Goal: Information Seeking & Learning: Learn about a topic

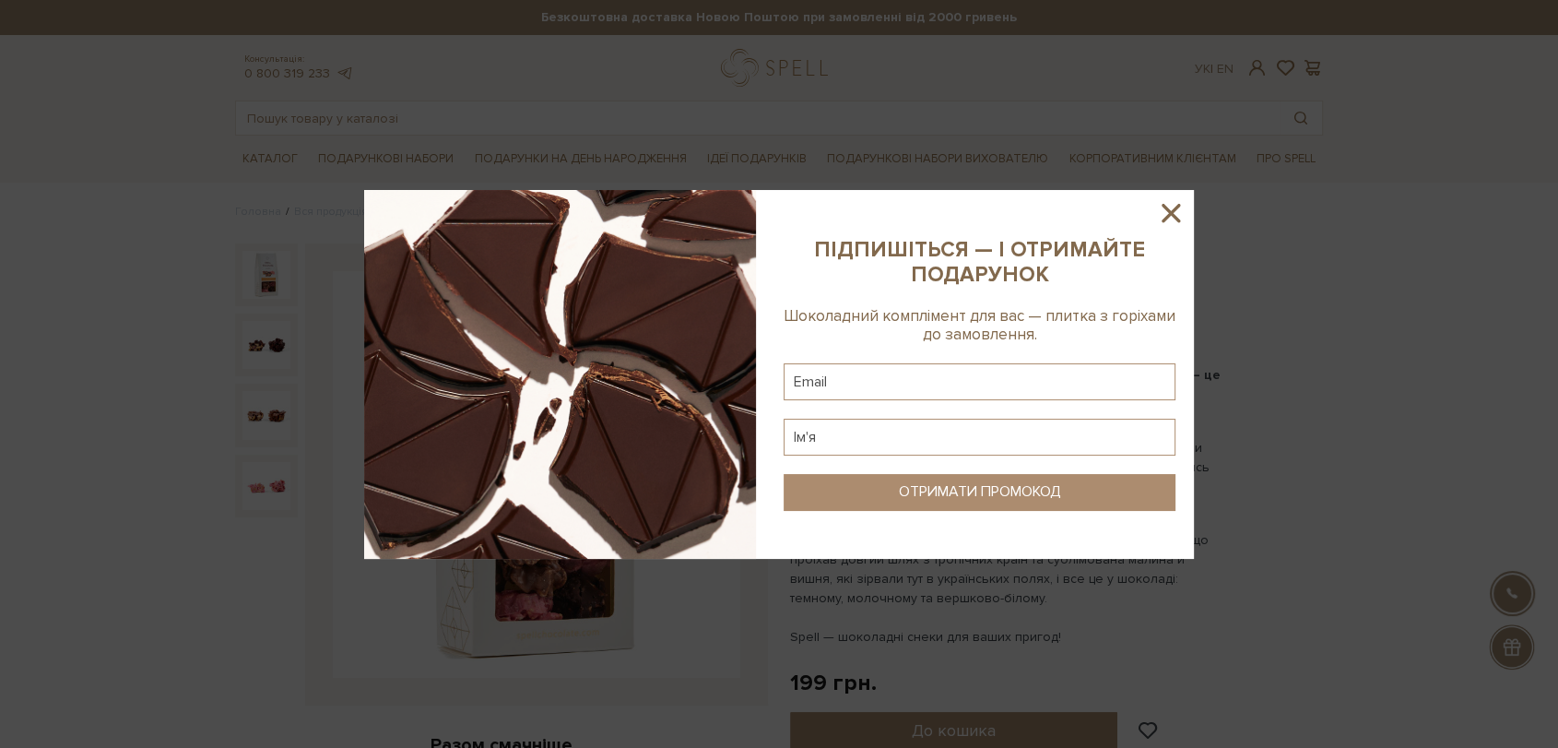
click at [1167, 215] on icon at bounding box center [1171, 213] width 18 height 18
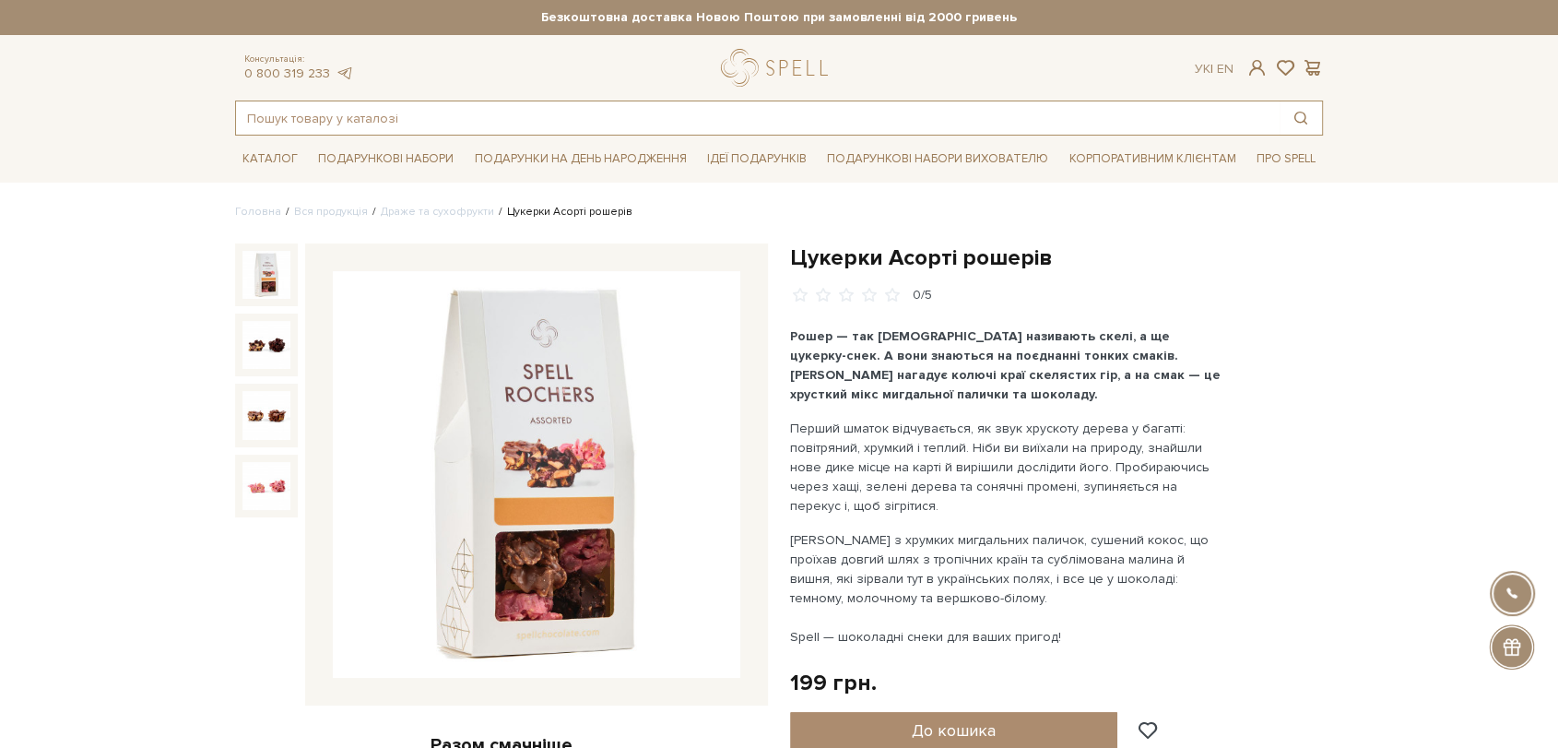
click at [570, 122] on input "text" at bounding box center [758, 117] width 1044 height 33
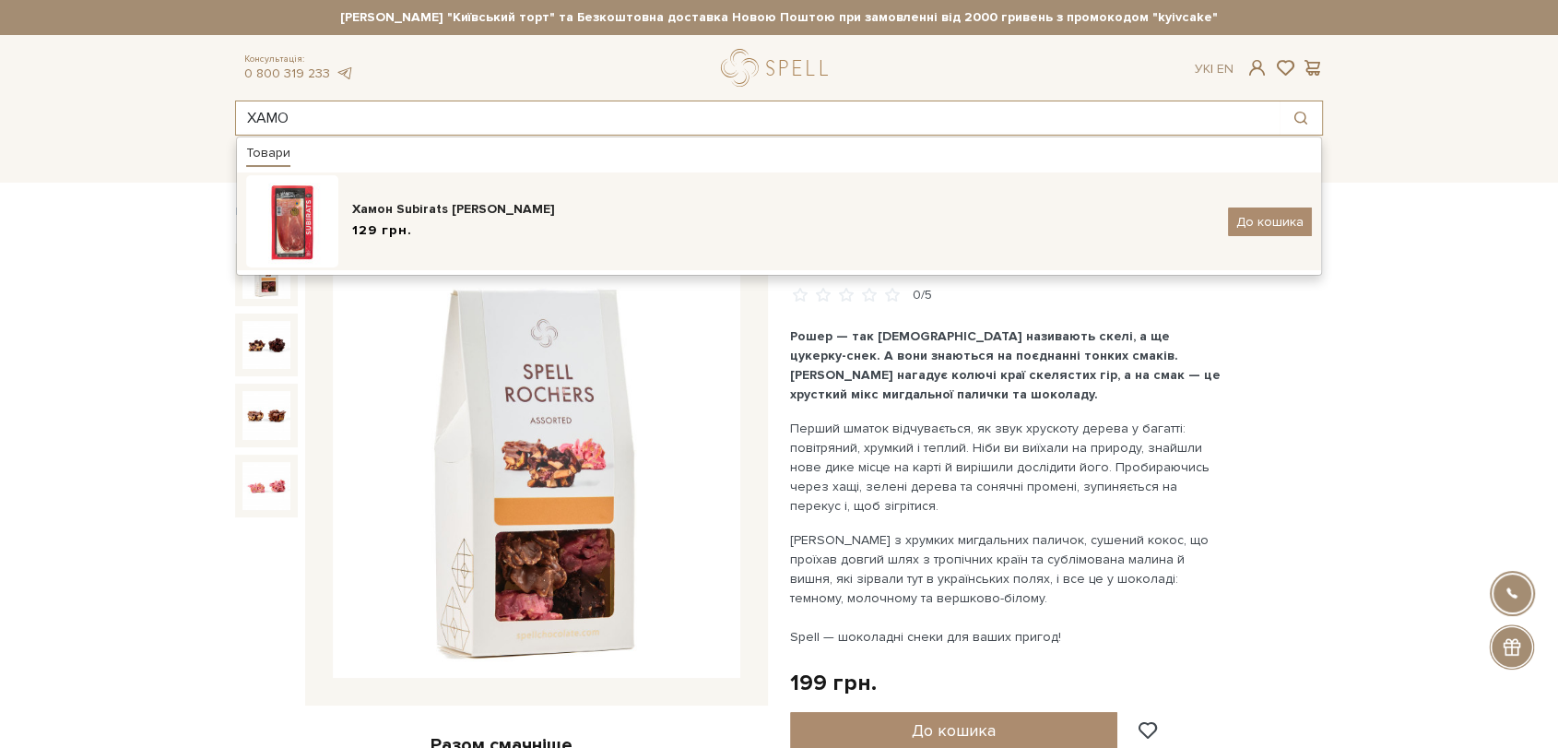
type input "ХАМО"
click at [536, 206] on div "Хамон Subirats [PERSON_NAME]" at bounding box center [783, 209] width 862 height 18
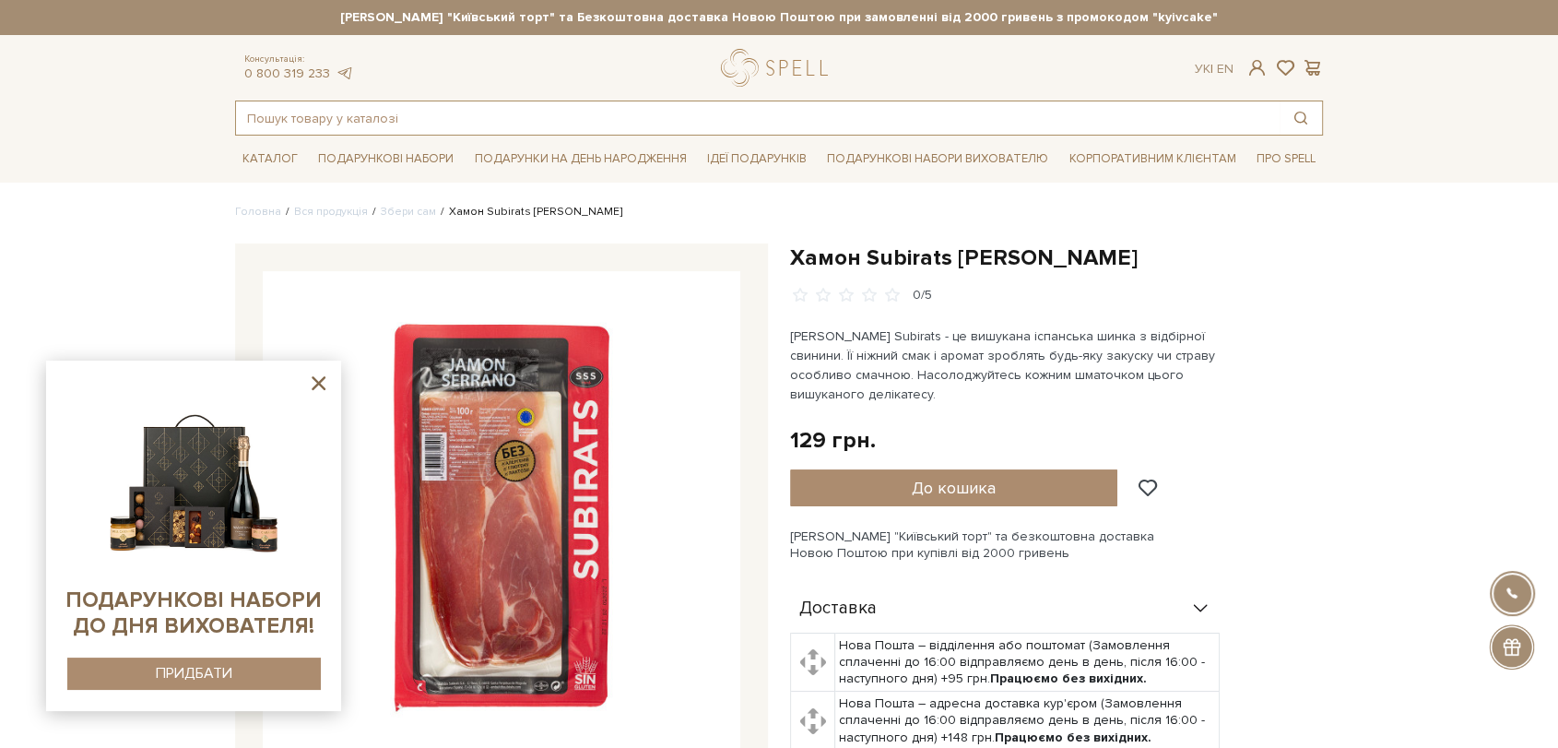
click at [516, 124] on input "text" at bounding box center [758, 117] width 1044 height 33
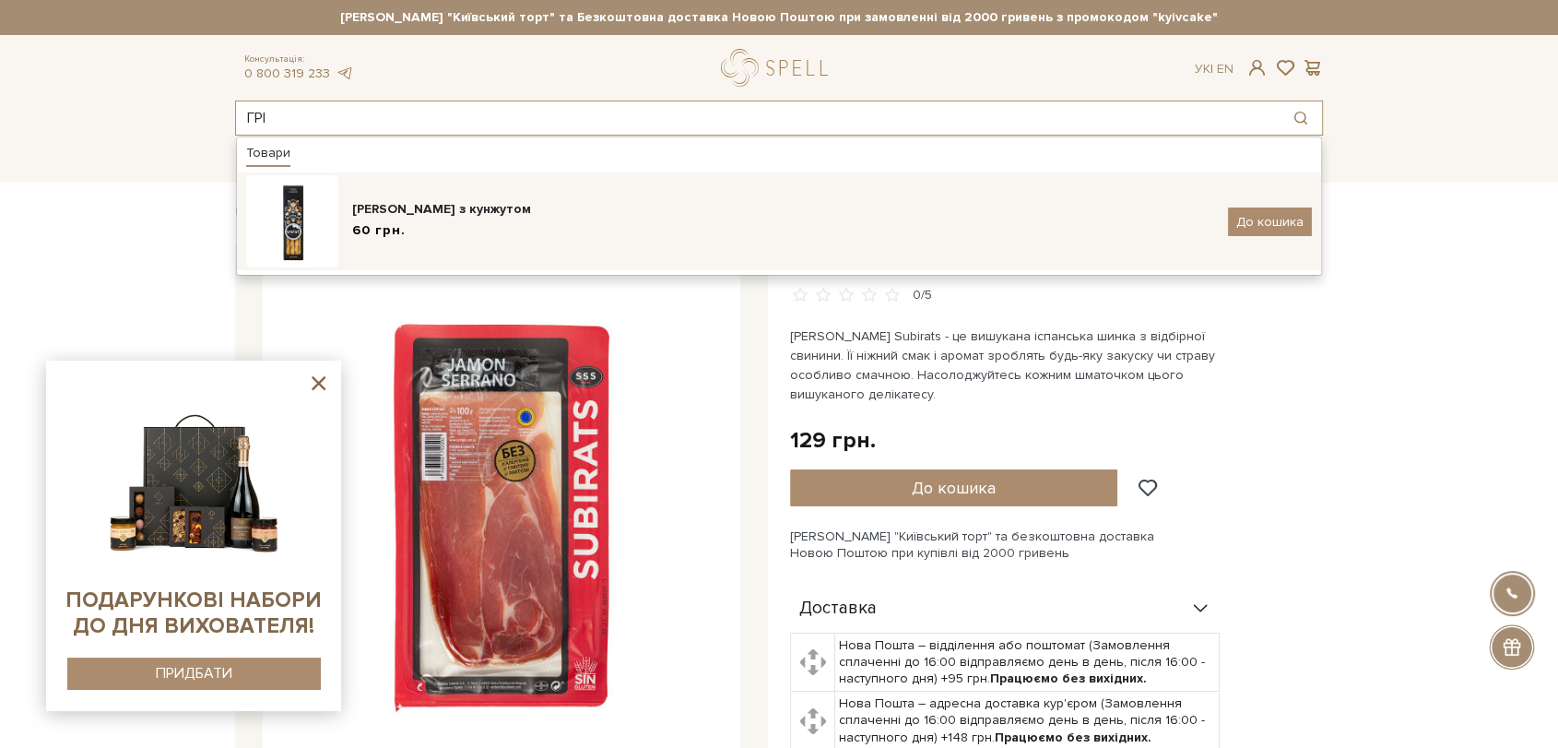
type input "ГРІ"
click at [500, 207] on div "[PERSON_NAME] з кунжутом" at bounding box center [783, 209] width 862 height 18
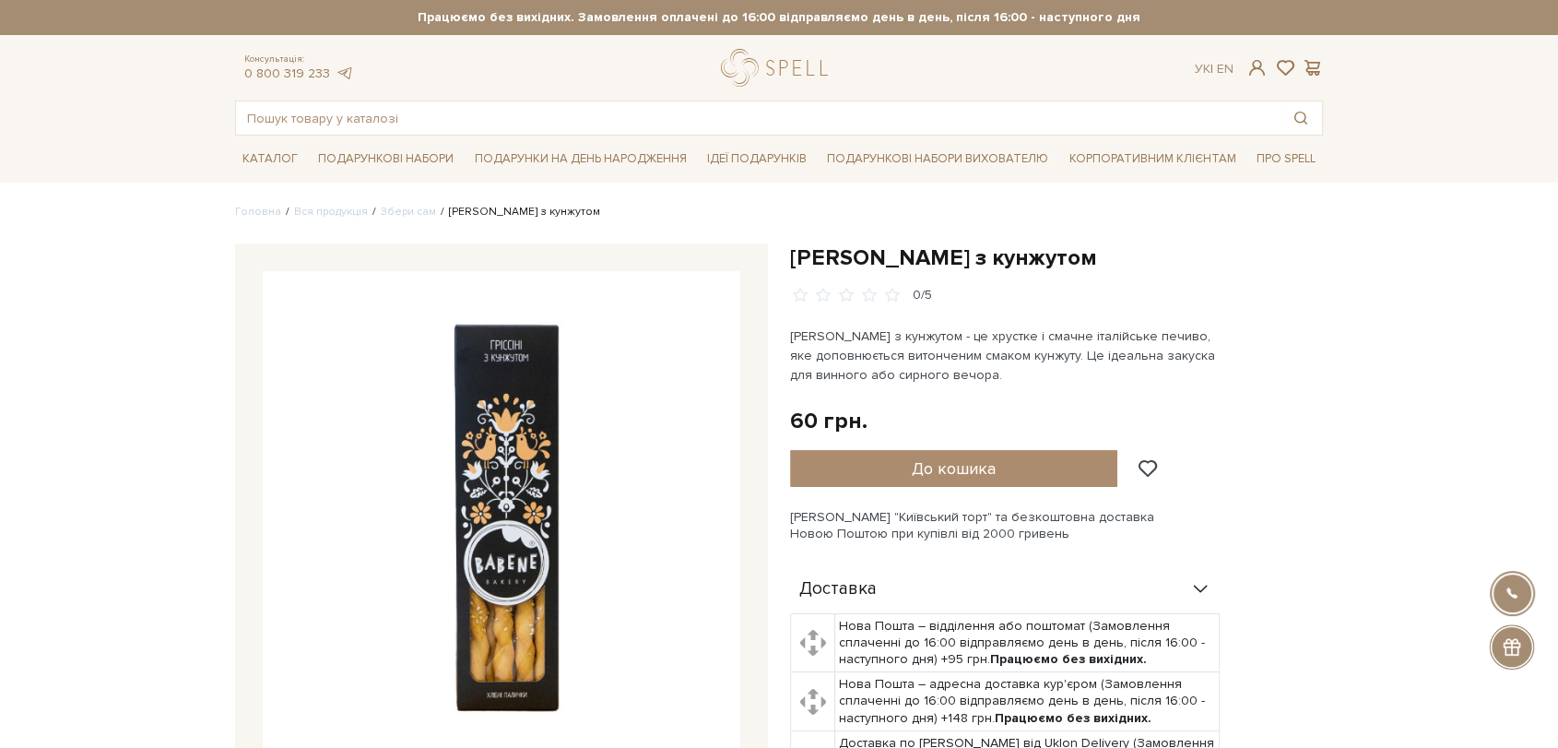
click at [495, 415] on img at bounding box center [502, 510] width 478 height 478
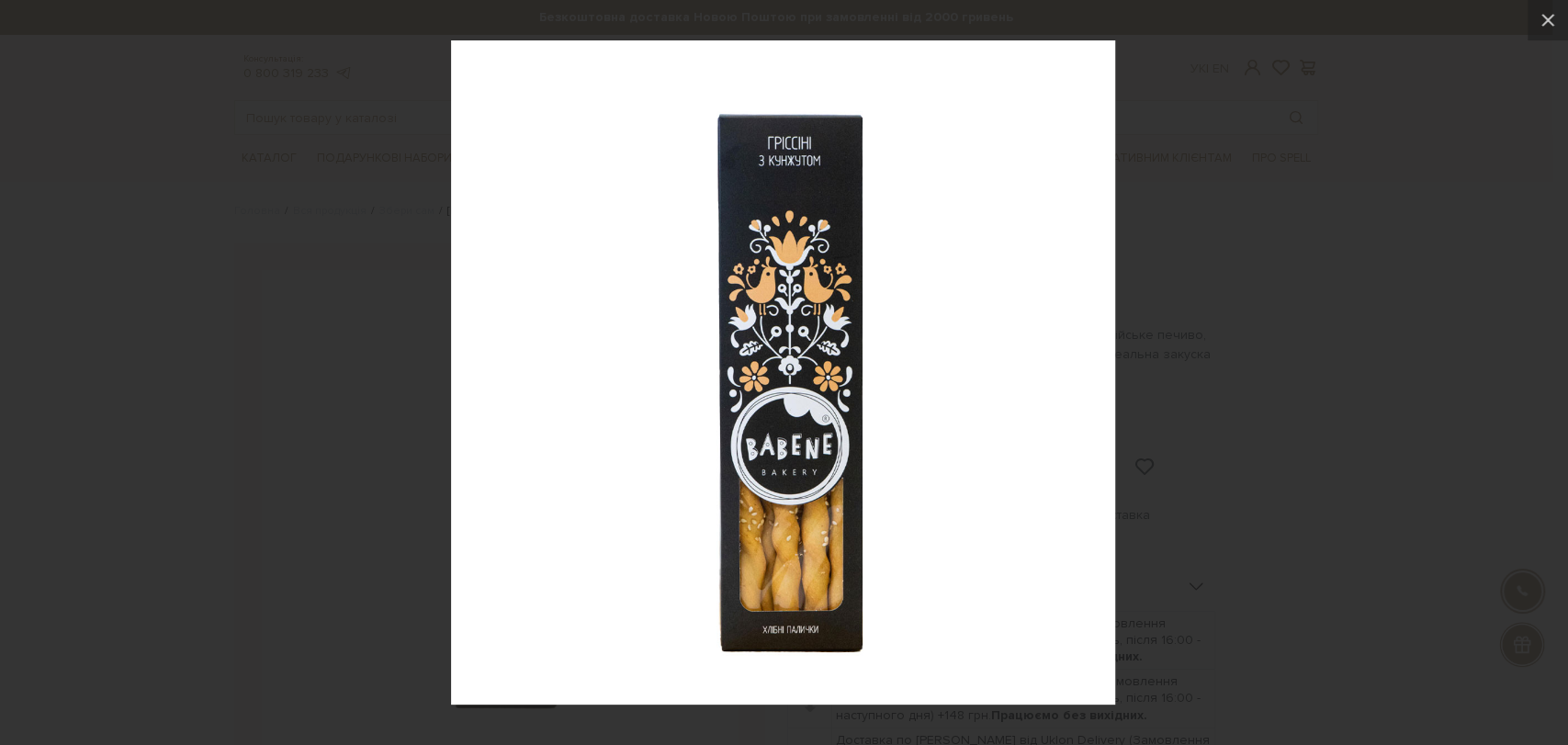
click at [1293, 380] on div at bounding box center [784, 372] width 1568 height 745
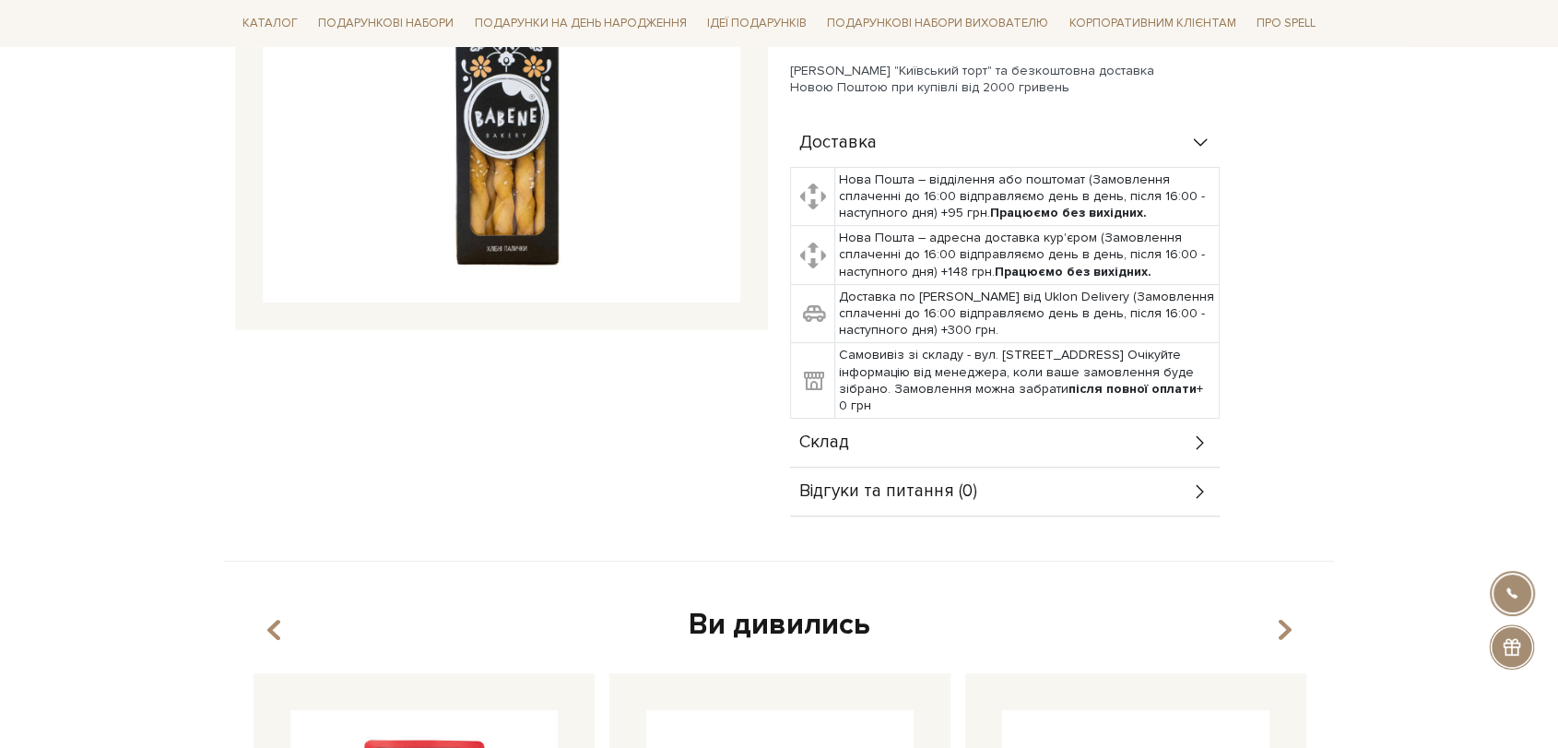
scroll to position [512, 0]
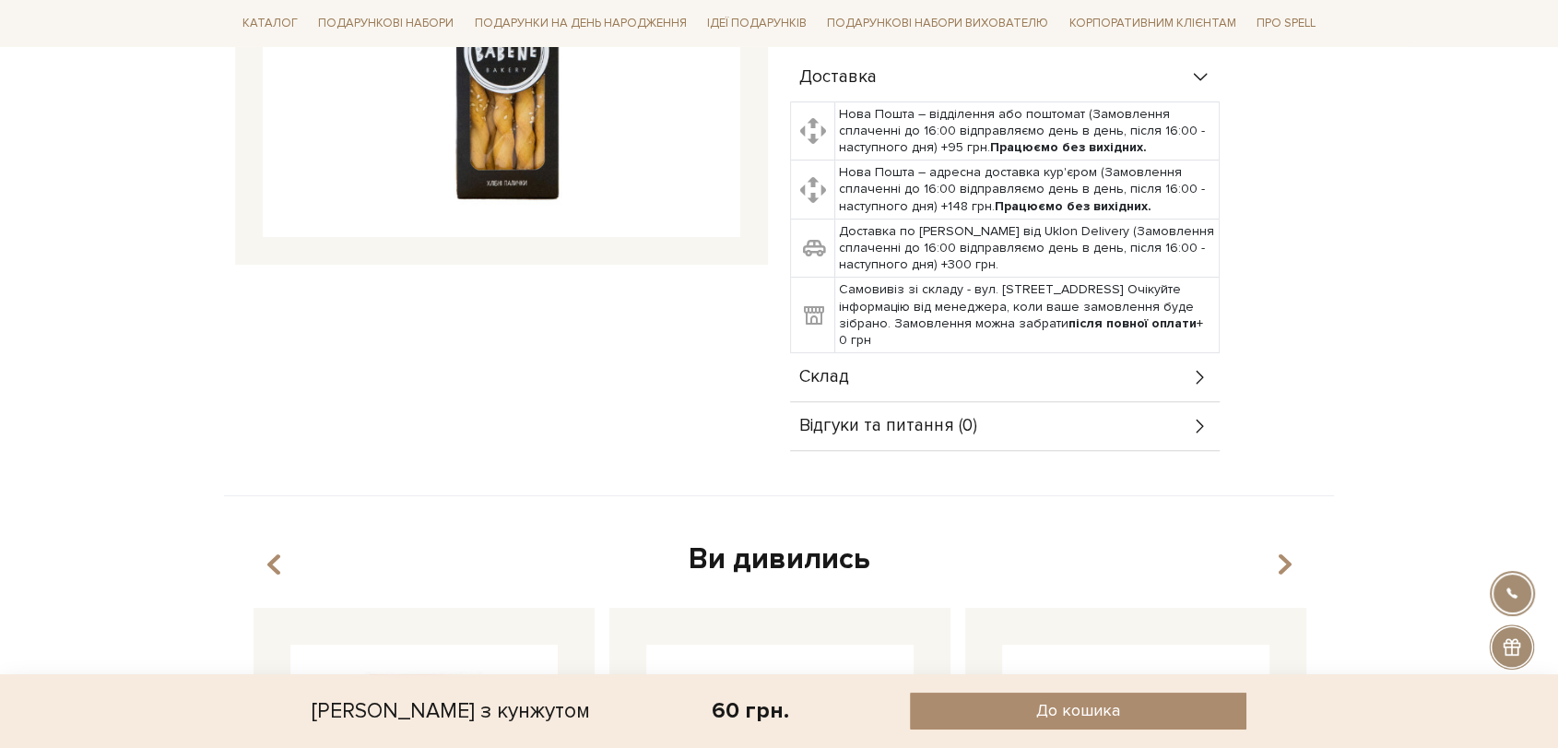
click at [928, 384] on div "Склад" at bounding box center [1005, 377] width 430 height 48
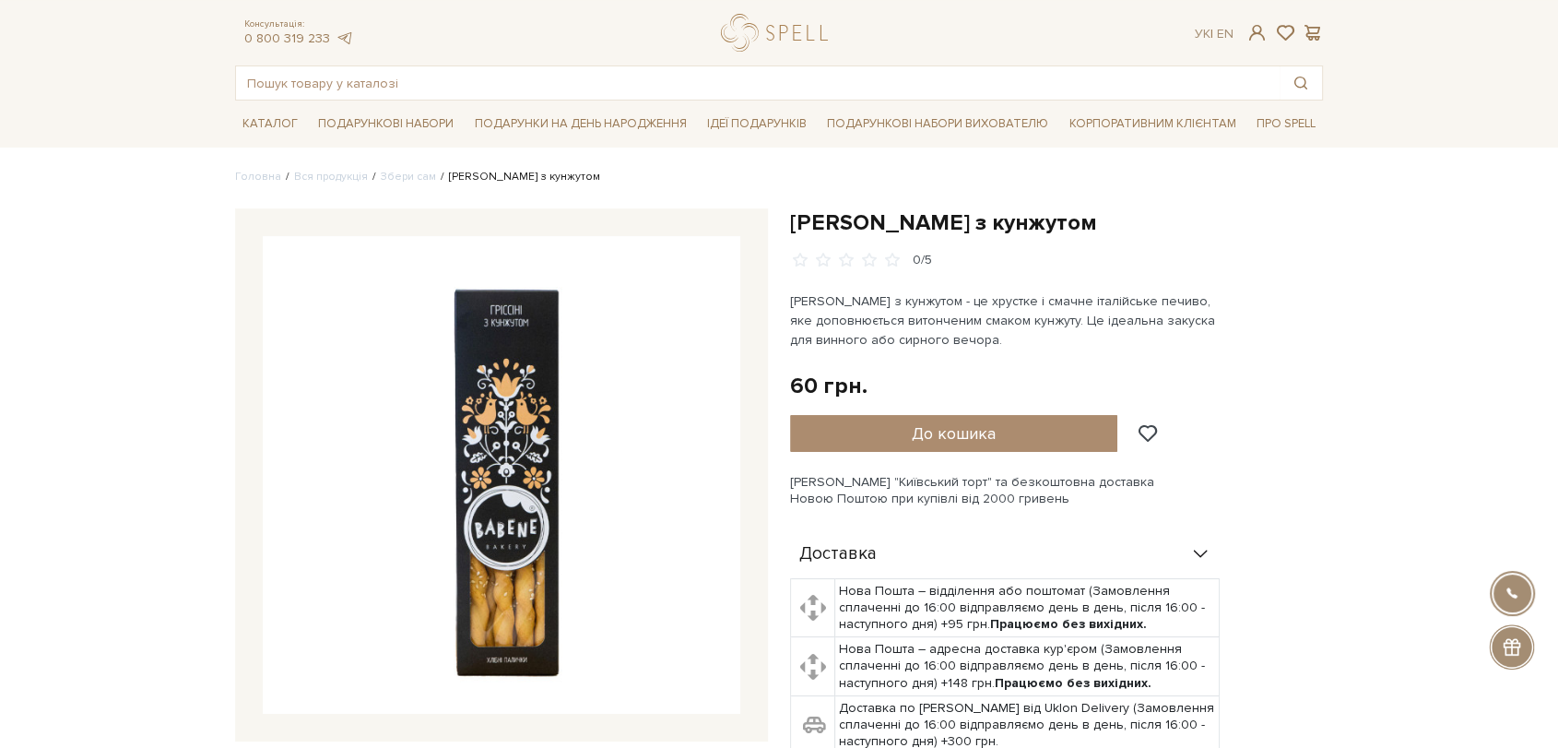
scroll to position [0, 0]
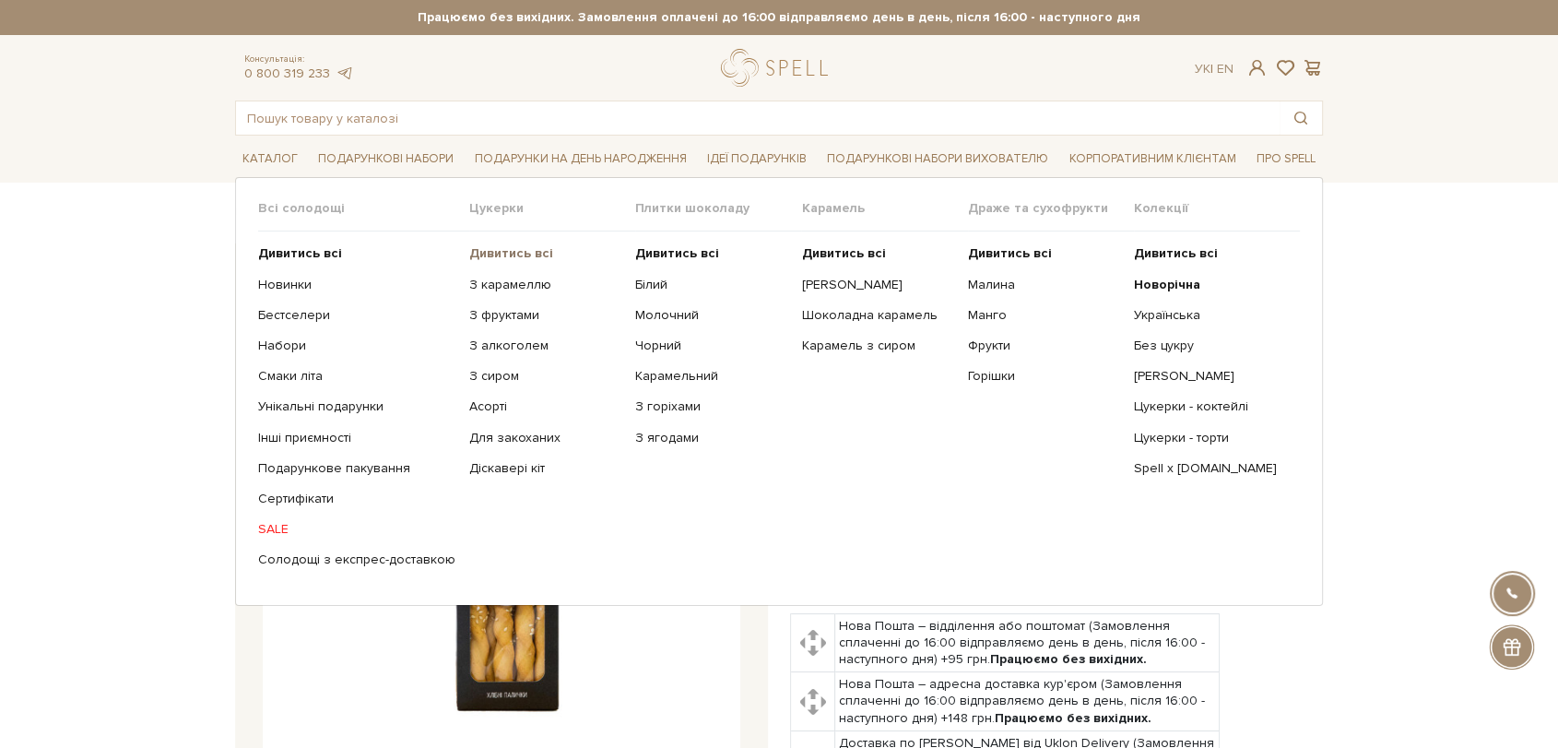
click at [509, 254] on b "Дивитись всі" at bounding box center [511, 253] width 84 height 16
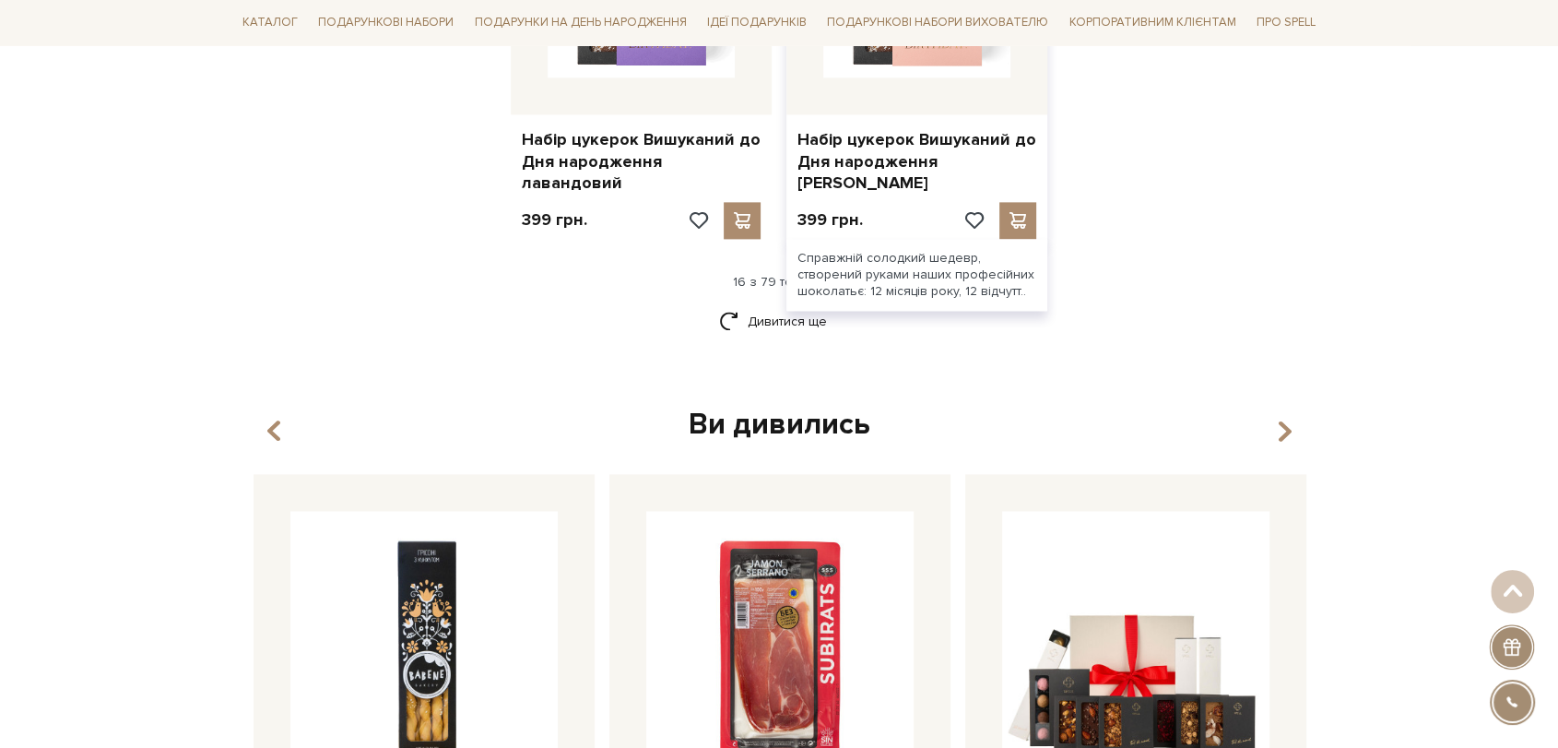
scroll to position [2253, 0]
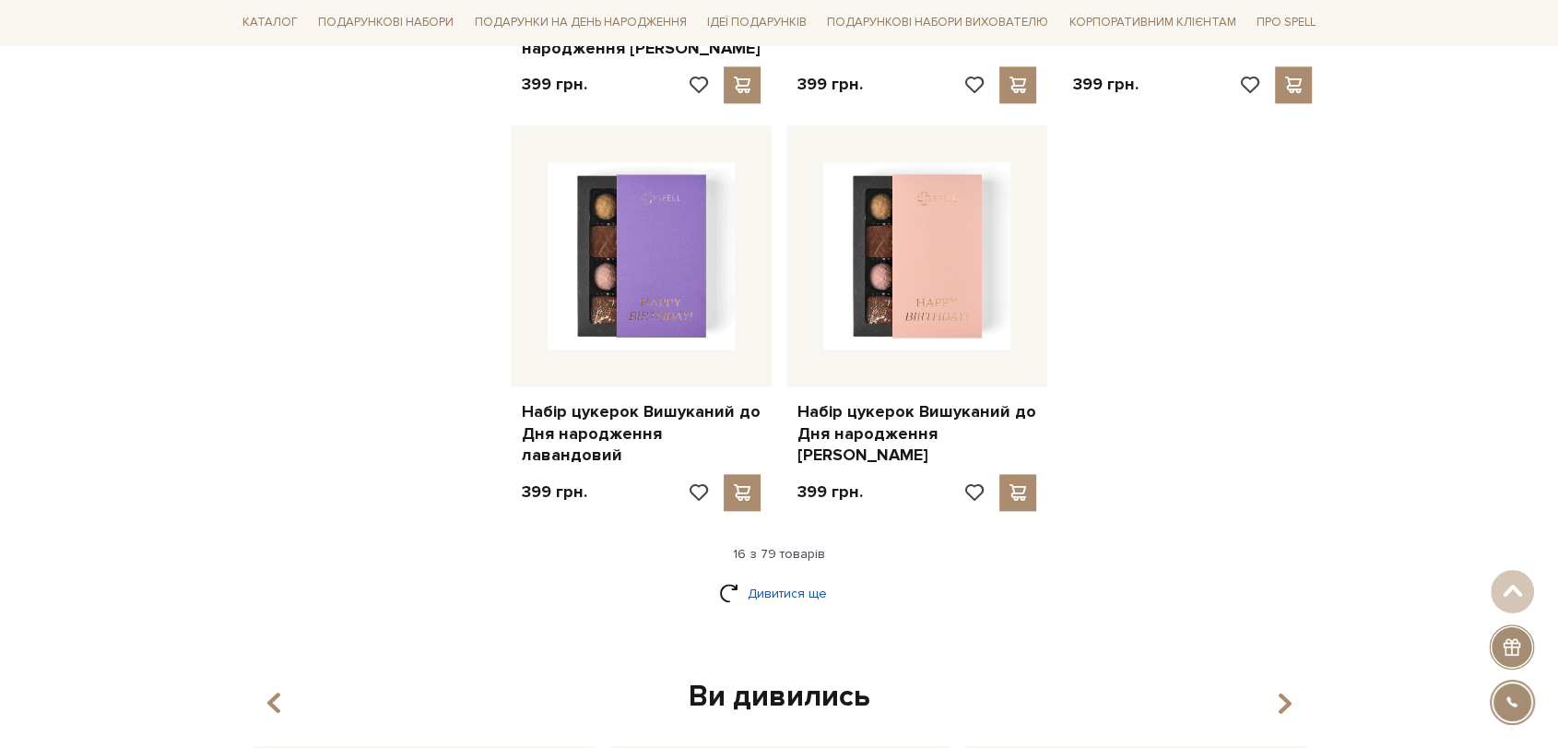
click at [770, 577] on link "Дивитися ще" at bounding box center [779, 593] width 120 height 32
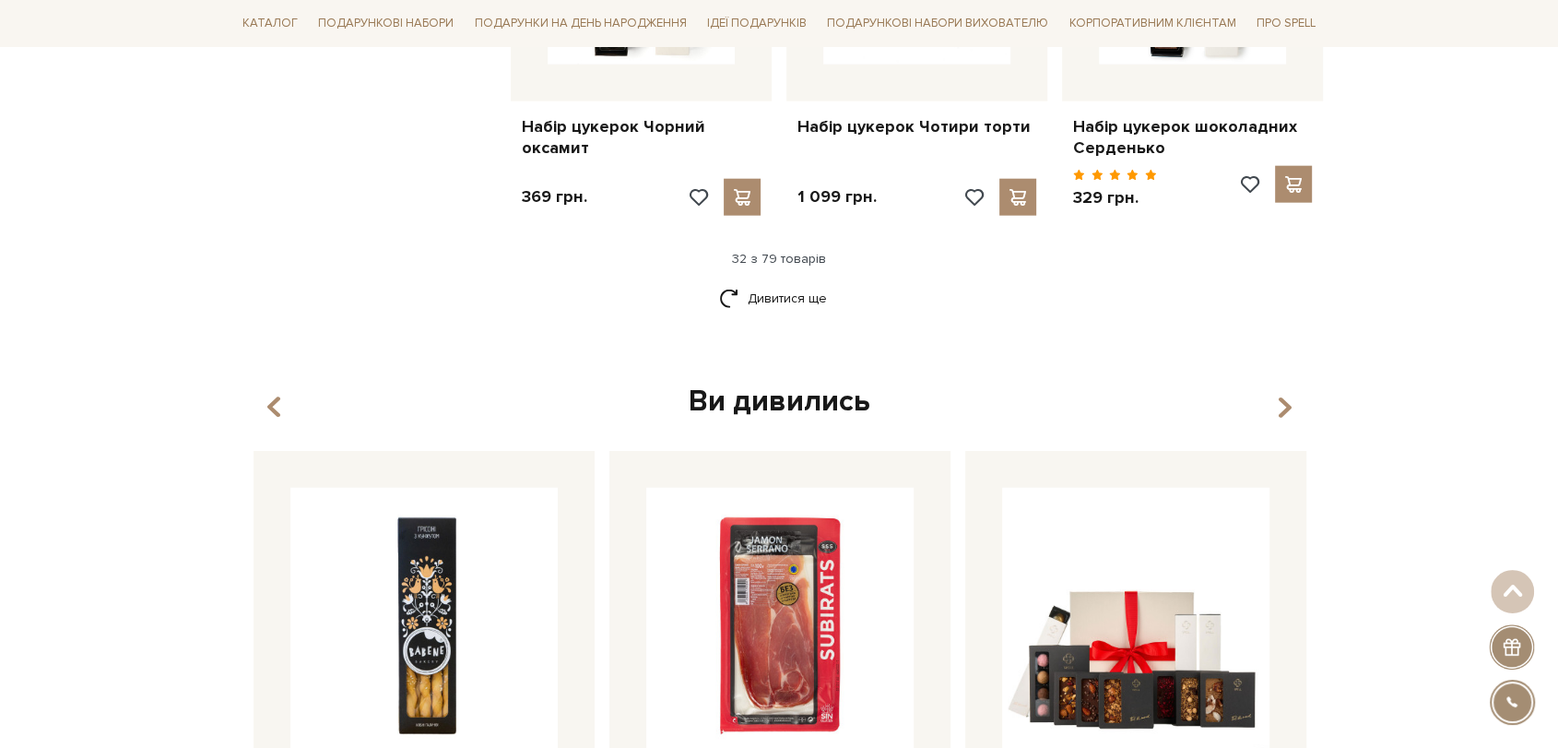
scroll to position [4610, 0]
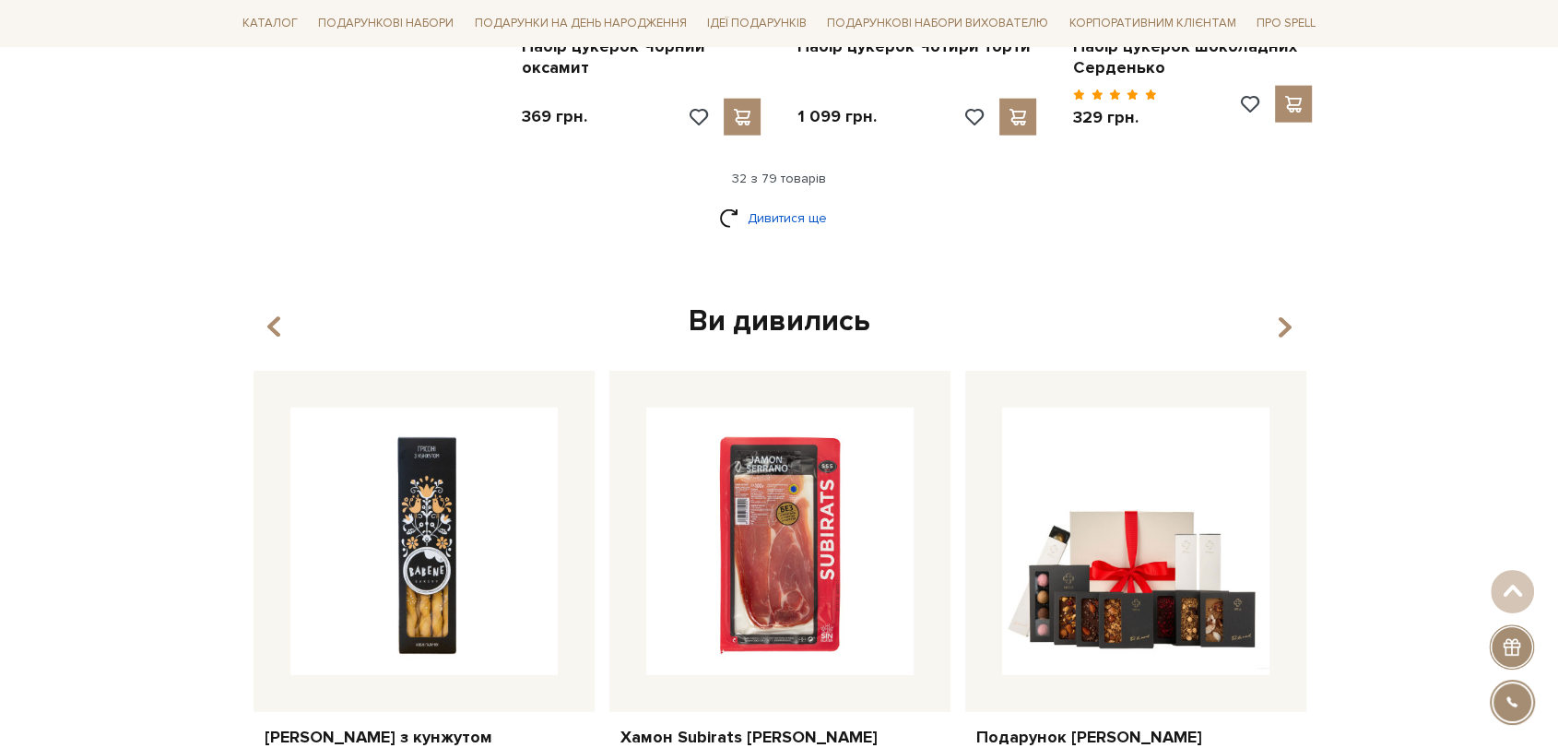
click at [774, 202] on link "Дивитися ще" at bounding box center [779, 218] width 120 height 32
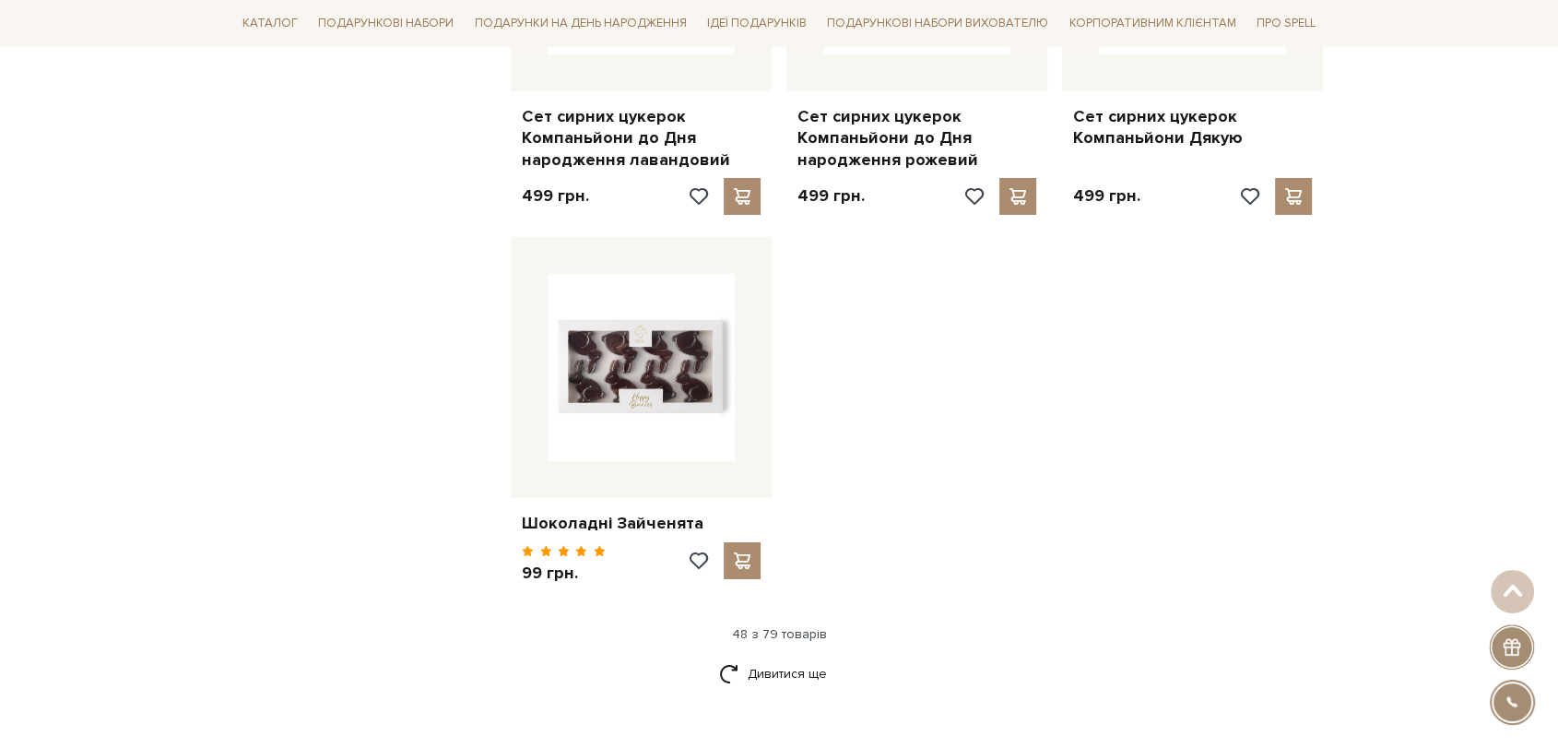
scroll to position [6556, 0]
click at [811, 656] on link "Дивитися ще" at bounding box center [779, 672] width 120 height 32
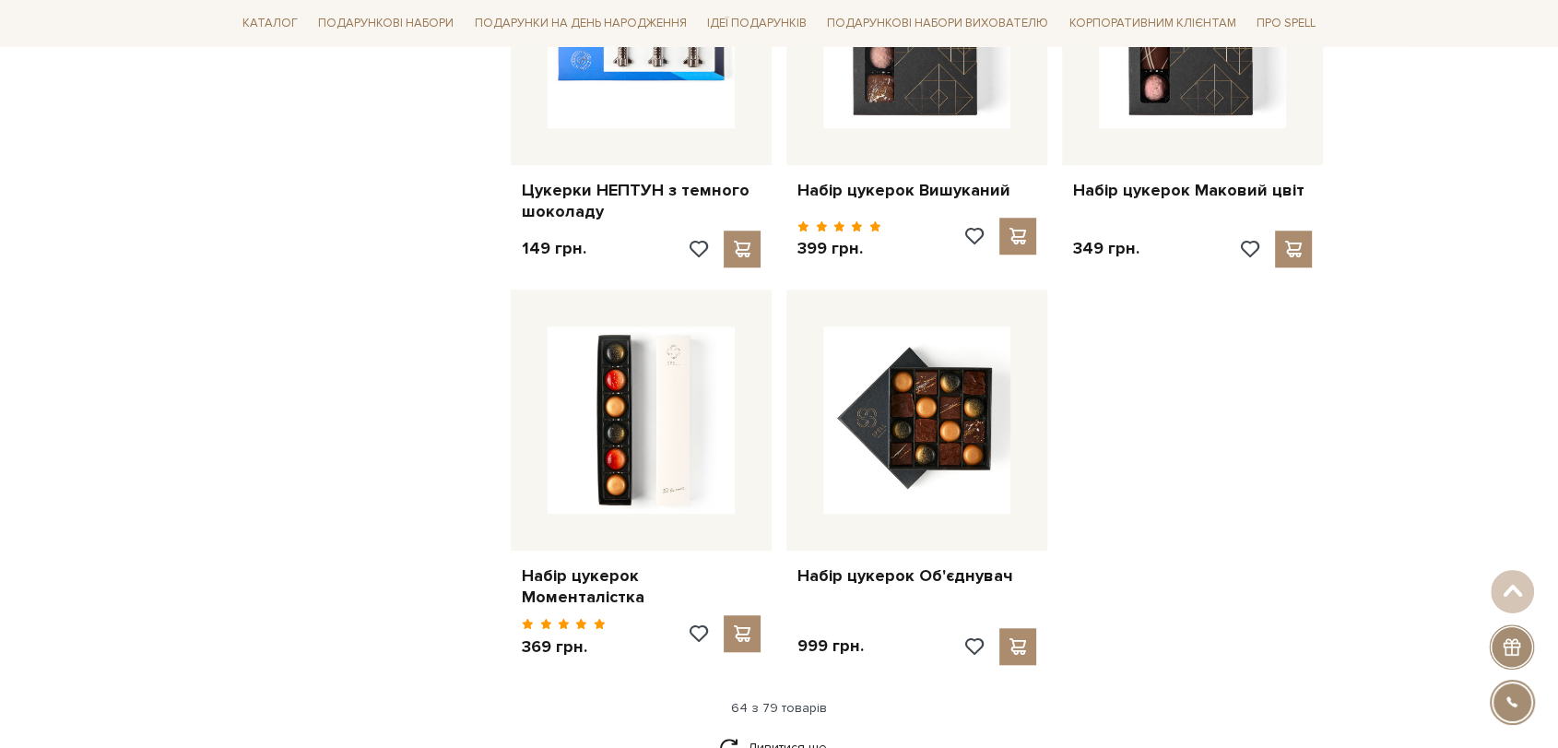
scroll to position [8605, 0]
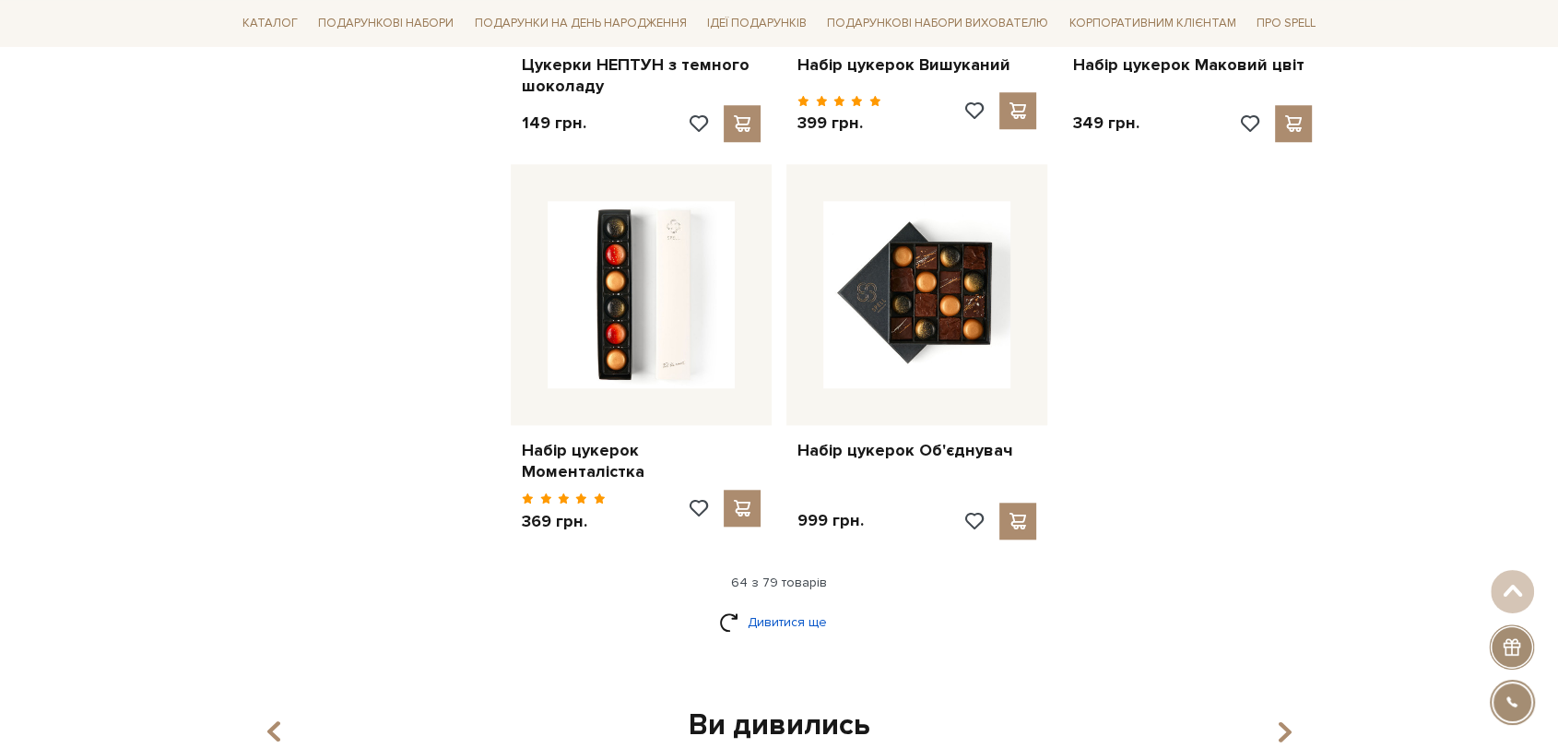
click at [804, 606] on link "Дивитися ще" at bounding box center [779, 622] width 120 height 32
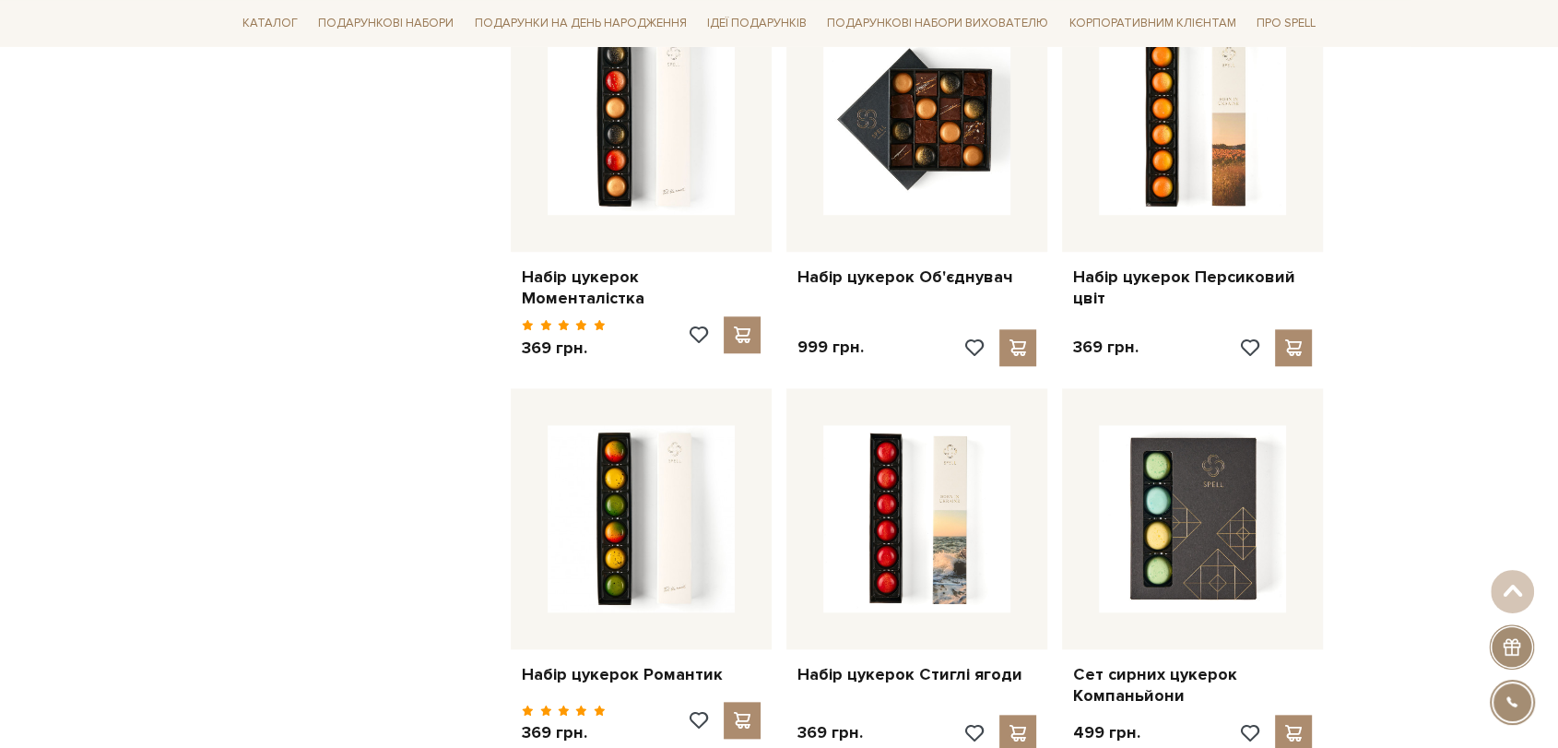
scroll to position [8810, 0]
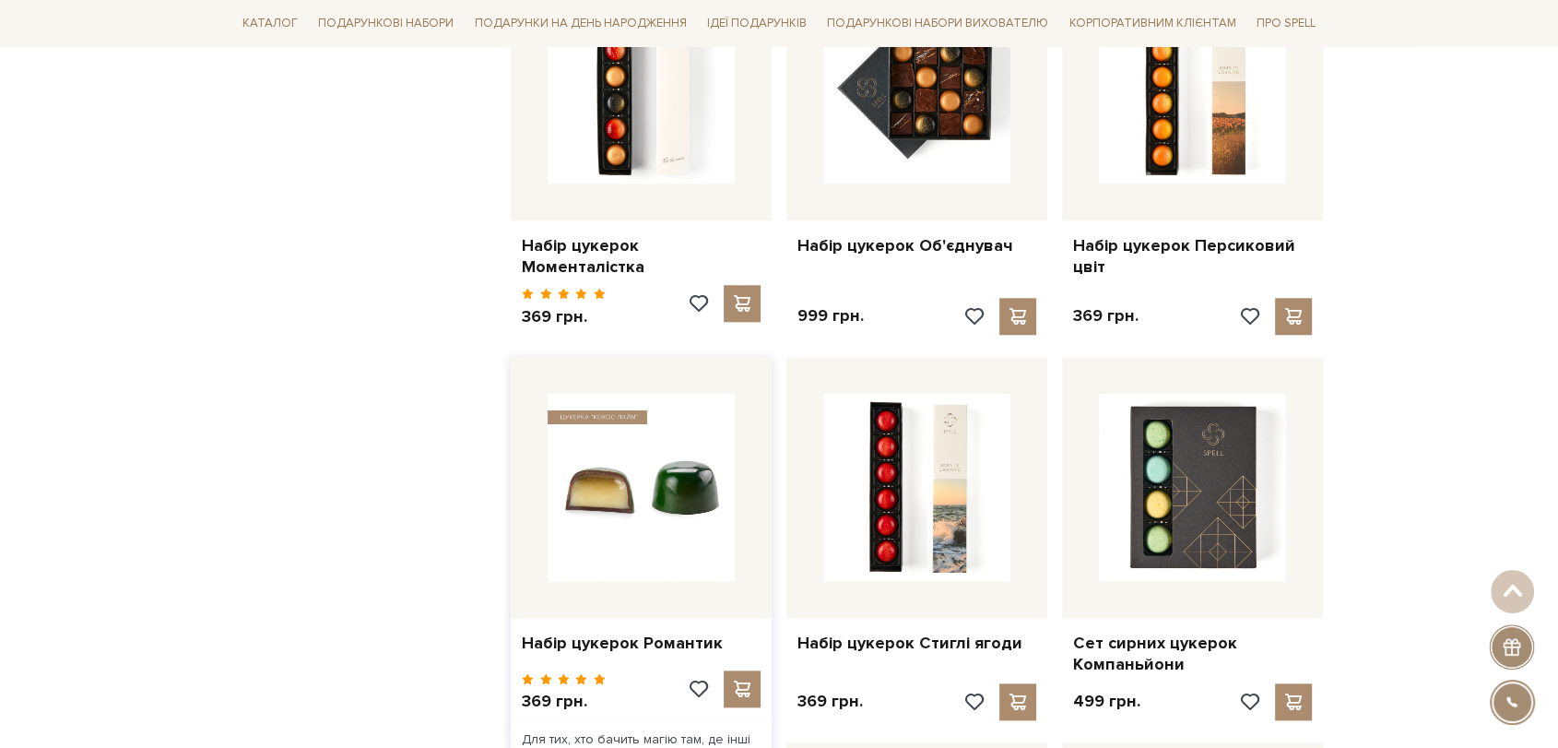
click at [620, 455] on img at bounding box center [641, 487] width 187 height 187
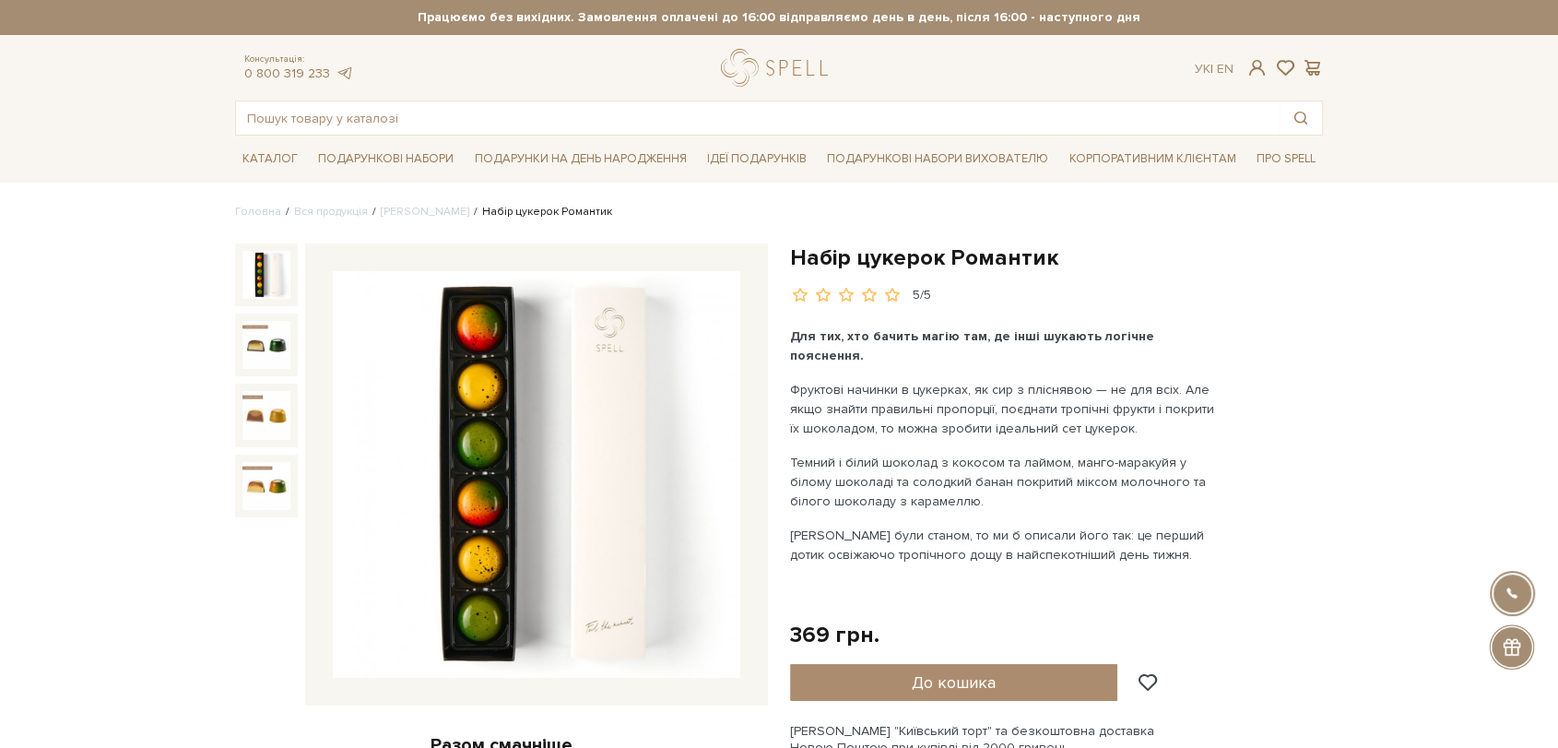
drag, startPoint x: 0, startPoint y: 0, endPoint x: 557, endPoint y: 453, distance: 717.7
click at [557, 453] on img at bounding box center [537, 475] width 408 height 408
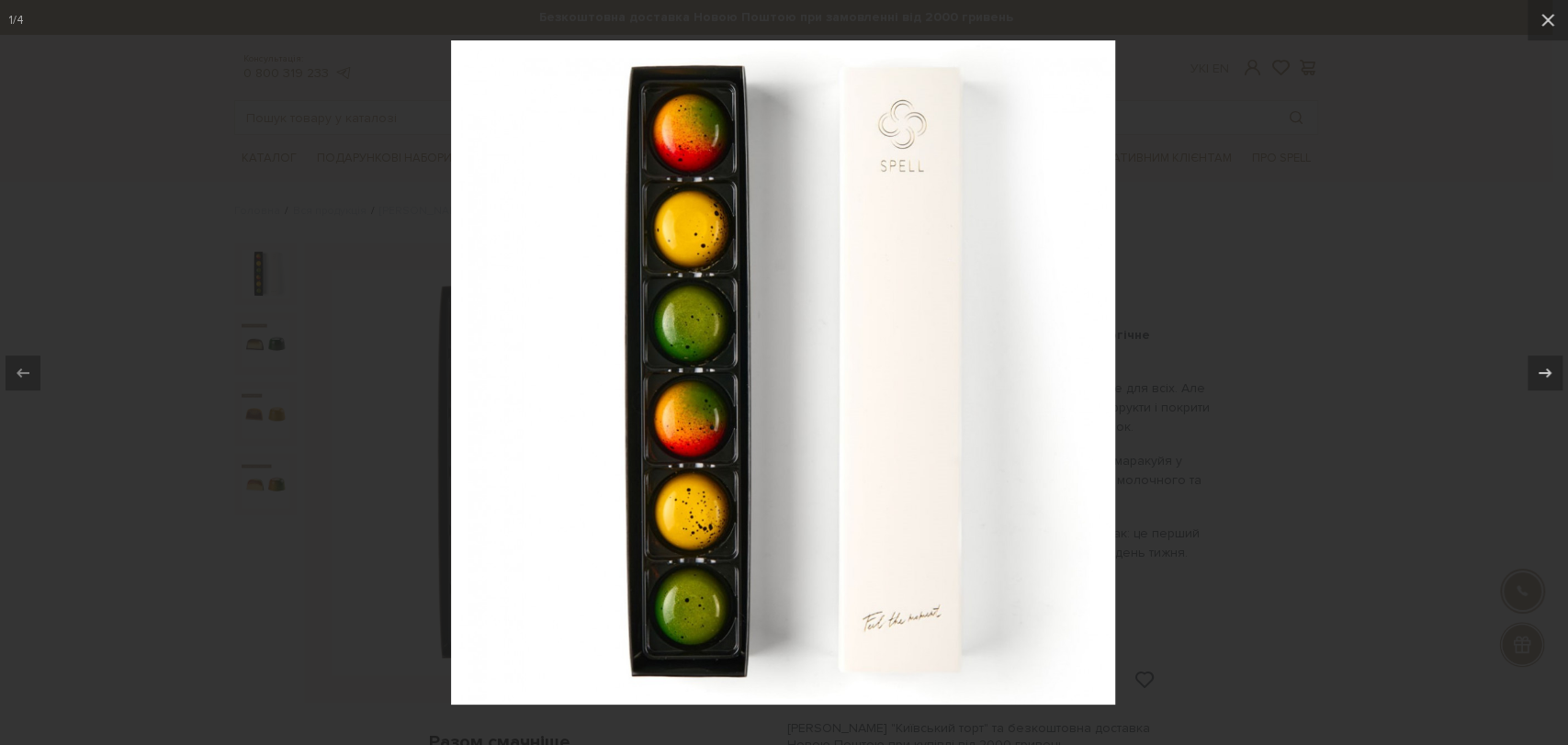
click at [1207, 408] on div at bounding box center [784, 372] width 1568 height 745
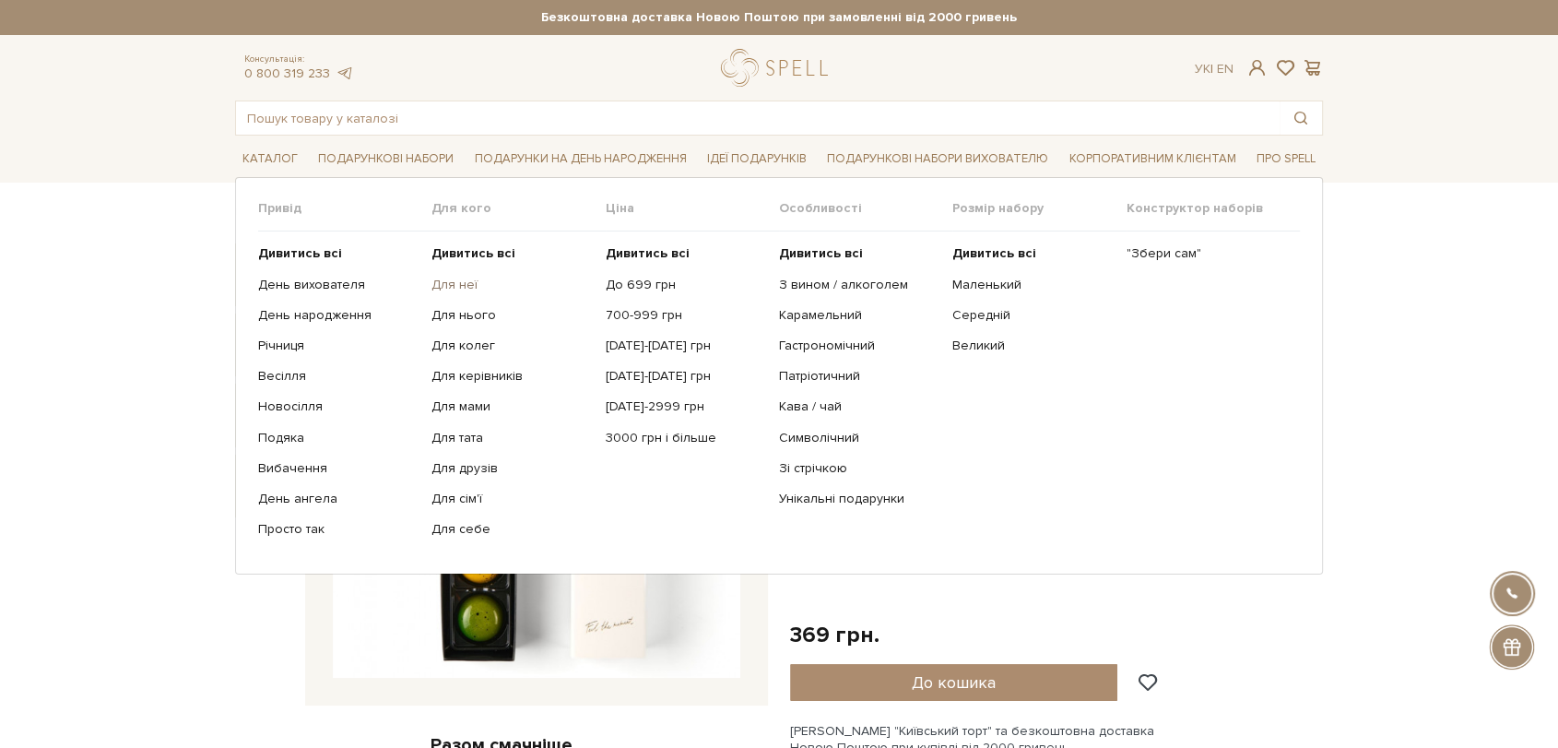
click at [438, 277] on link "Для неї" at bounding box center [511, 285] width 160 height 17
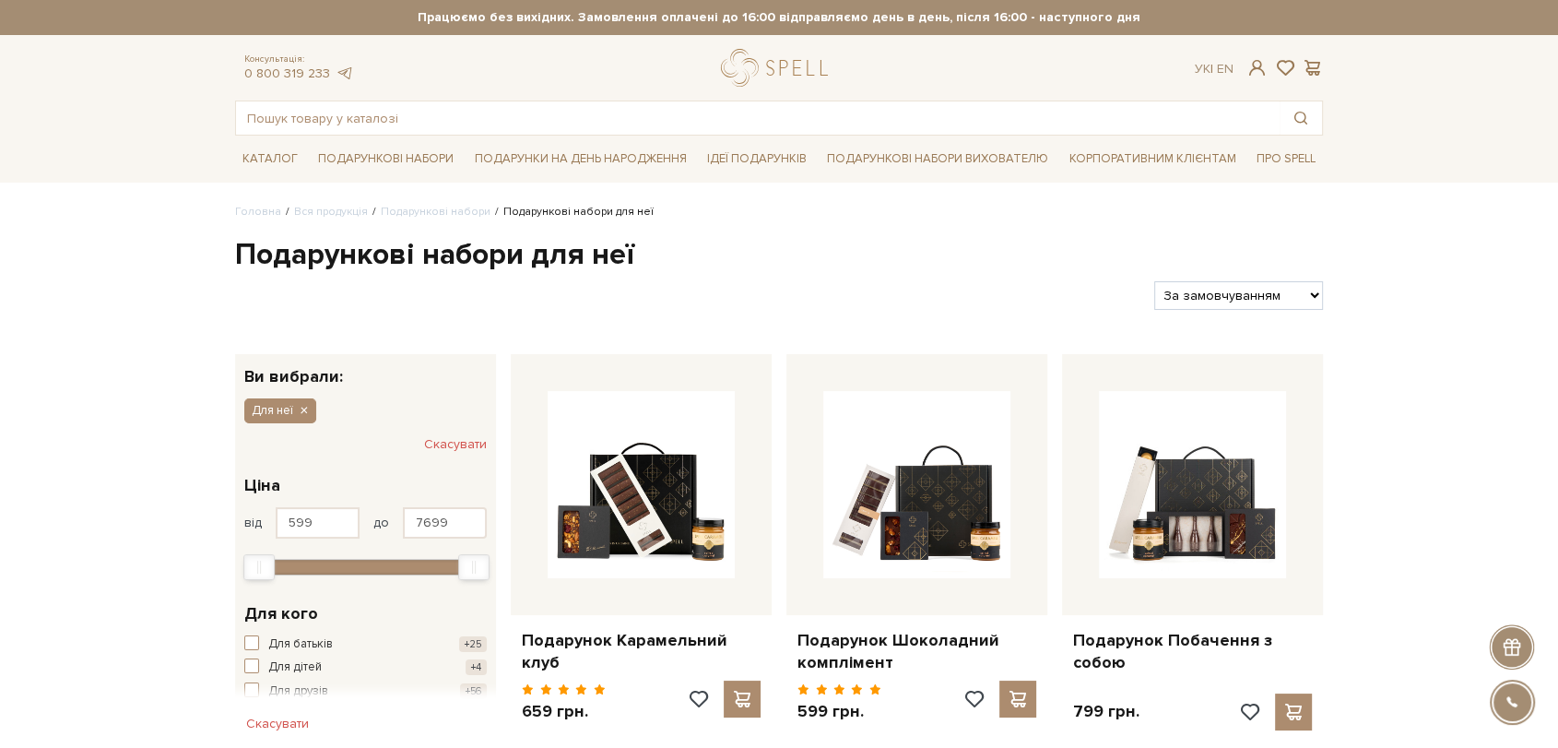
click at [1318, 286] on select "За замовчуванням За Ціною (зростання) За Ціною (зменшення) Новинки За популярні…" at bounding box center [1238, 295] width 169 height 29
select select "https://spellchocolate.com/our-productions/podarunkovi-box/dlja-neji?sort=p.pri…"
click at [1154, 281] on select "За замовчуванням За Ціною (зростання) За Ціною (зменшення) Новинки За популярні…" at bounding box center [1238, 295] width 169 height 29
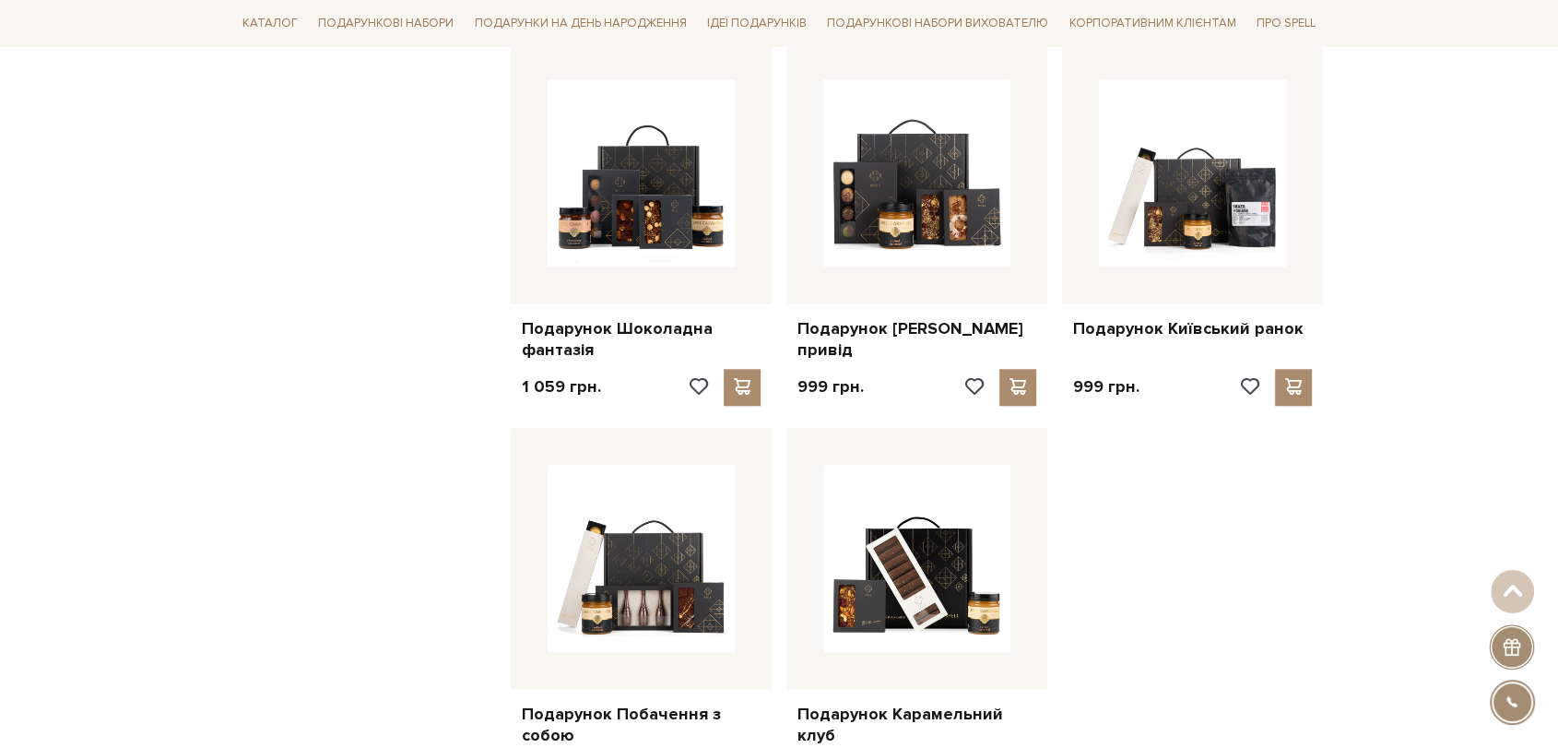
scroll to position [1844, 0]
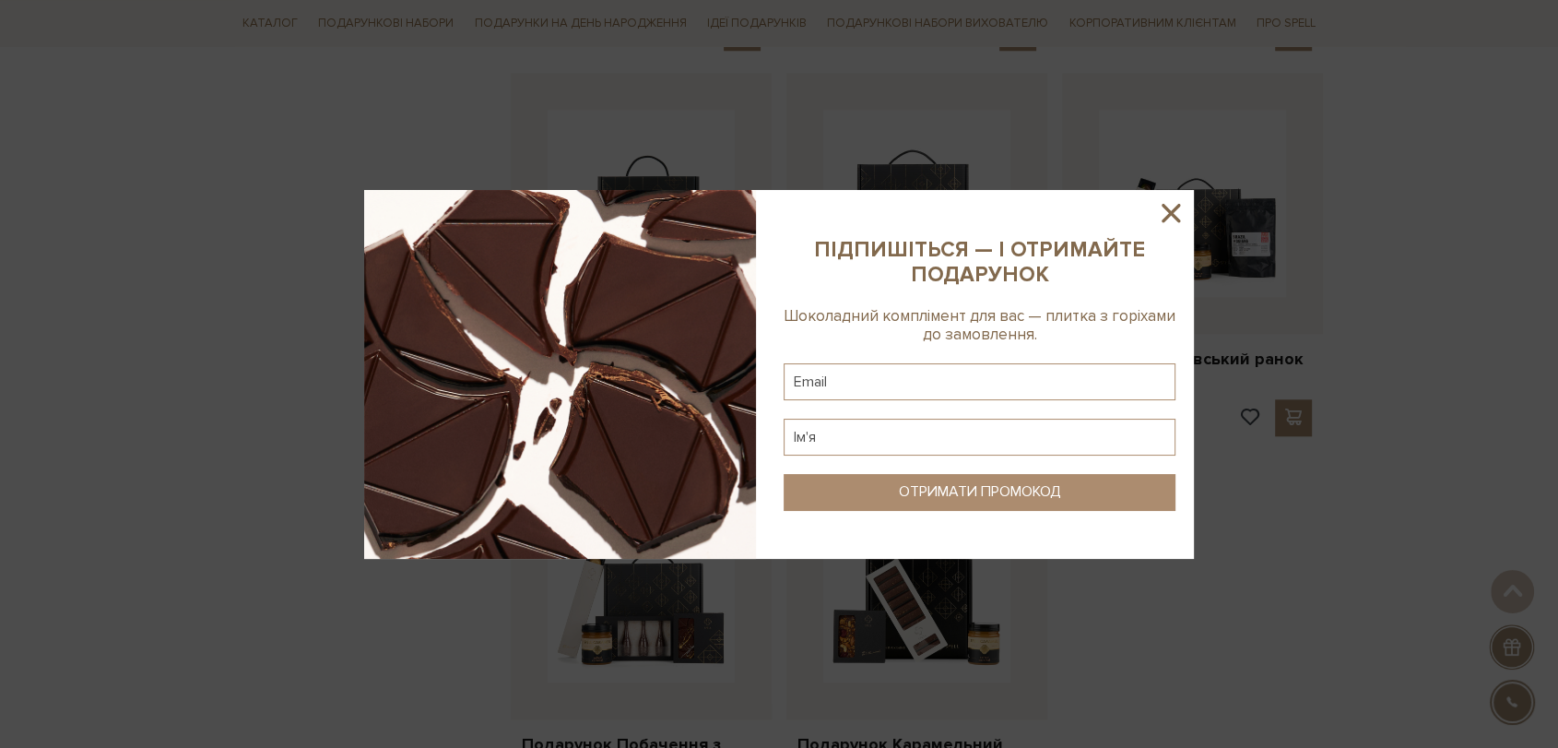
click at [1168, 194] on sys-column-static at bounding box center [979, 374] width 429 height 369
click at [1168, 197] on icon at bounding box center [1170, 212] width 31 height 31
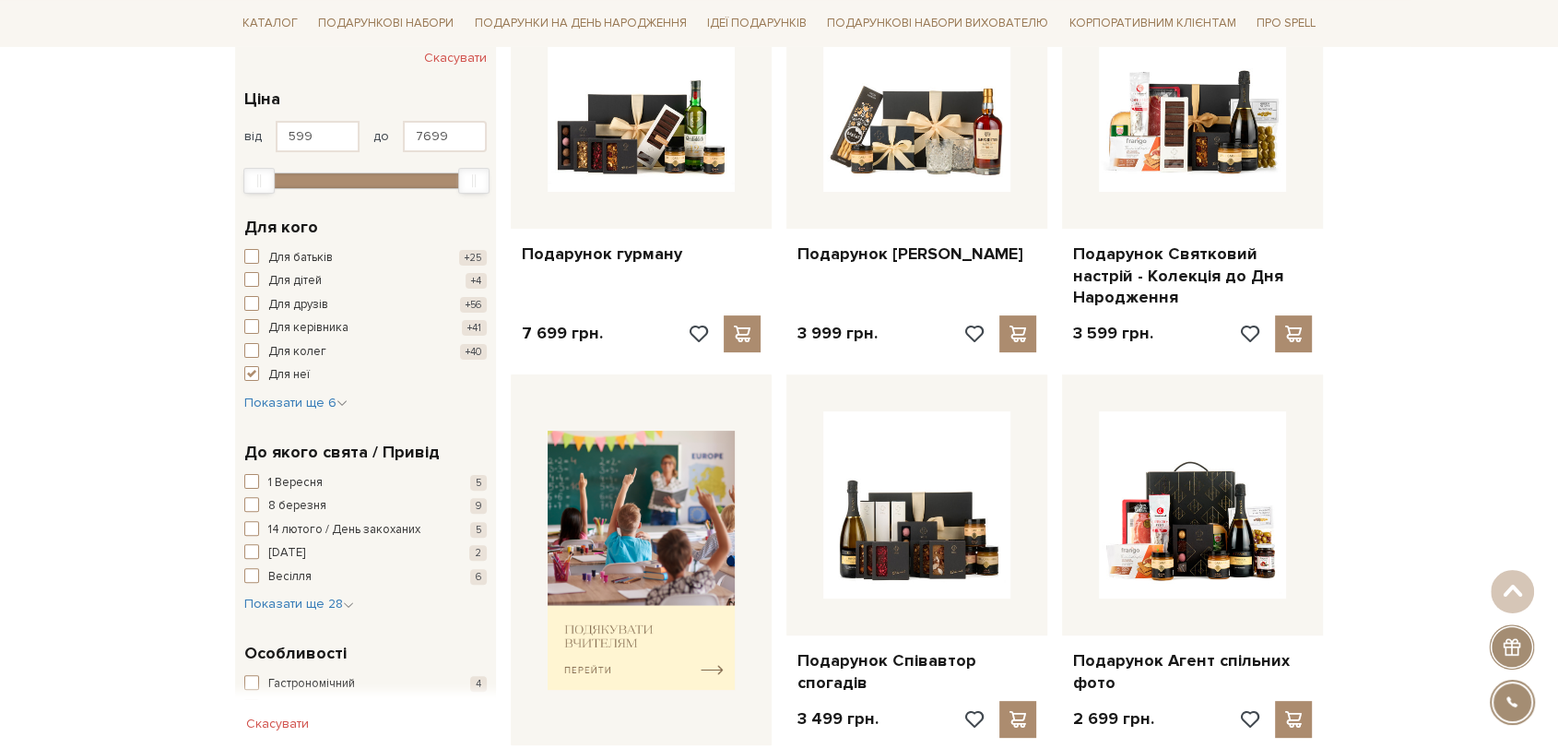
scroll to position [0, 0]
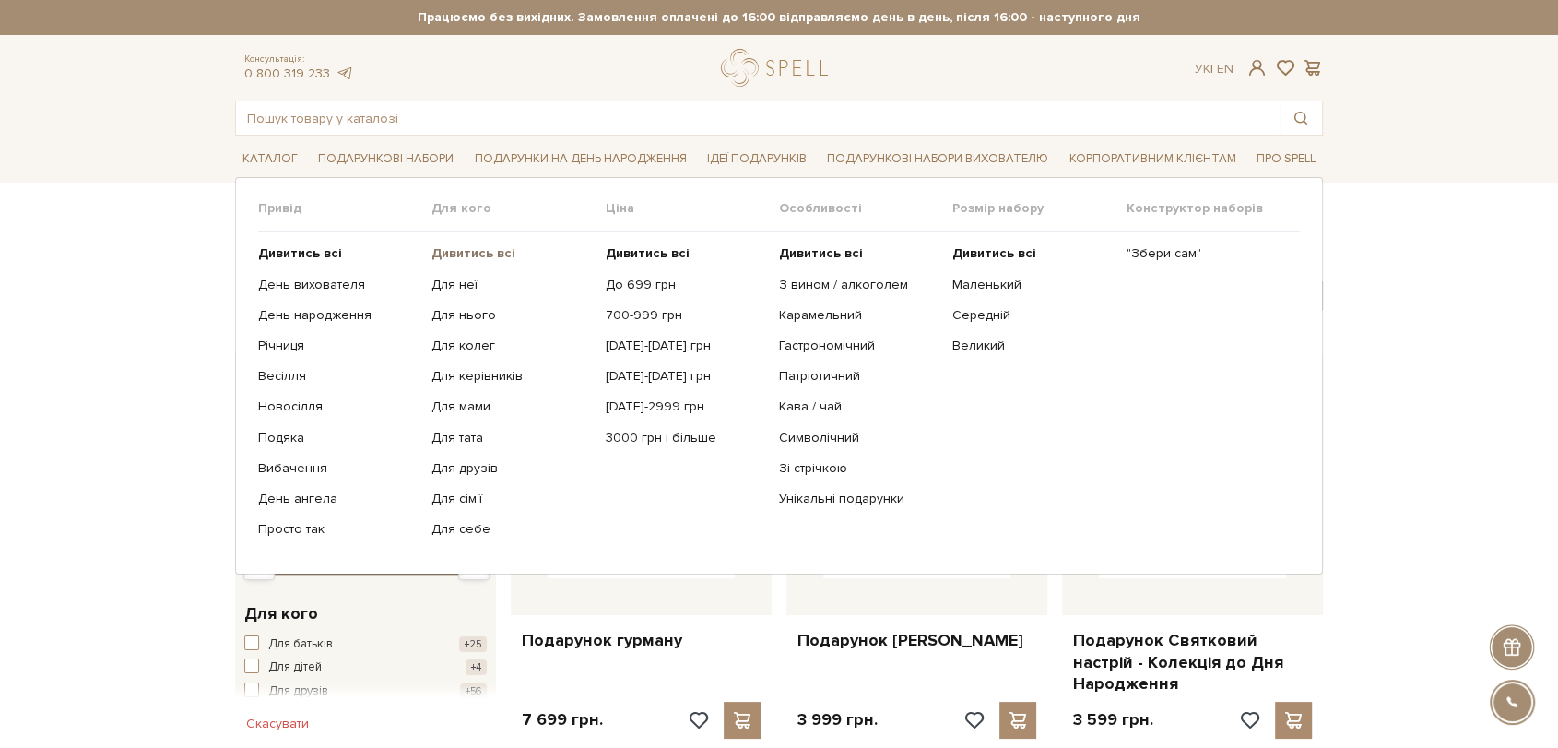
click at [446, 248] on b "Дивитись всі" at bounding box center [473, 253] width 84 height 16
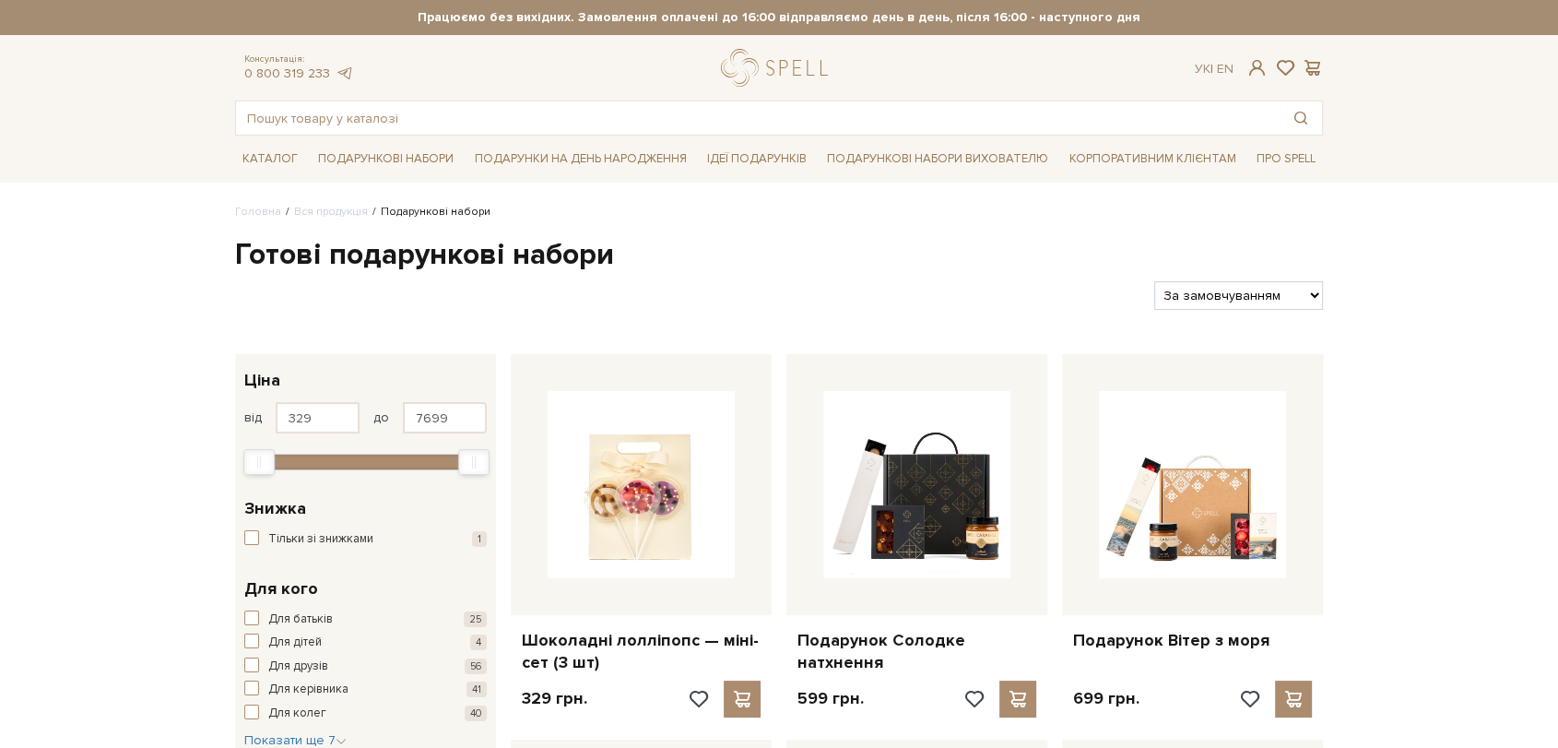
click at [1234, 295] on select "За замовчуванням За Ціною (зростання) За Ціною (зменшення) Новинки За популярні…" at bounding box center [1238, 295] width 169 height 29
select select "[URL][DOMAIN_NAME]"
click at [1154, 281] on select "За замовчуванням За Ціною (зростання) За Ціною (зменшення) Новинки За популярні…" at bounding box center [1238, 295] width 169 height 29
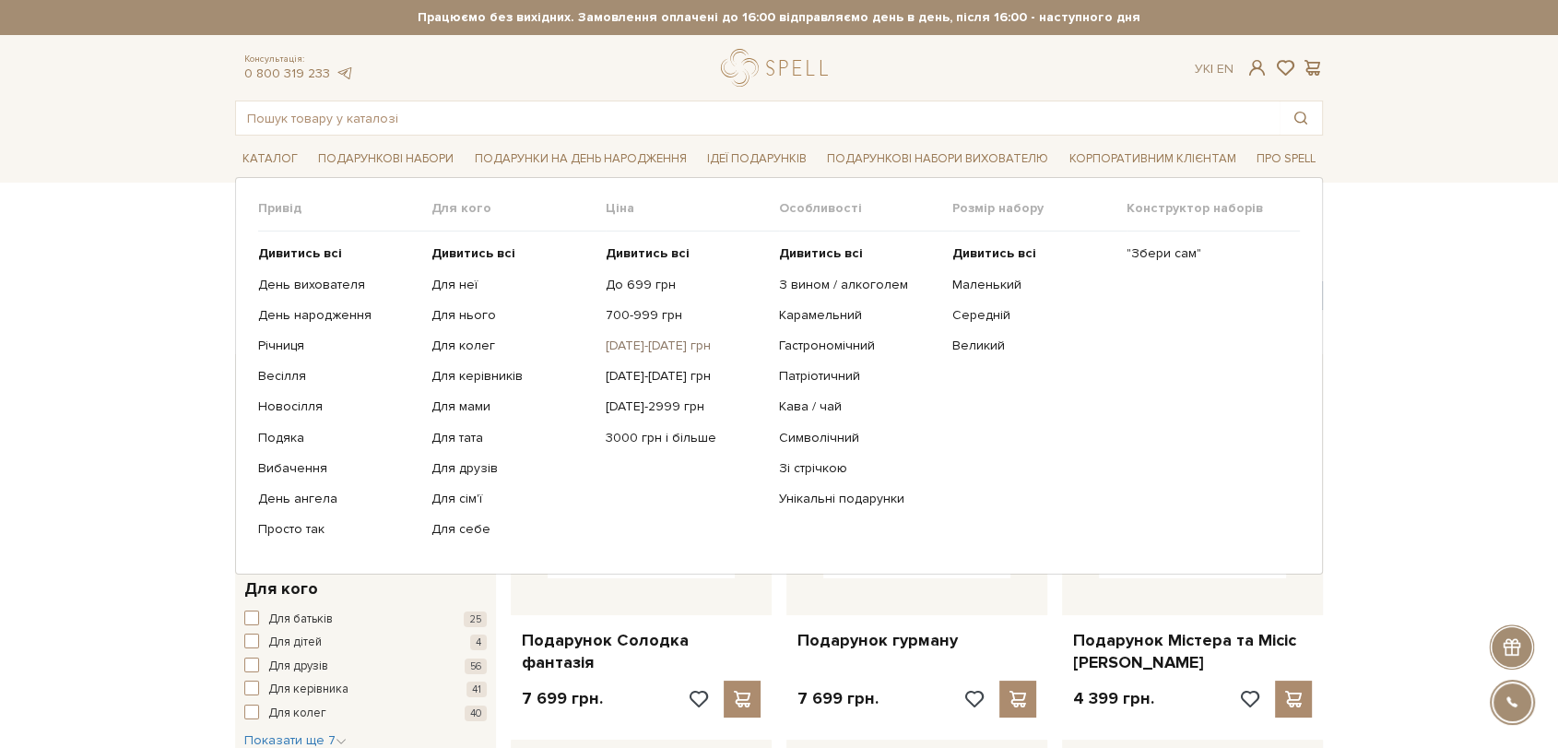
click at [638, 348] on link "[DATE]-[DATE] грн" at bounding box center [686, 345] width 160 height 17
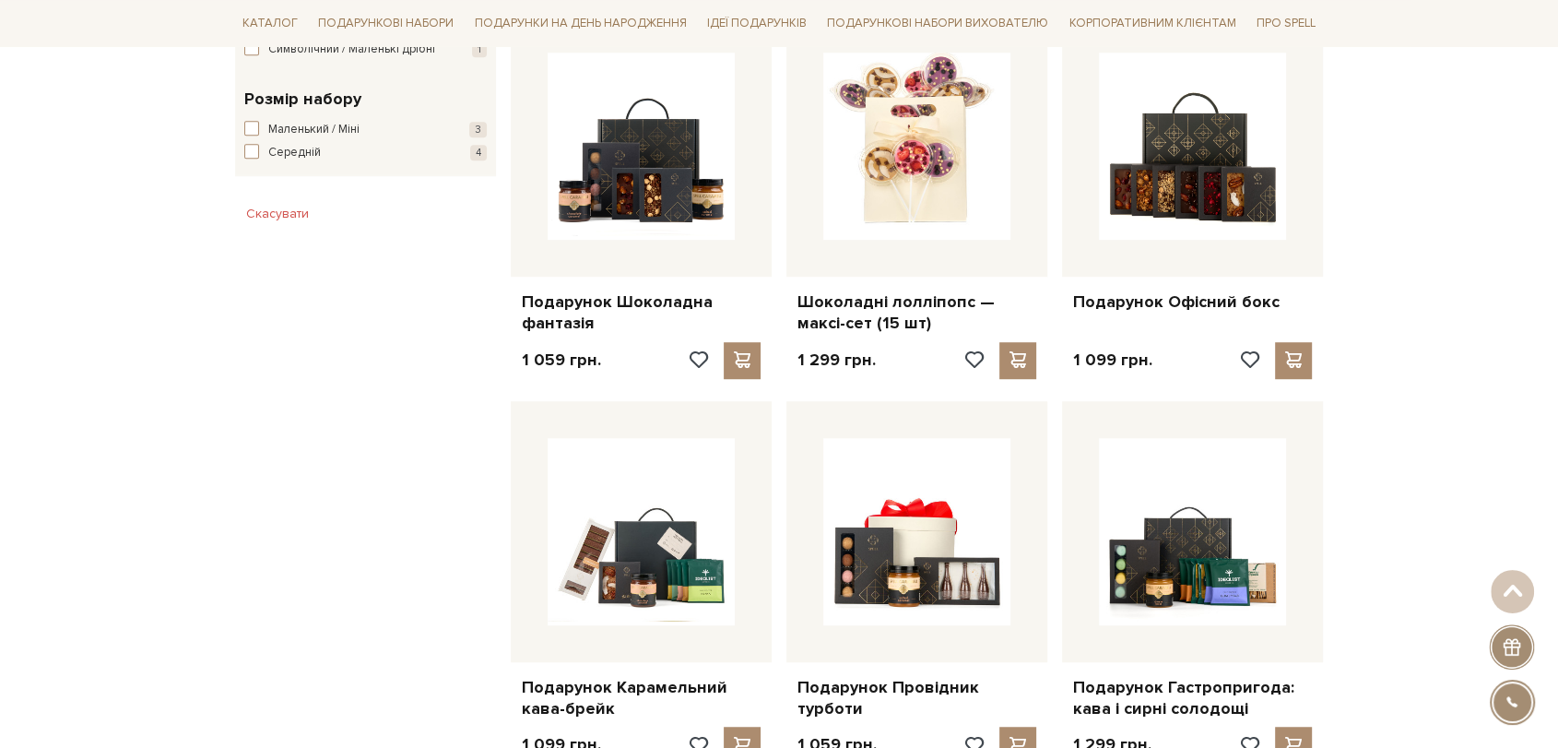
scroll to position [1229, 0]
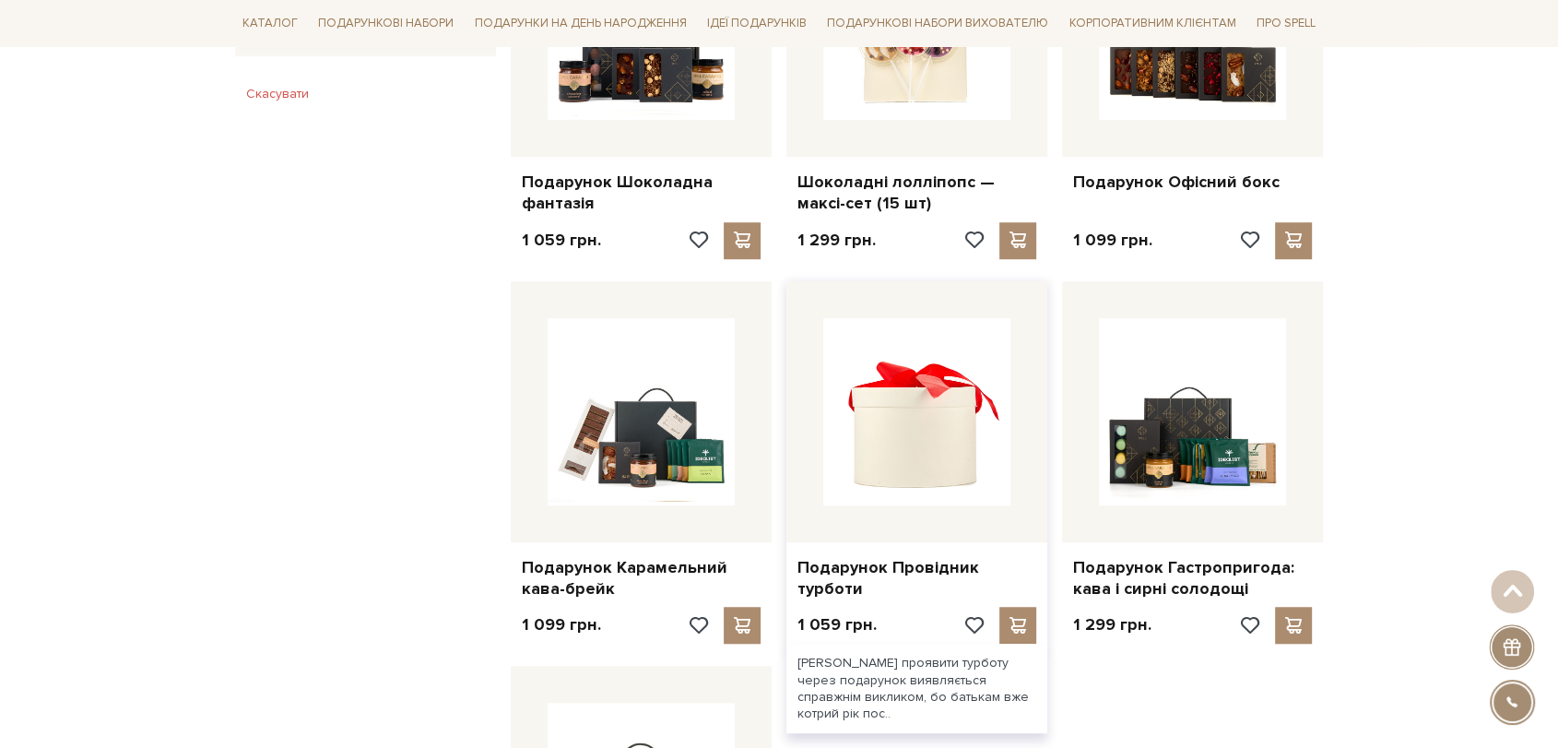
click at [956, 358] on img at bounding box center [916, 411] width 187 height 187
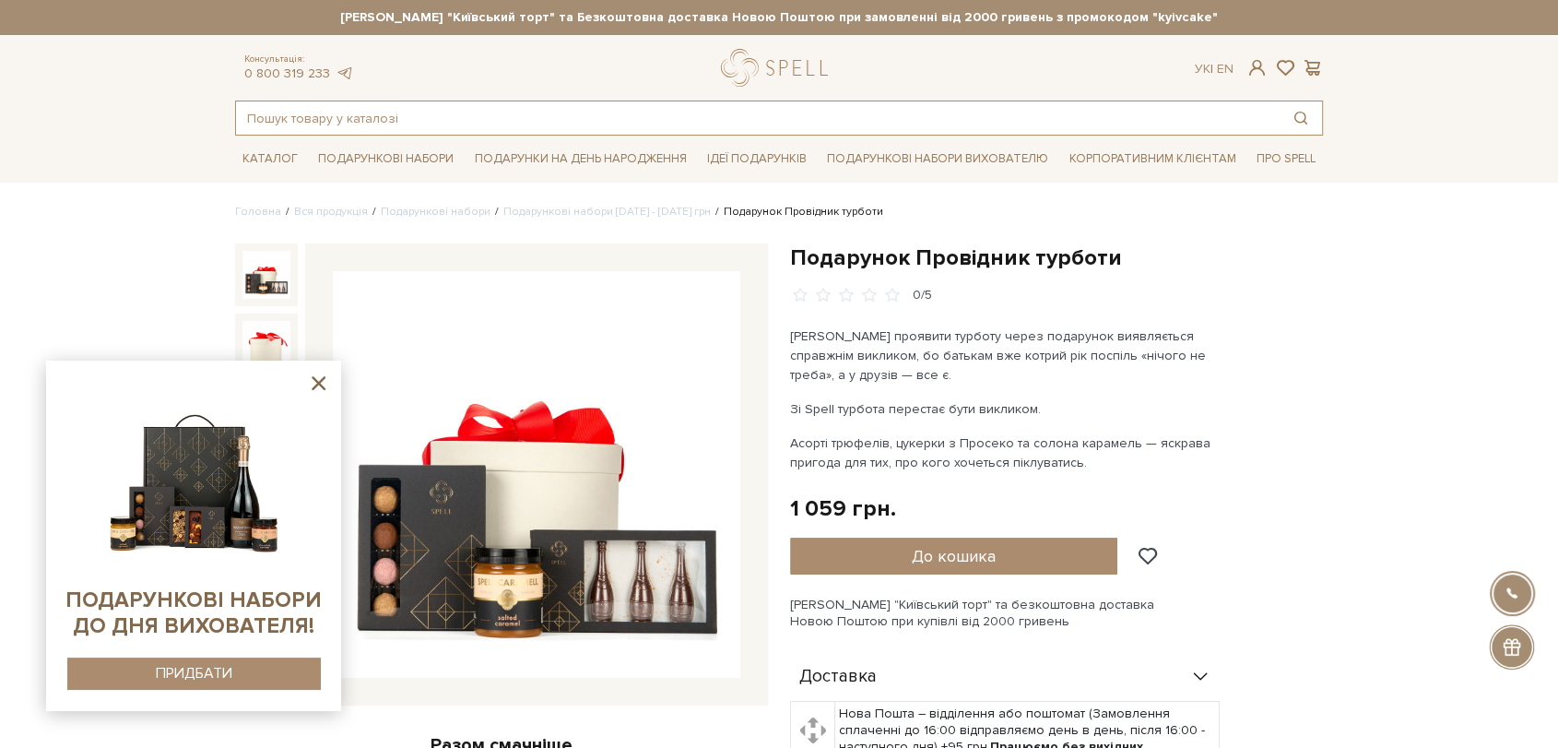
click at [572, 115] on input "text" at bounding box center [758, 117] width 1044 height 33
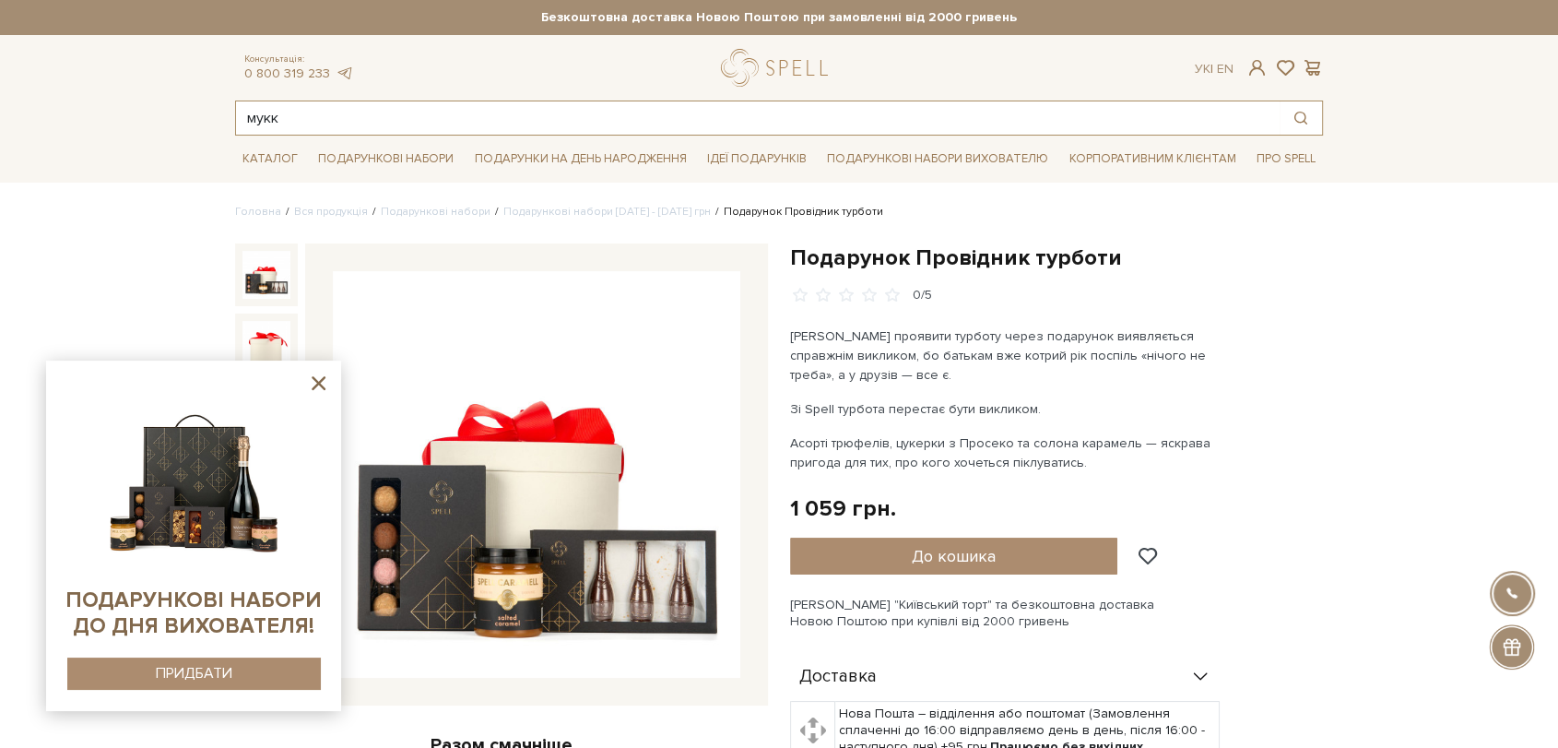
drag, startPoint x: 573, startPoint y: 116, endPoint x: 204, endPoint y: 106, distance: 369.9
click at [204, 106] on header "Сет Цукерок "Київський торт" та Безкоштовна доставка Новою Поштою при замовленн…" at bounding box center [779, 68] width 1558 height 136
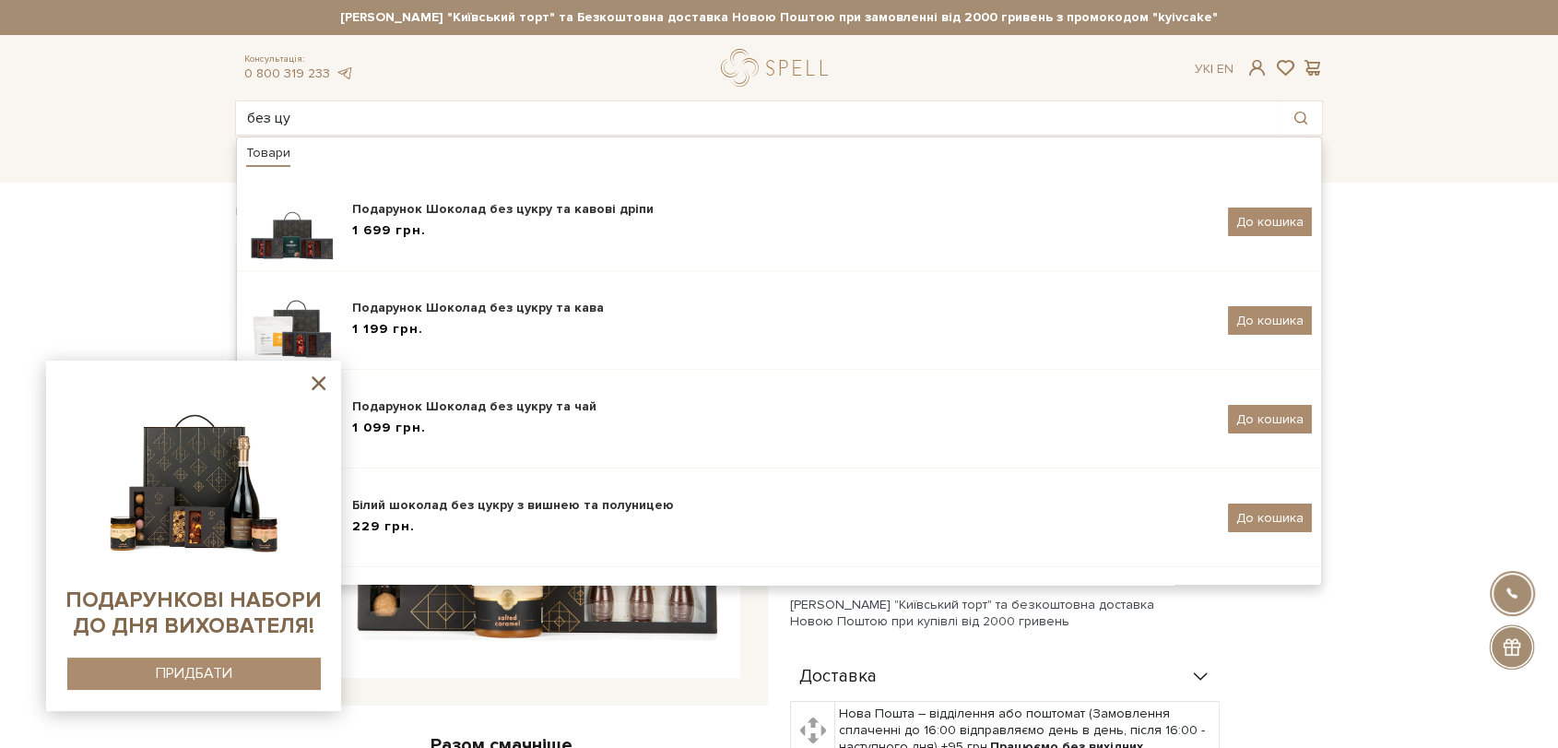
click at [320, 376] on icon at bounding box center [318, 383] width 23 height 23
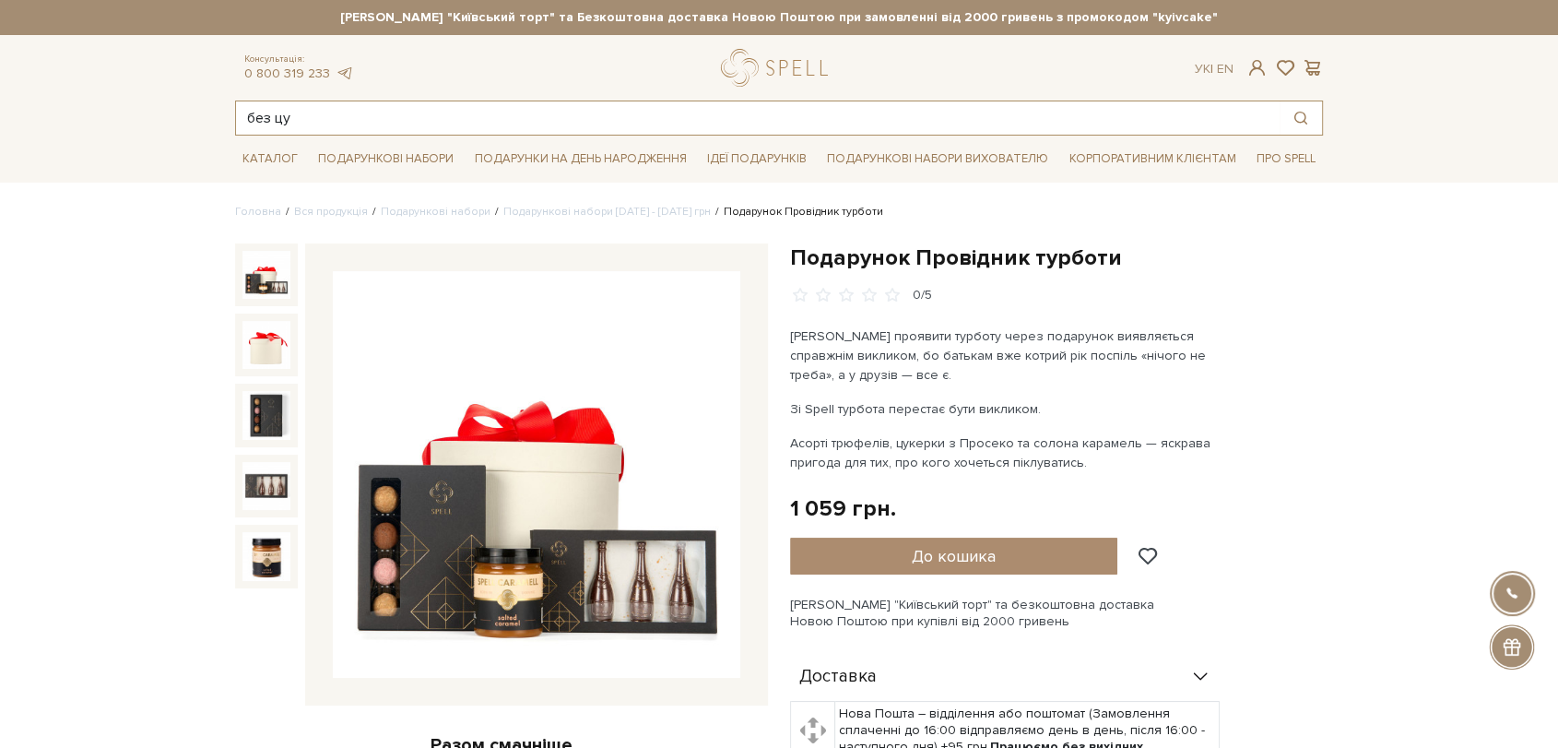
click at [304, 117] on input "без цу" at bounding box center [758, 117] width 1044 height 33
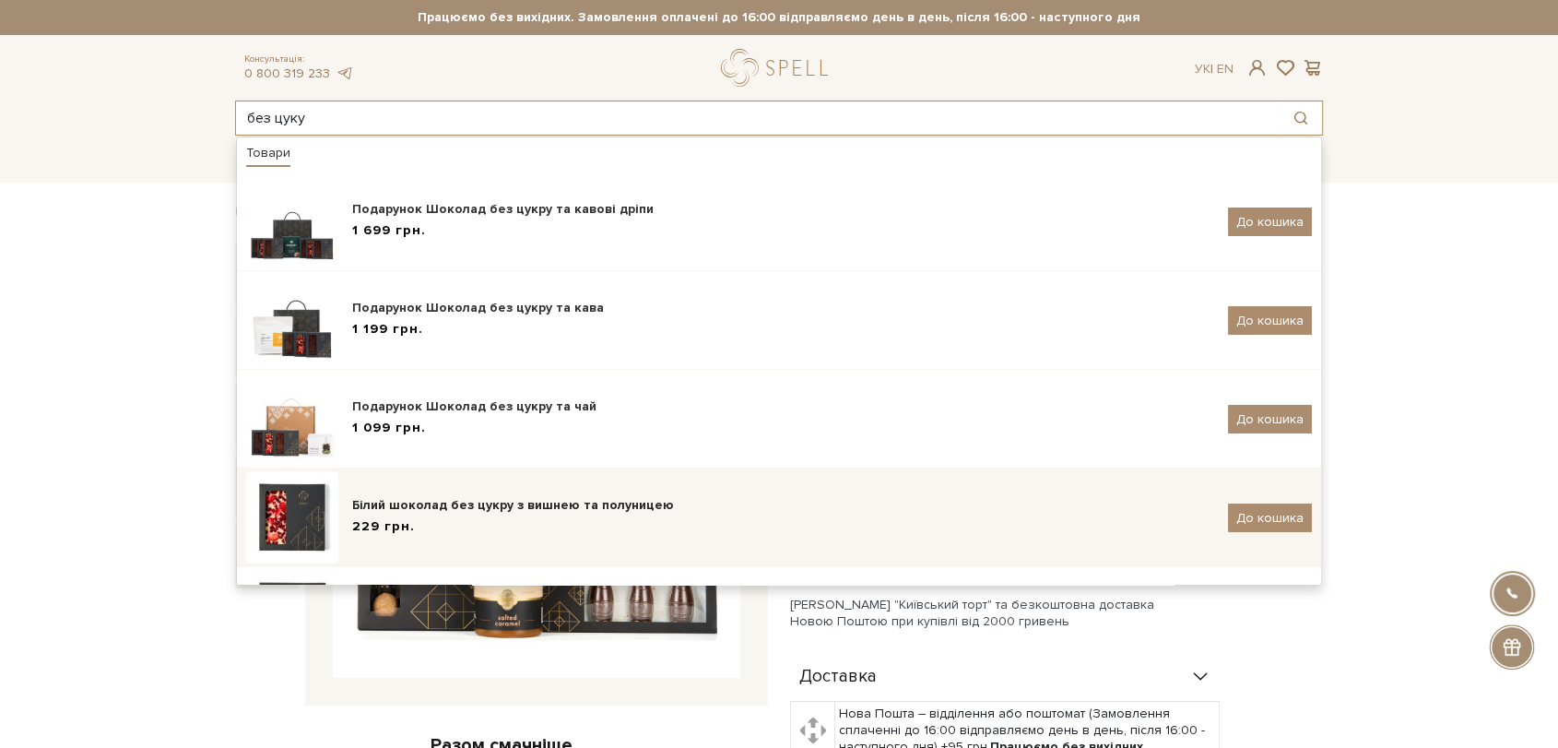
type input "без цуку"
click at [508, 526] on div "229 грн." at bounding box center [783, 526] width 862 height 19
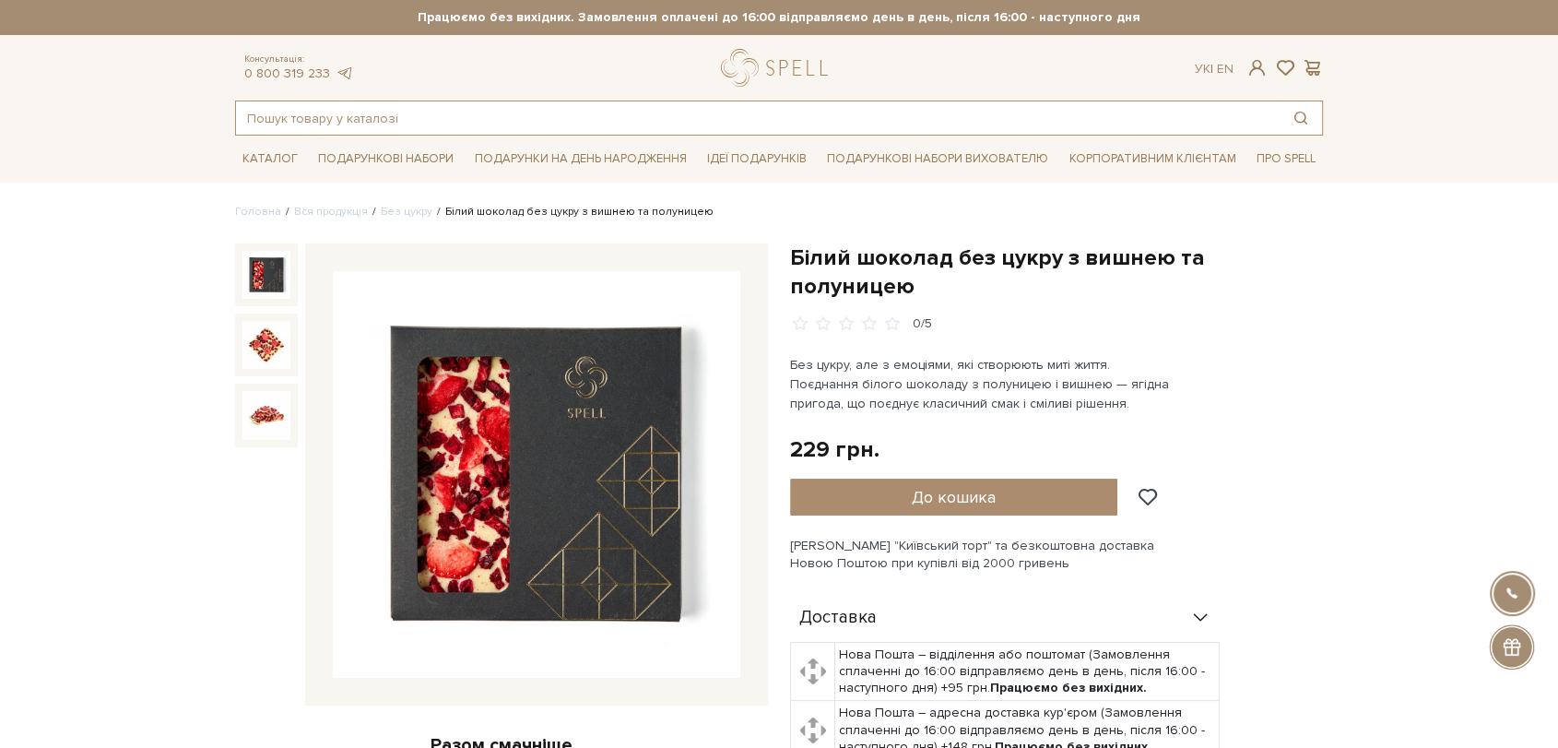
click at [608, 124] on input "text" at bounding box center [758, 117] width 1044 height 33
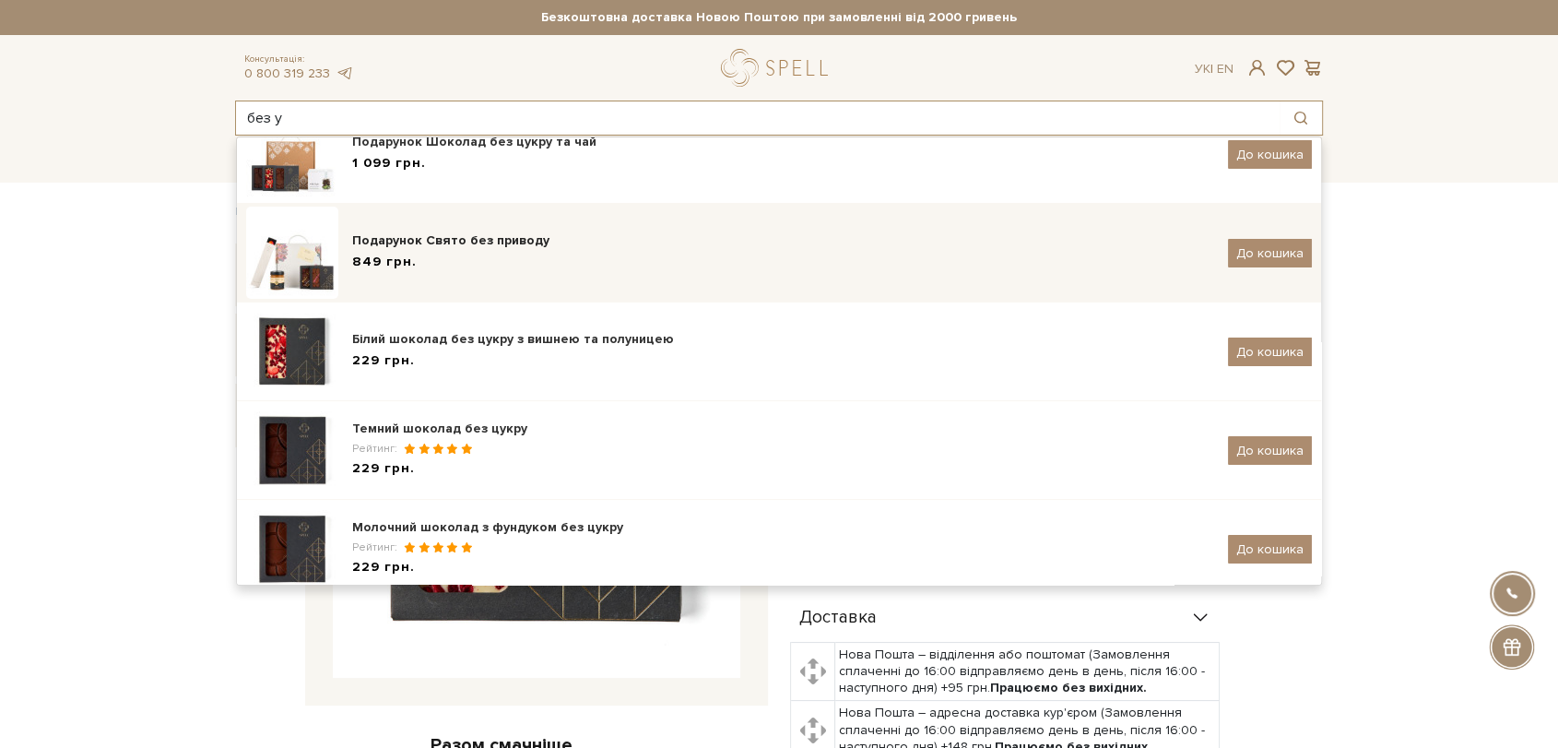
scroll to position [281, 0]
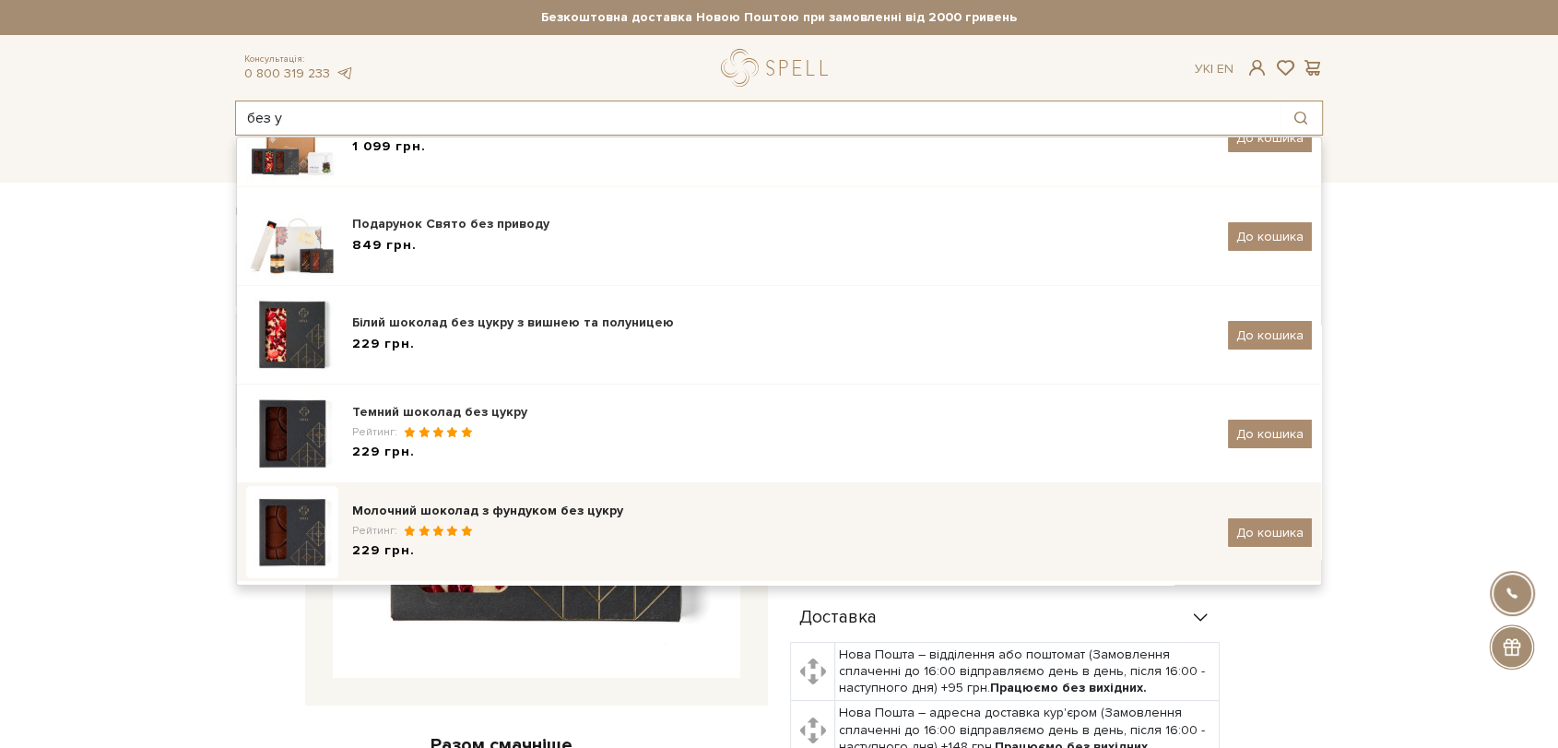
type input "без у"
click at [536, 549] on div "229 грн." at bounding box center [783, 550] width 862 height 19
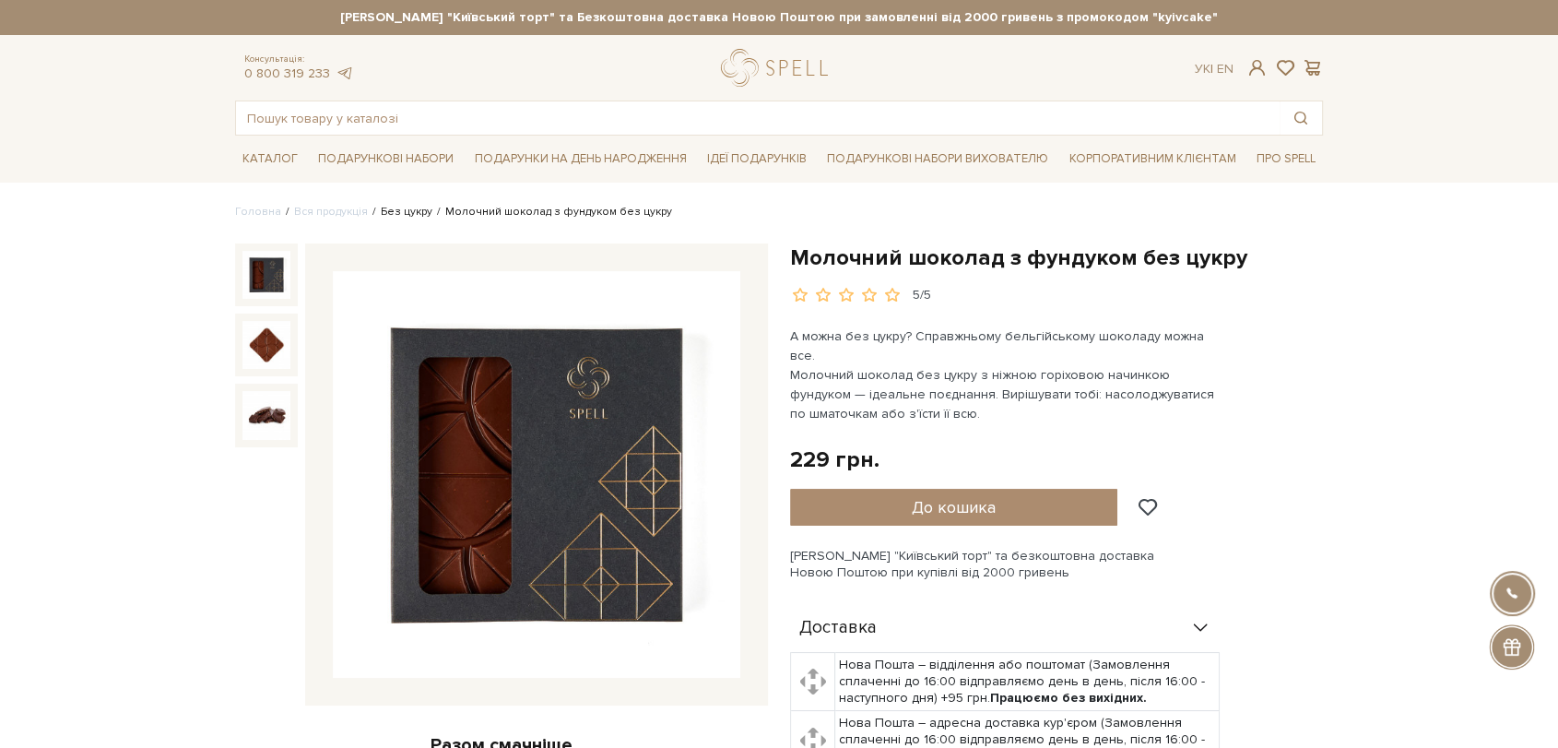
click at [406, 207] on link "Без цукру" at bounding box center [407, 212] width 52 height 14
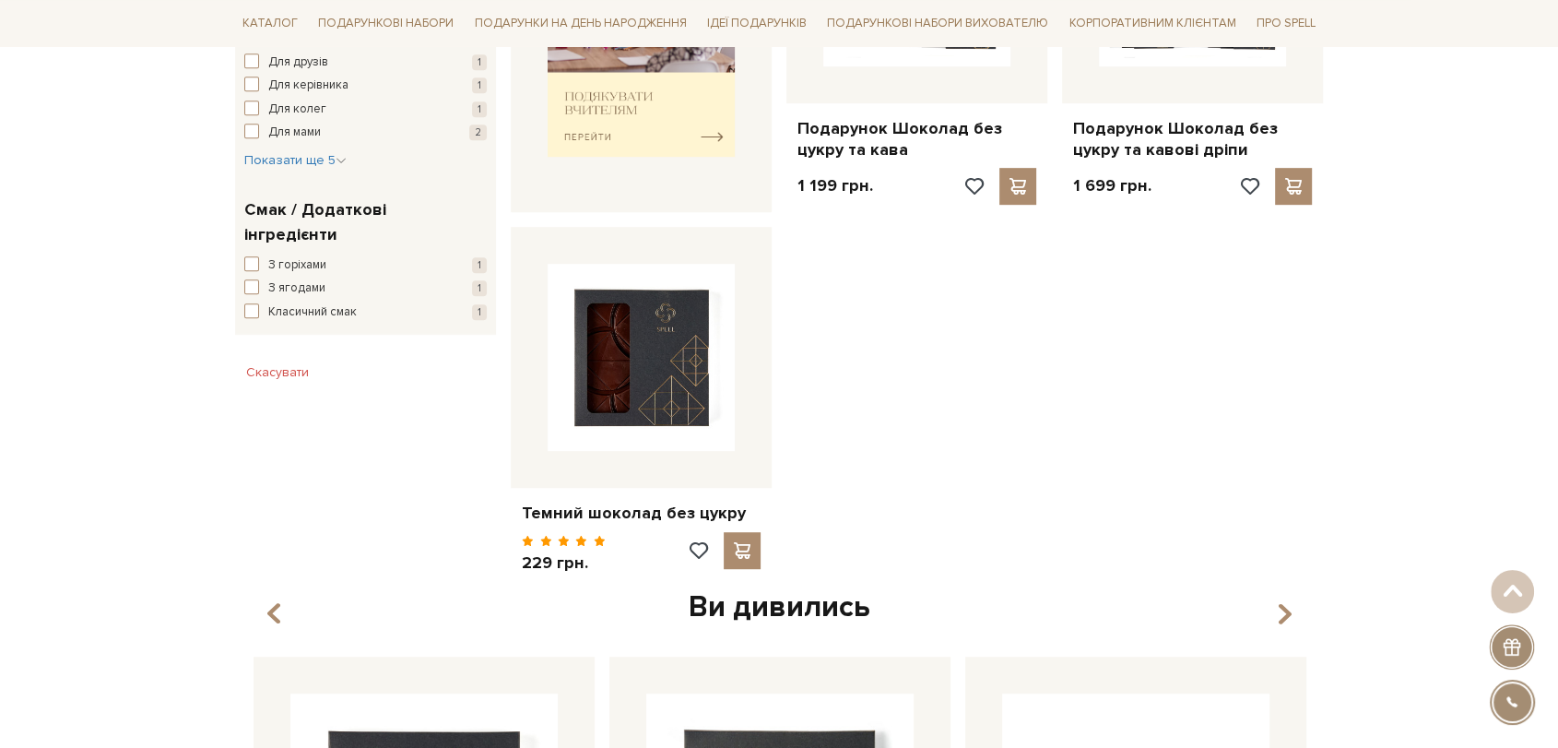
scroll to position [922, 0]
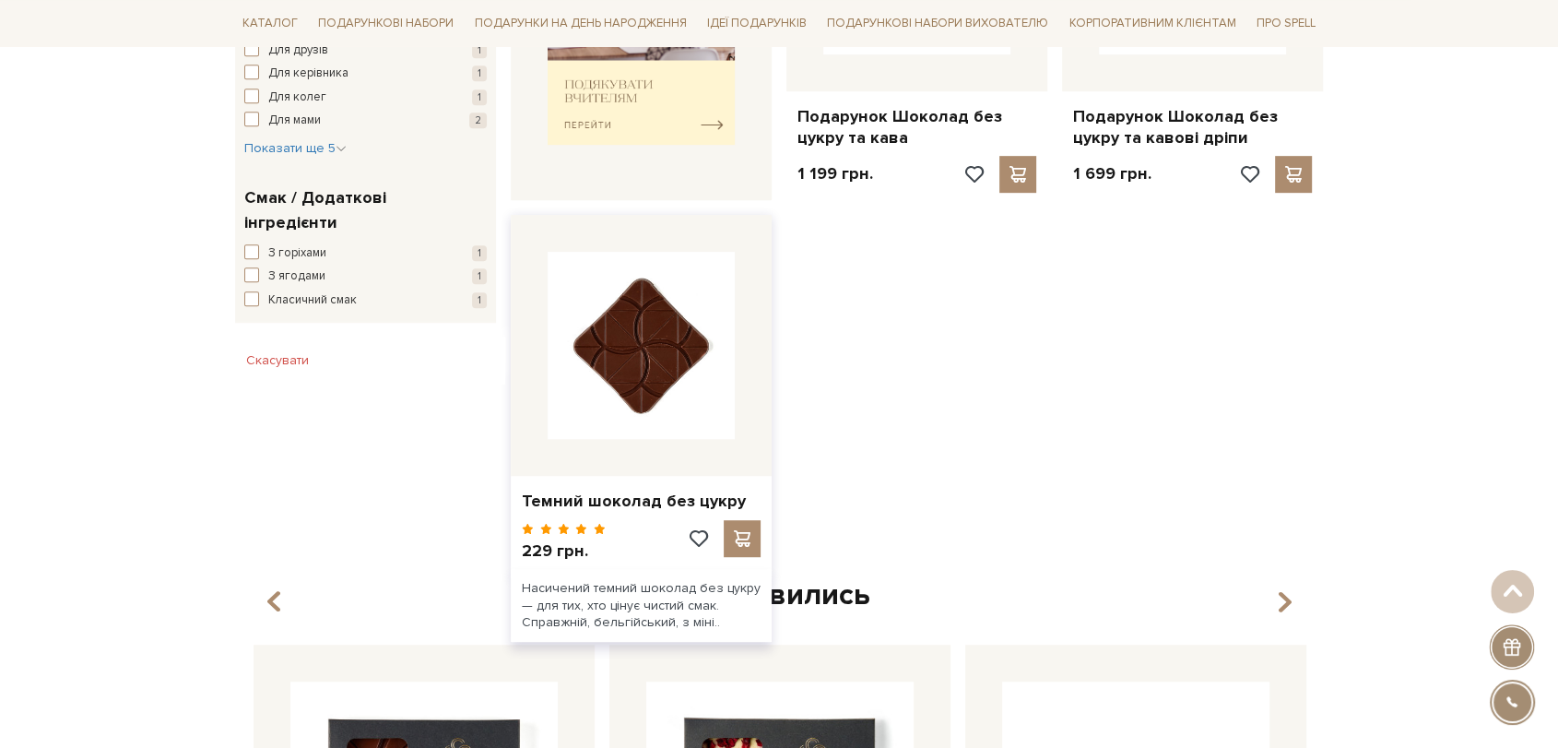
click at [581, 355] on img at bounding box center [641, 345] width 187 height 187
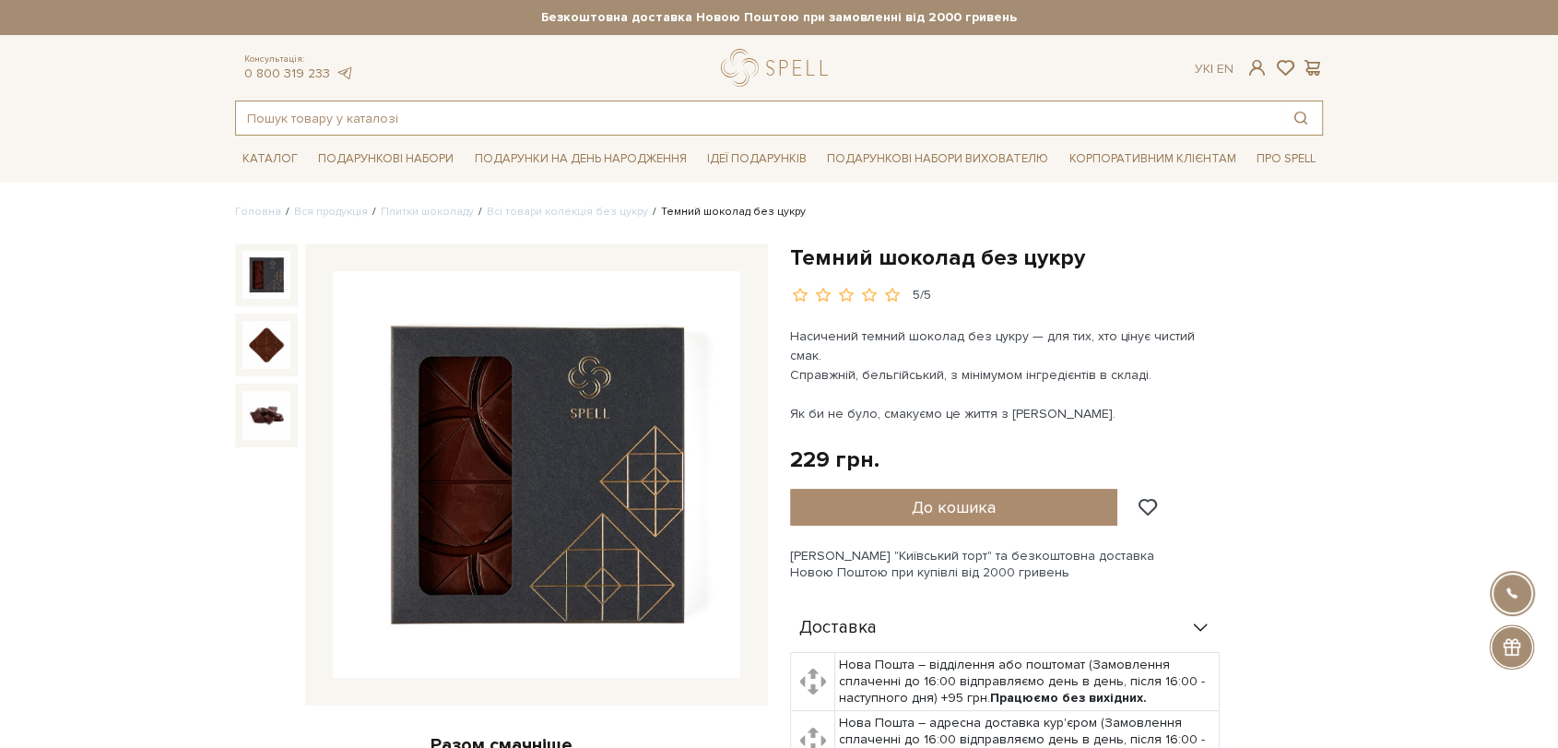
click at [402, 101] on input "text" at bounding box center [758, 117] width 1044 height 33
click at [404, 104] on input "ка" at bounding box center [758, 117] width 1044 height 33
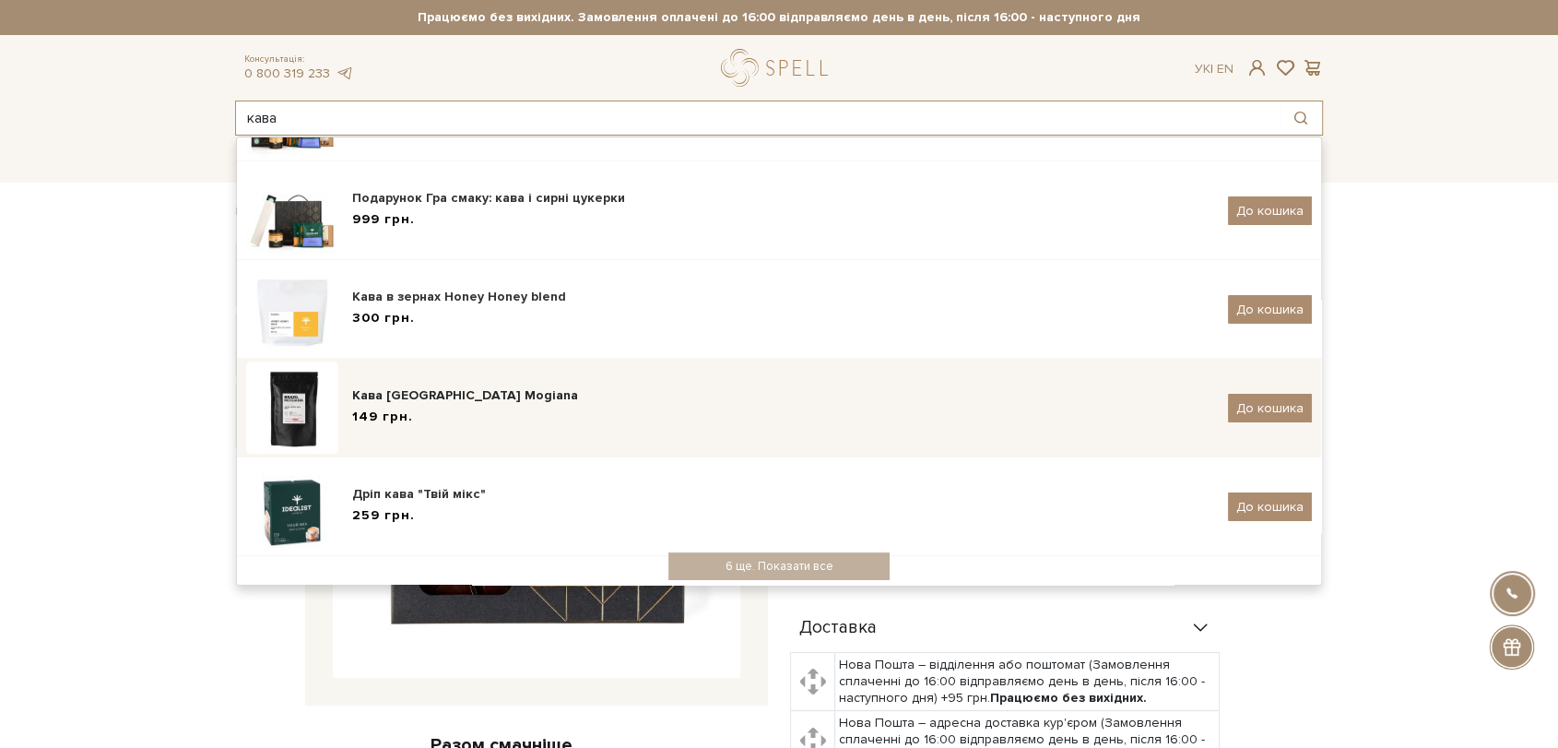
scroll to position [316, 0]
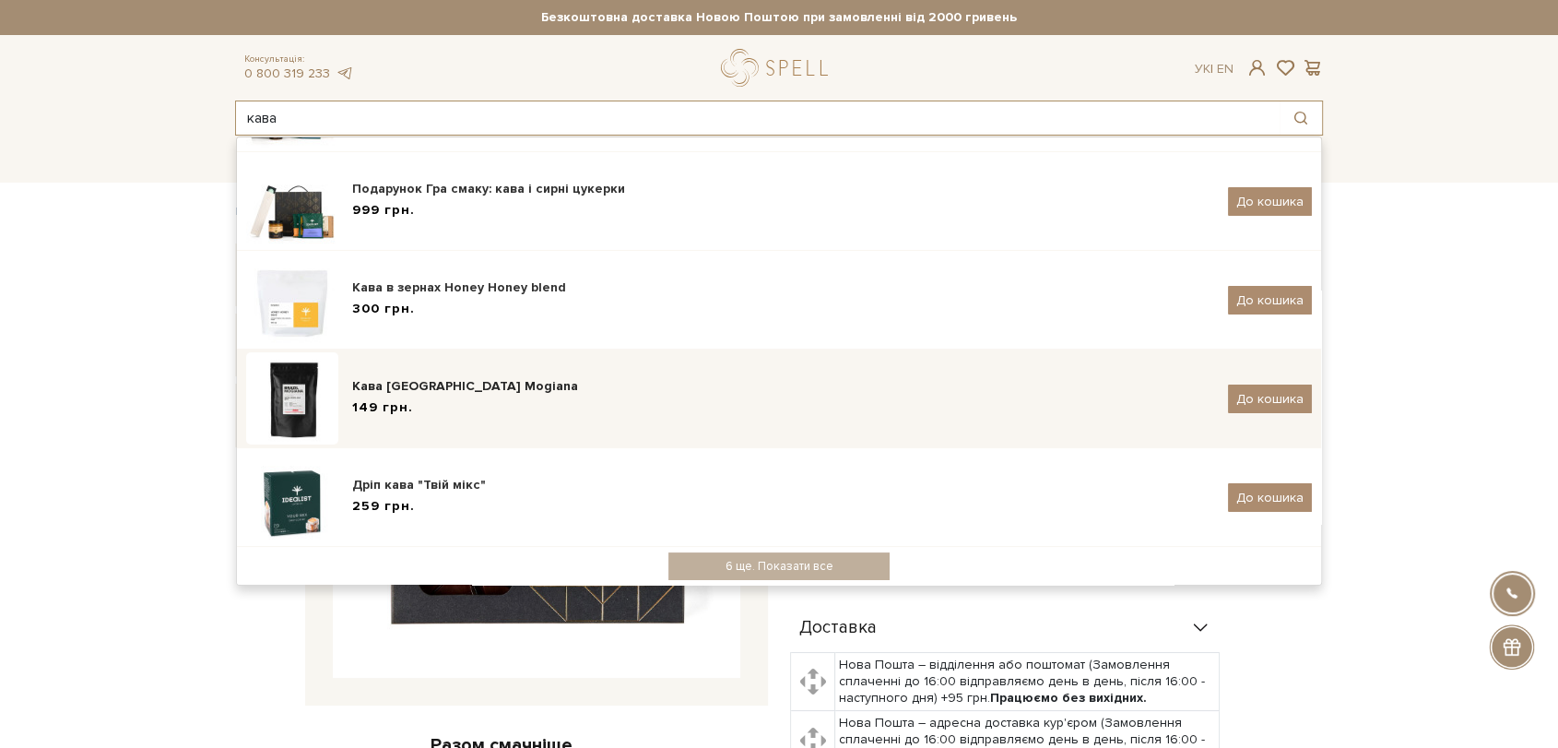
type input "кава"
click at [510, 396] on div "Кава Brazil Mogiana 149 грн." at bounding box center [783, 398] width 862 height 43
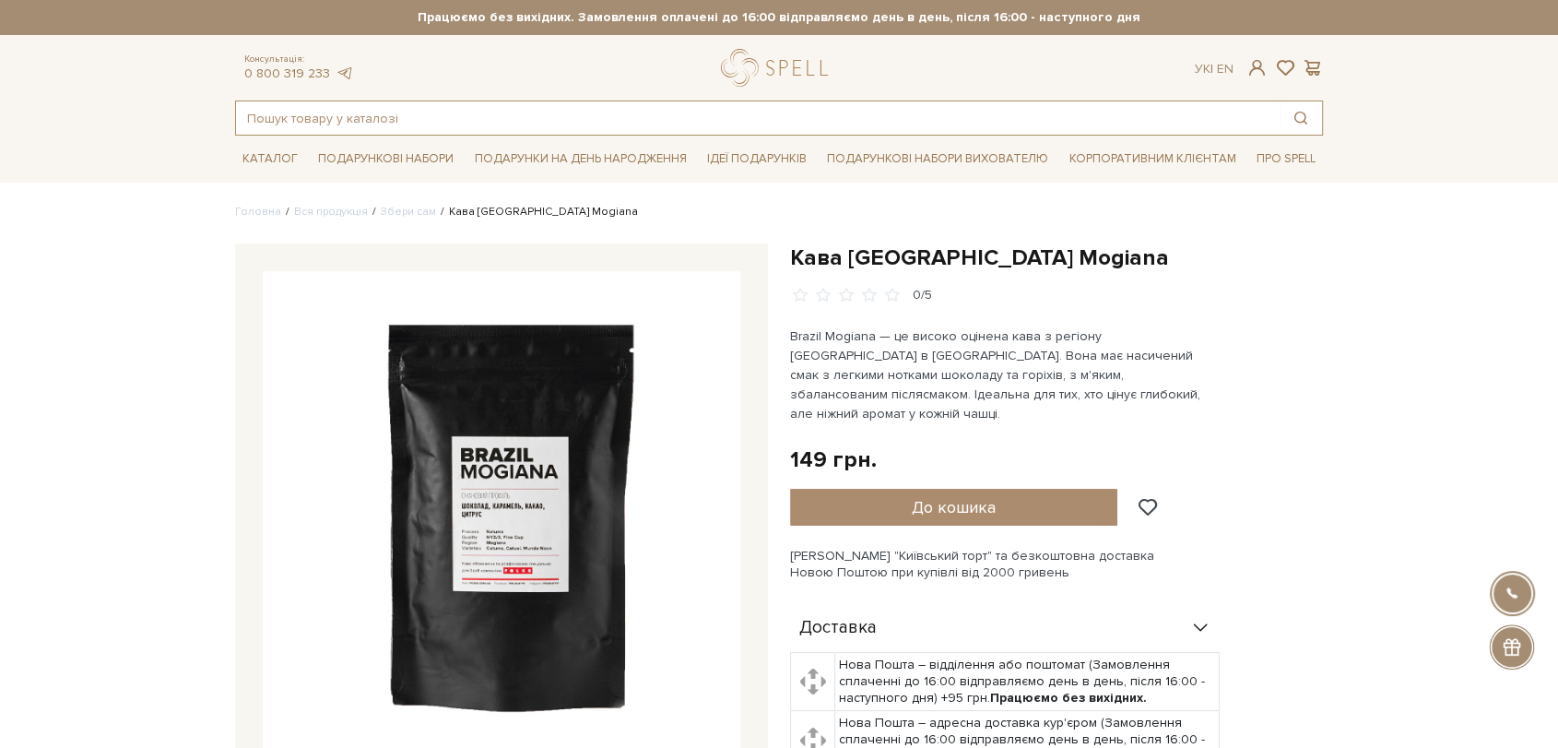
click at [583, 126] on input "text" at bounding box center [758, 117] width 1044 height 33
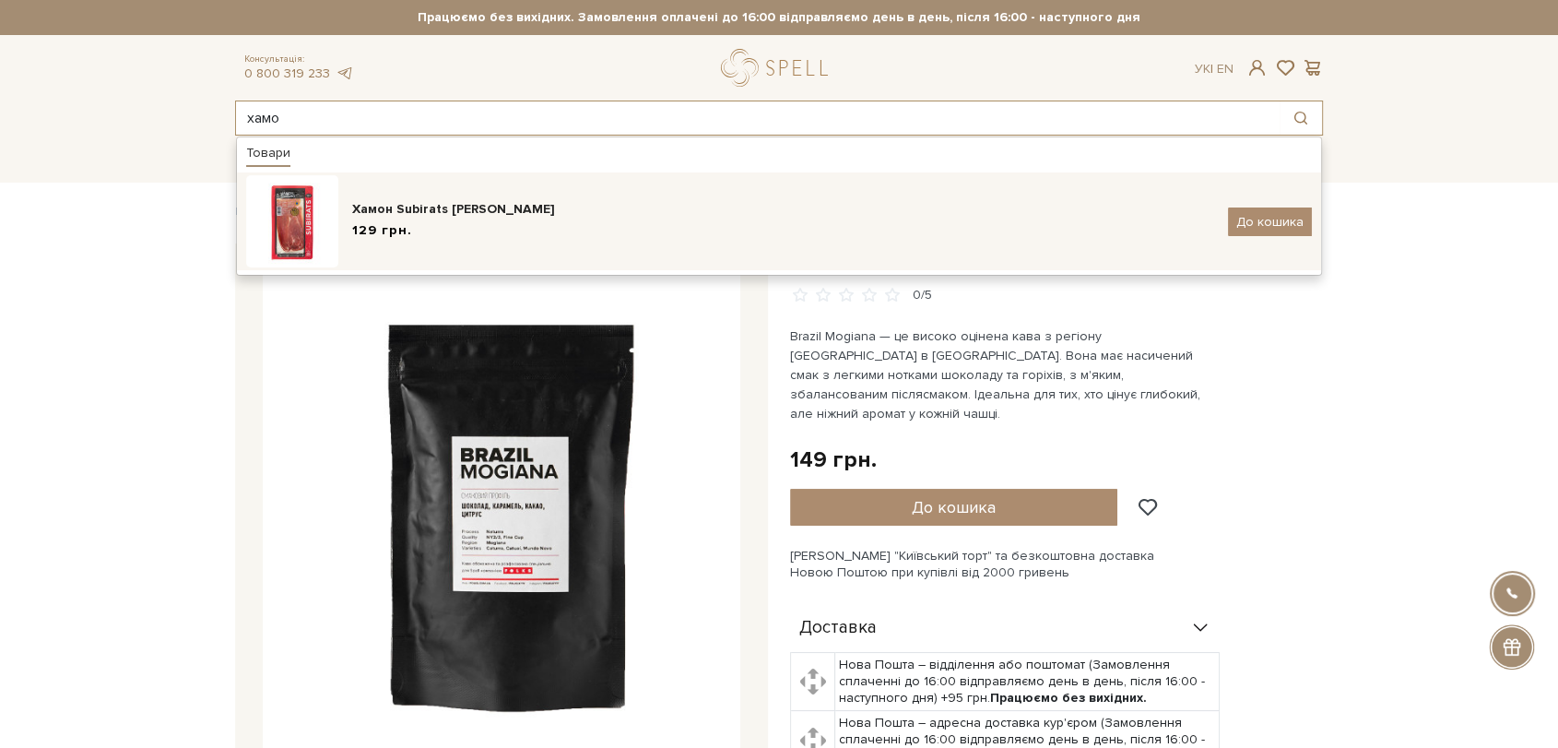
type input "хамо"
click at [573, 221] on div "129 грн." at bounding box center [783, 230] width 862 height 19
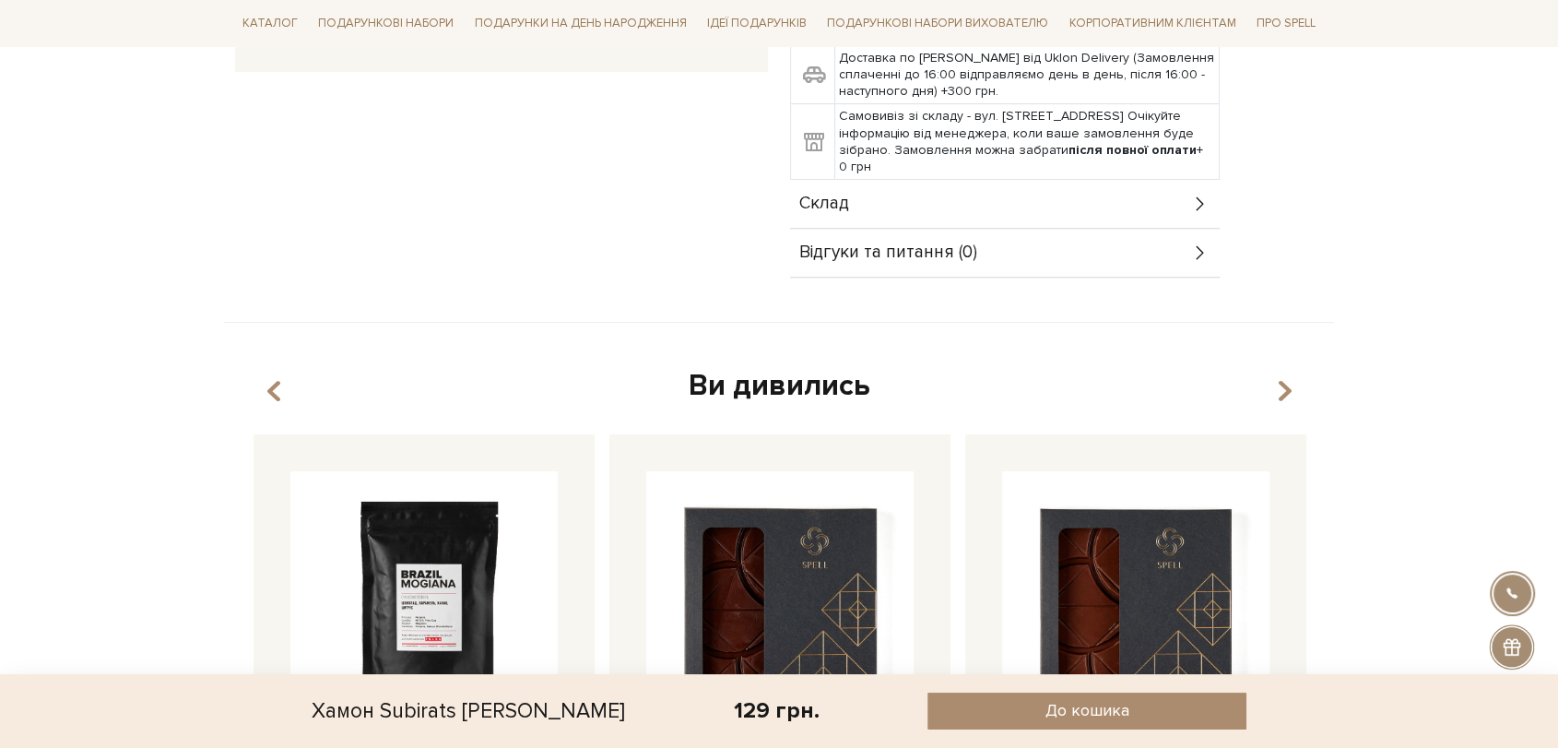
scroll to position [716, 0]
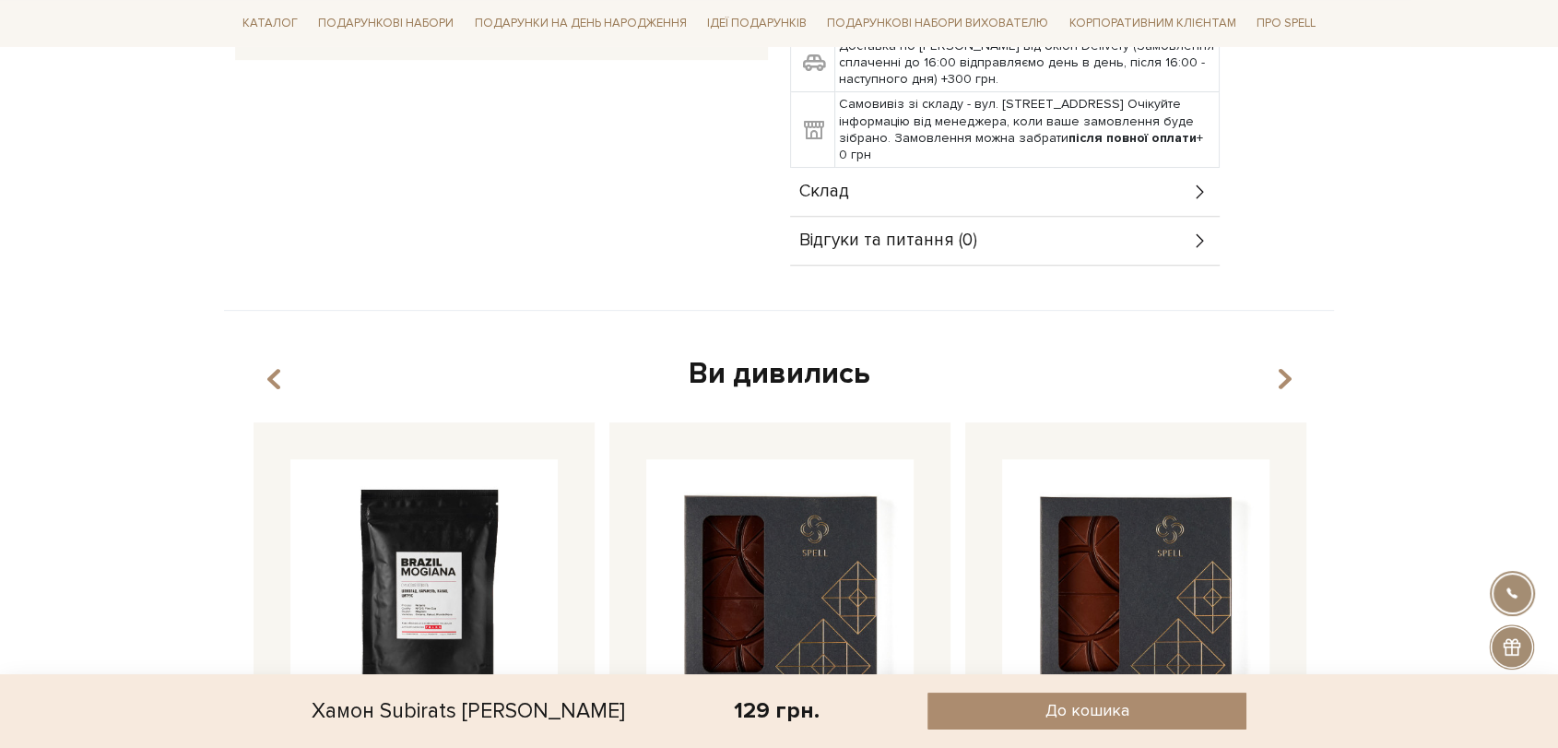
click at [1018, 197] on div "Склад" at bounding box center [1005, 192] width 430 height 48
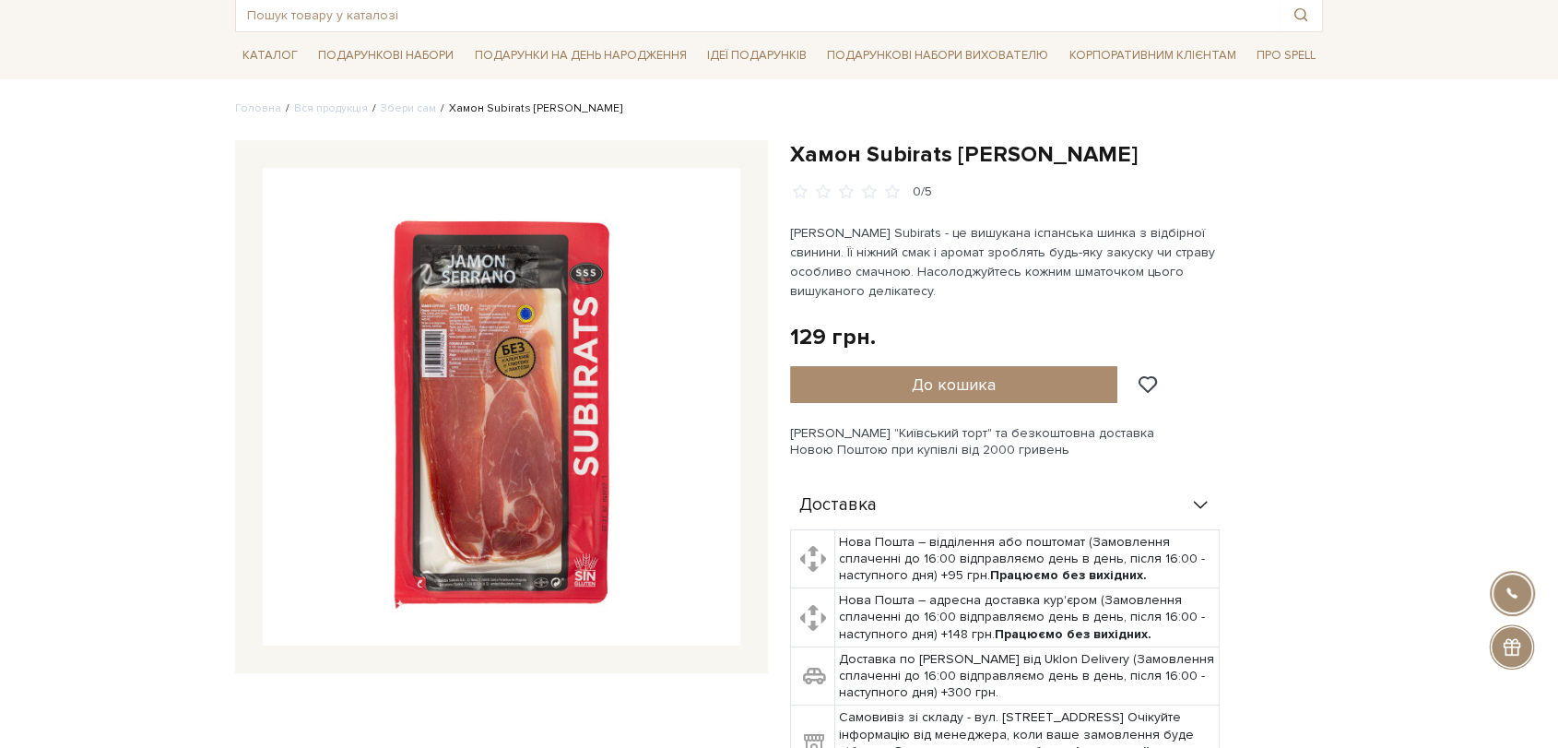
scroll to position [102, 0]
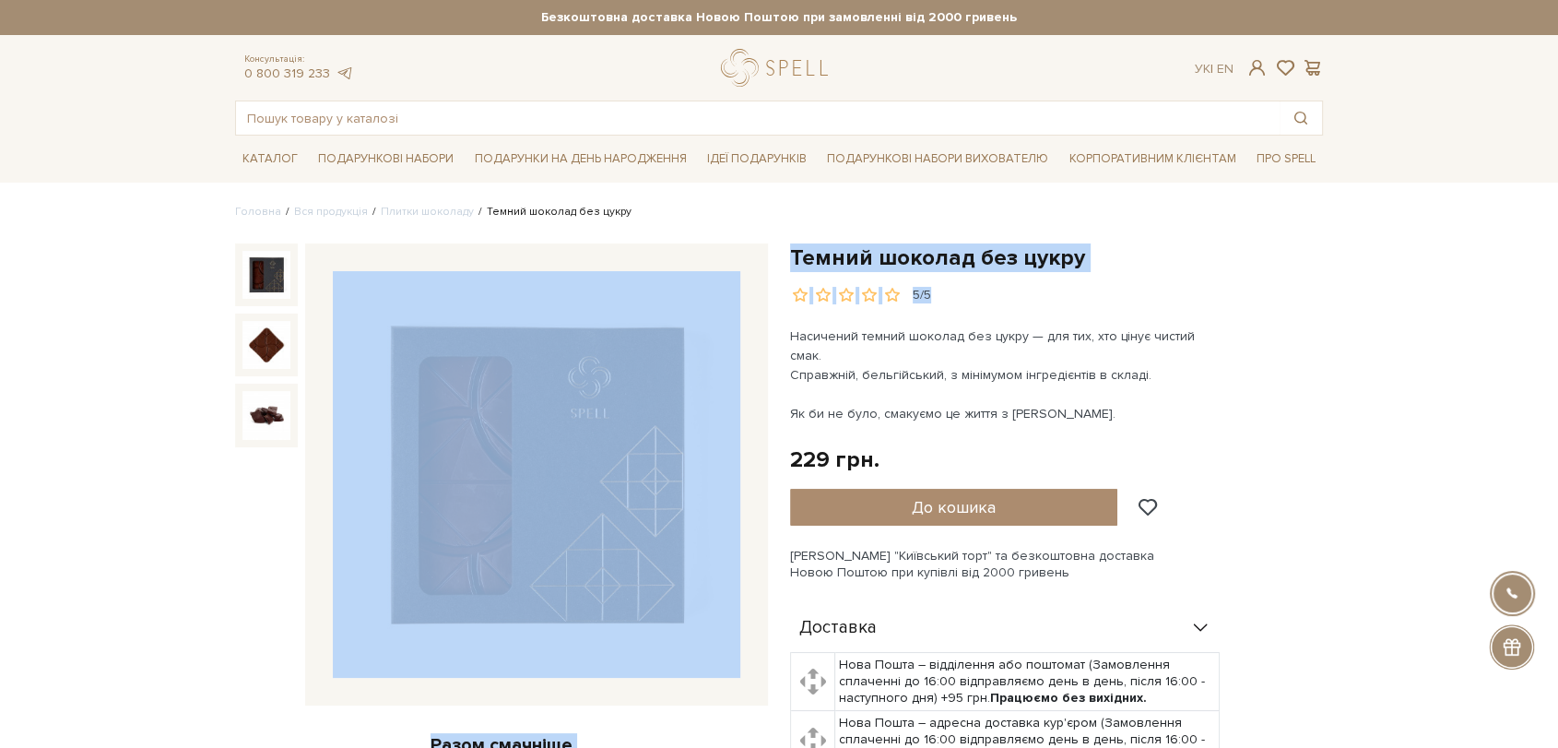
drag, startPoint x: 780, startPoint y: 252, endPoint x: 1171, endPoint y: 272, distance: 391.5
click at [1172, 292] on div "Темний шоколад без цукру 5/5 Разом смачніше Темний шоколад без цукру 229 грн." at bounding box center [779, 743] width 1110 height 1000
click at [1171, 271] on h1 "Темний шоколад без цукру" at bounding box center [1056, 257] width 533 height 29
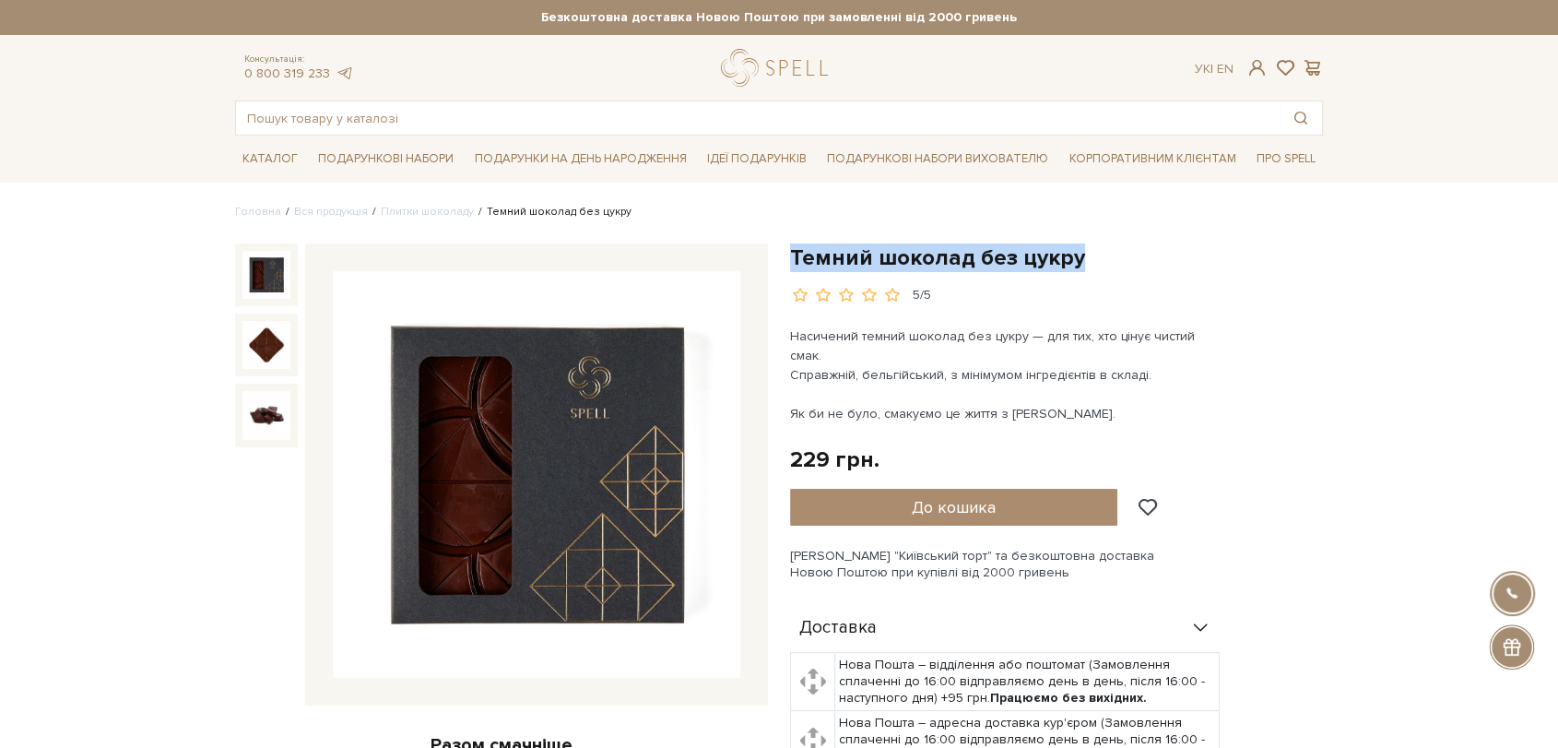
drag, startPoint x: 1150, startPoint y: 268, endPoint x: 792, endPoint y: 249, distance: 358.3
click at [792, 249] on h1 "Темний шоколад без цукру" at bounding box center [1056, 257] width 533 height 29
copy h1 "Темний шоколад без цукру"
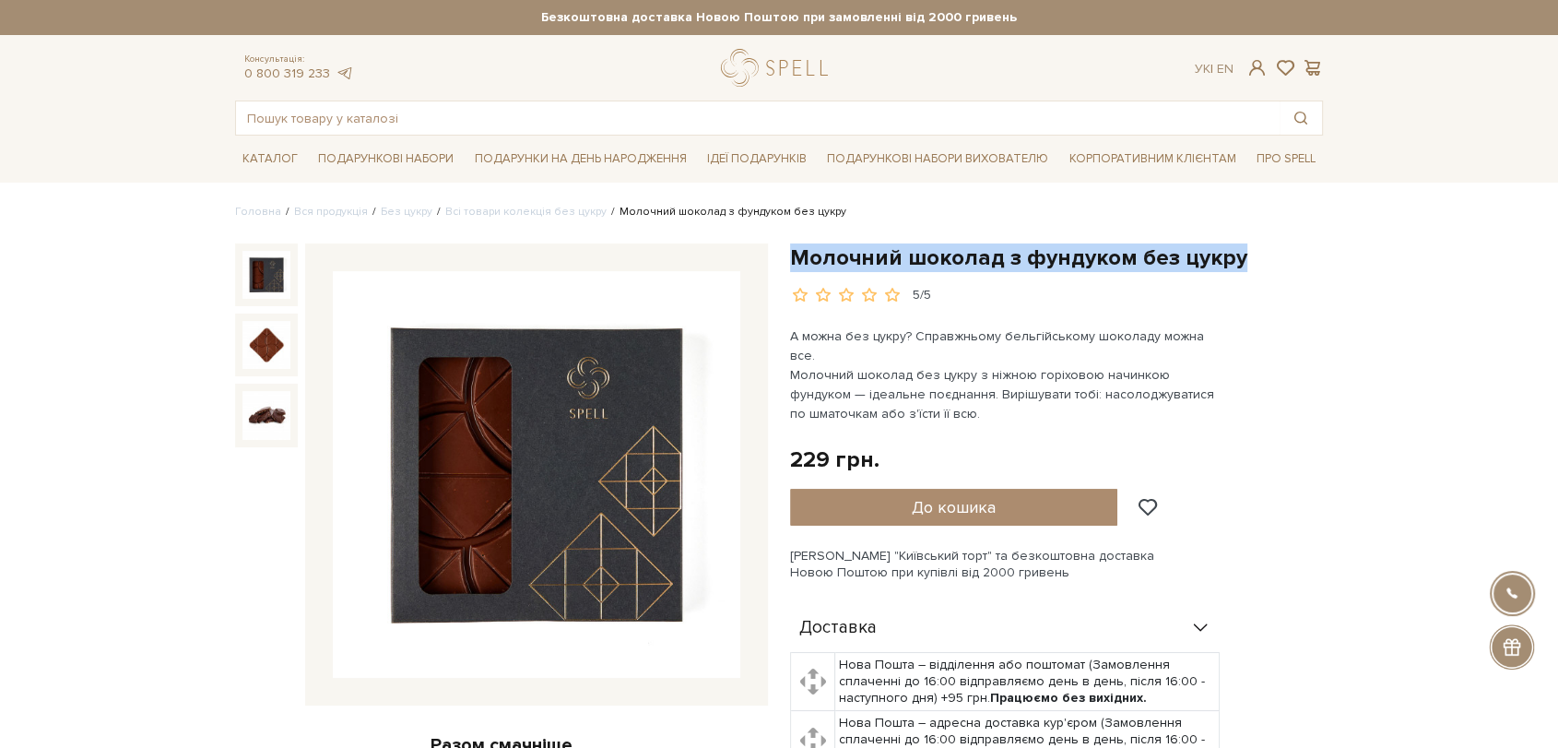
drag, startPoint x: 790, startPoint y: 252, endPoint x: 1252, endPoint y: 267, distance: 462.2
click at [1252, 267] on h1 "Молочний шоколад з фундуком без цукру" at bounding box center [1056, 257] width 533 height 29
copy h1 "Молочний шоколад з фундуком без цукру"
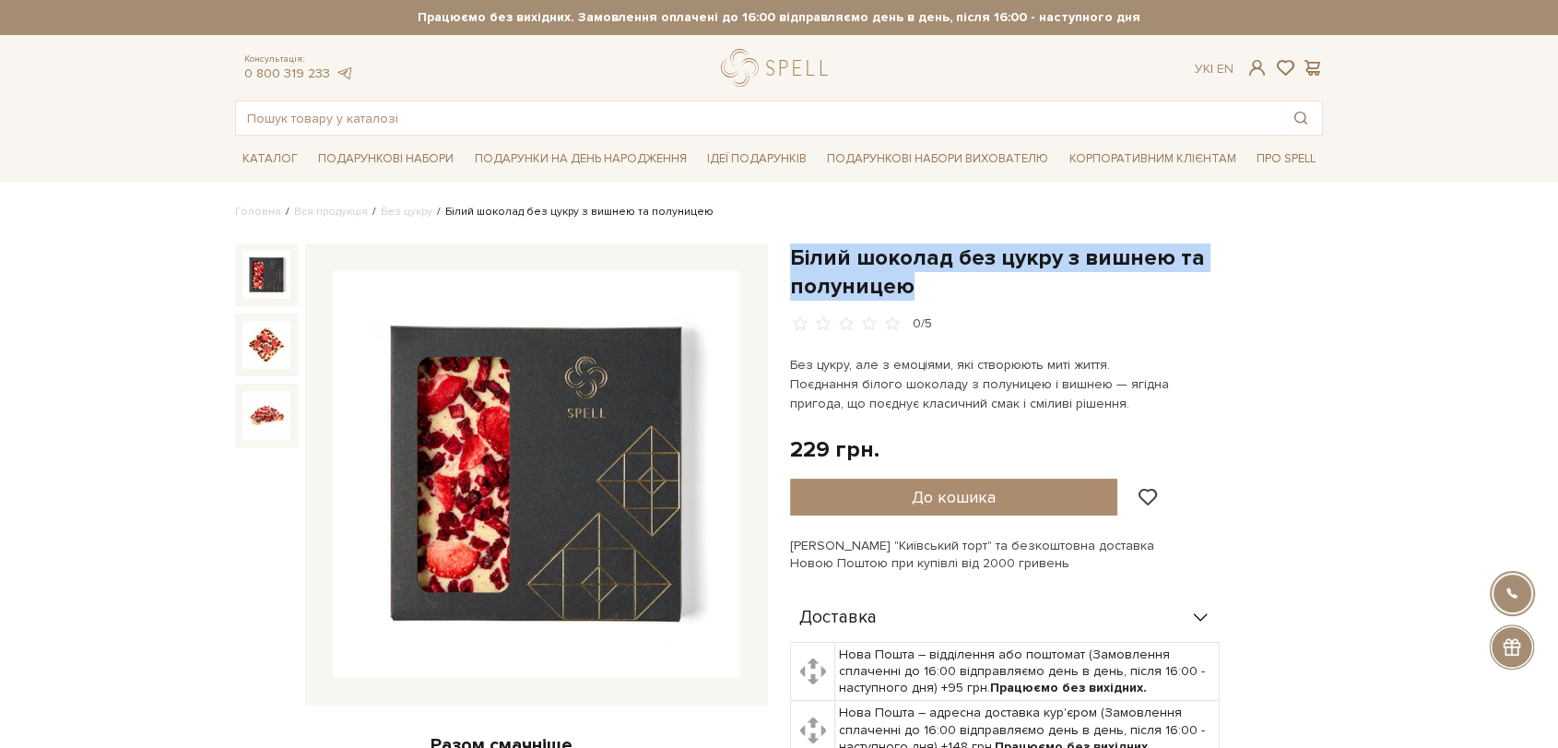
drag, startPoint x: 795, startPoint y: 253, endPoint x: 1332, endPoint y: 248, distance: 537.5
copy h1 "Білий шоколад без цукру з вишнею та полуницею"
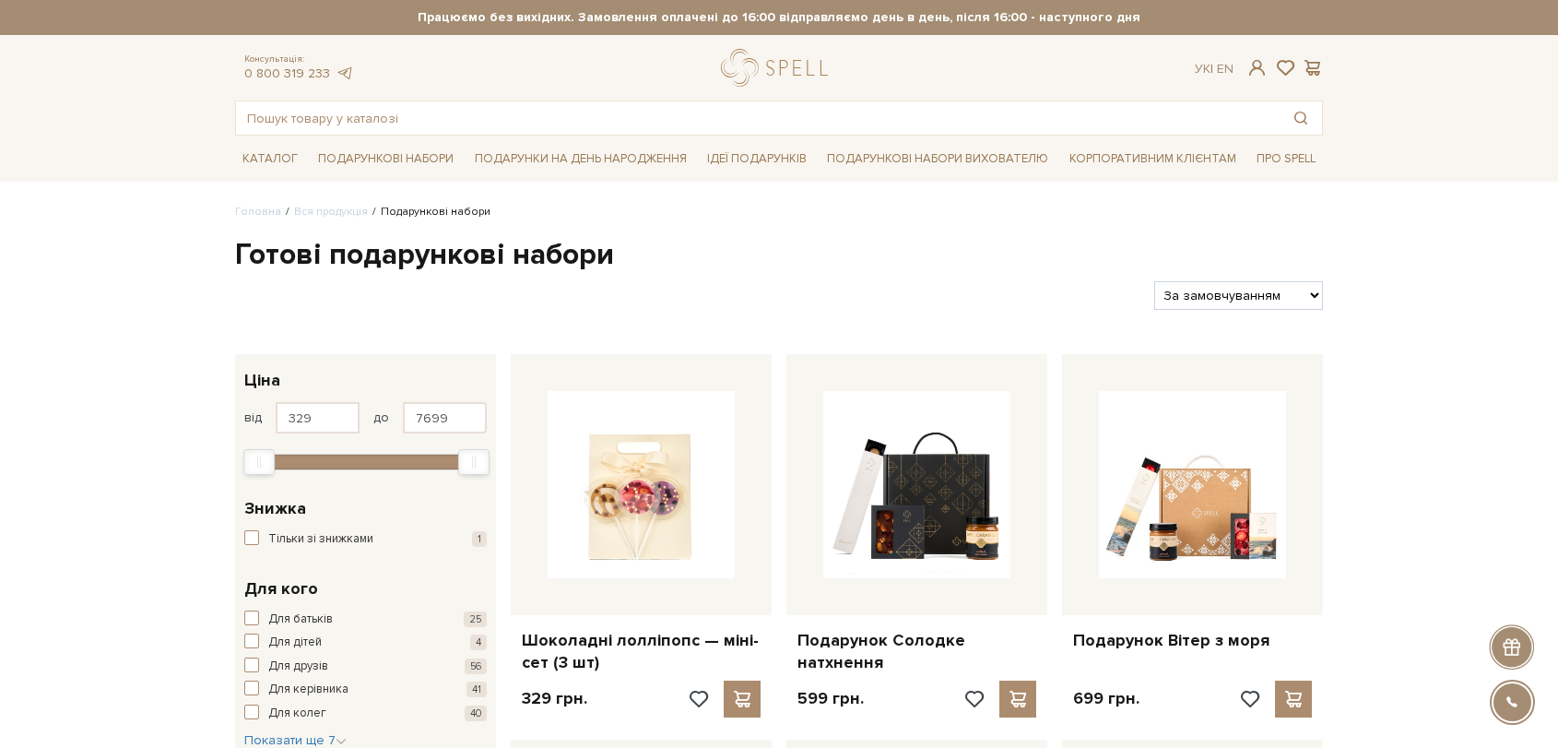
select select "[URL][DOMAIN_NAME]"
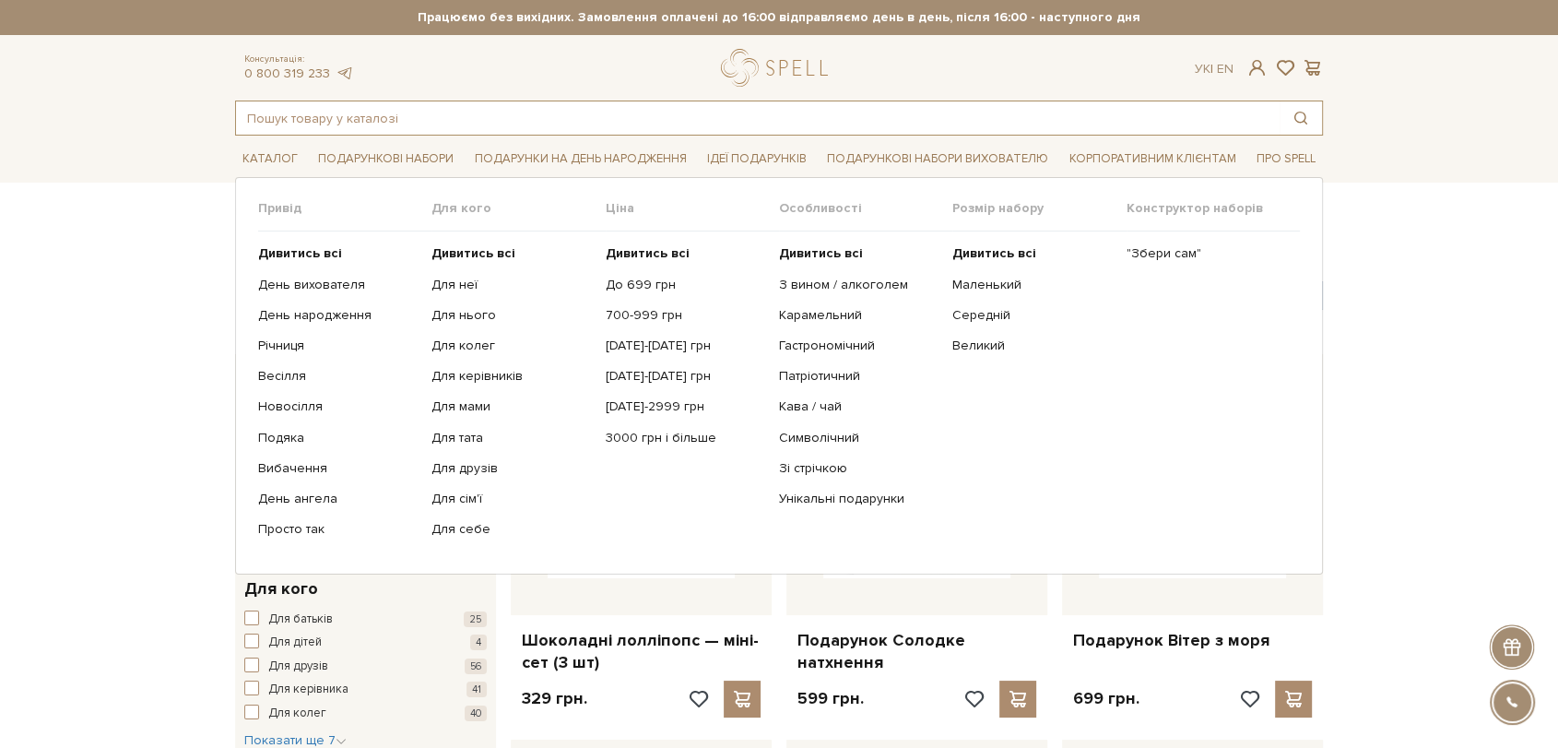
click at [420, 114] on input "text" at bounding box center [758, 117] width 1044 height 33
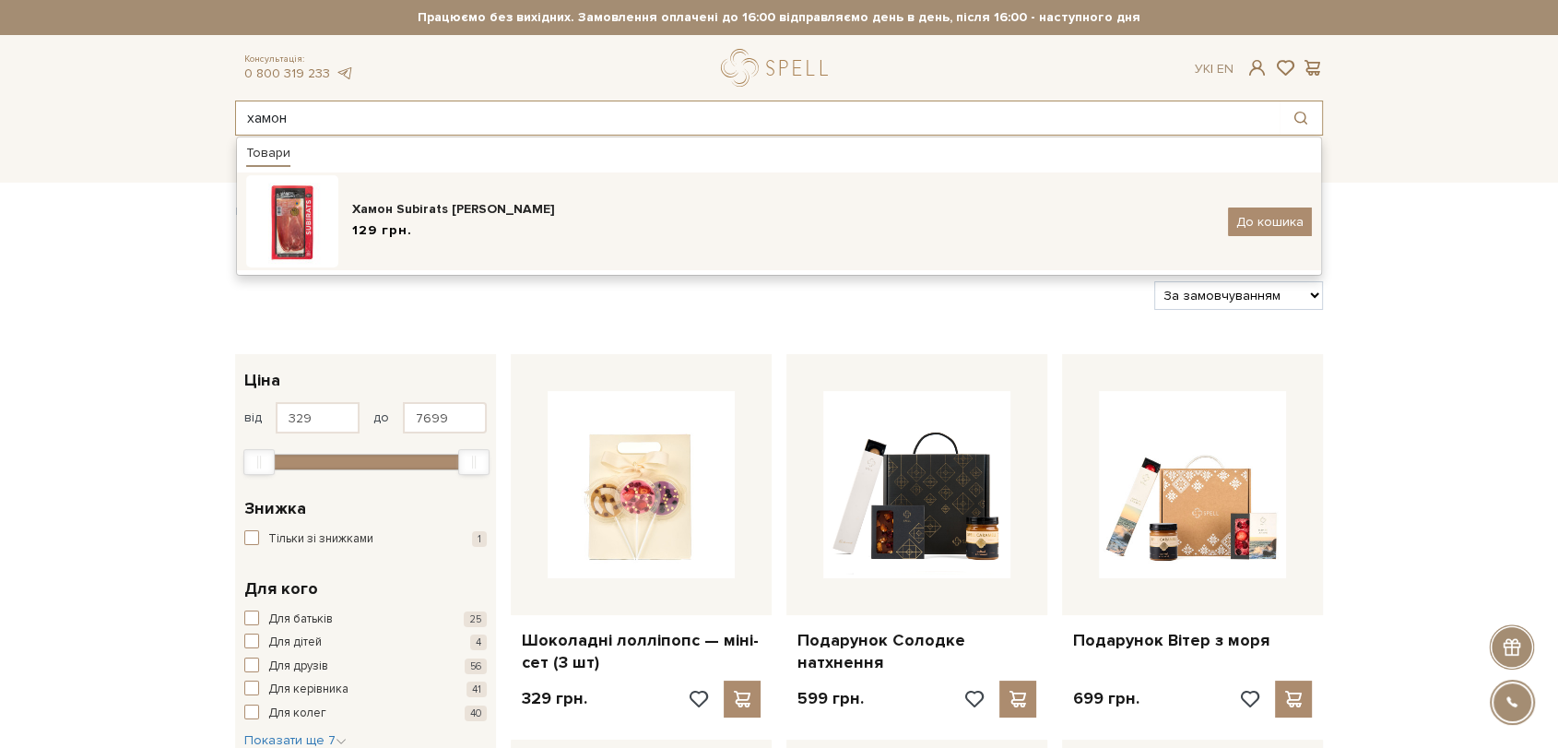
type input "хамон"
click at [442, 200] on div "Хамон Subirats [PERSON_NAME]" at bounding box center [783, 209] width 862 height 18
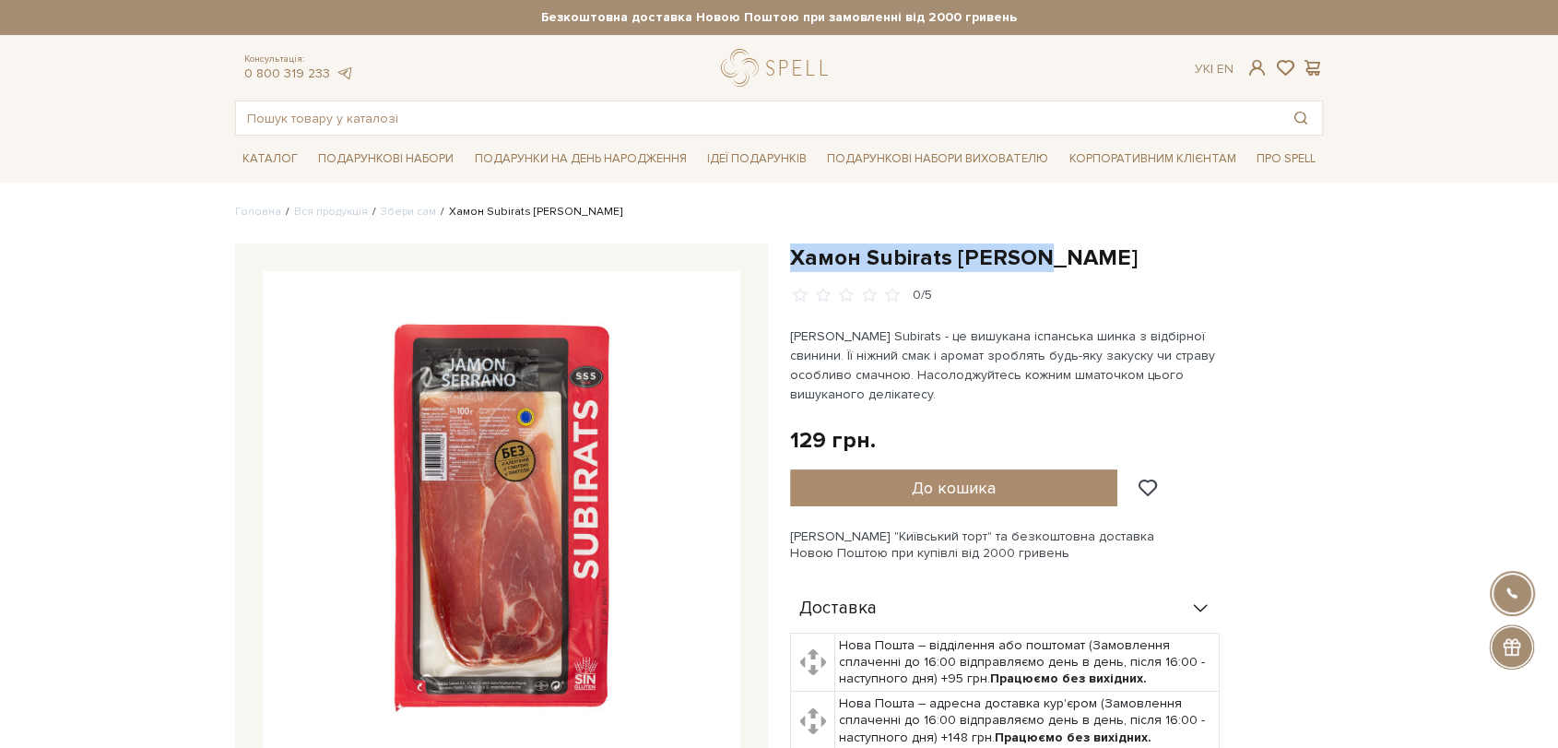
drag, startPoint x: 794, startPoint y: 255, endPoint x: 1077, endPoint y: 230, distance: 284.1
copy h1 "Хамон Subirats [PERSON_NAME]"
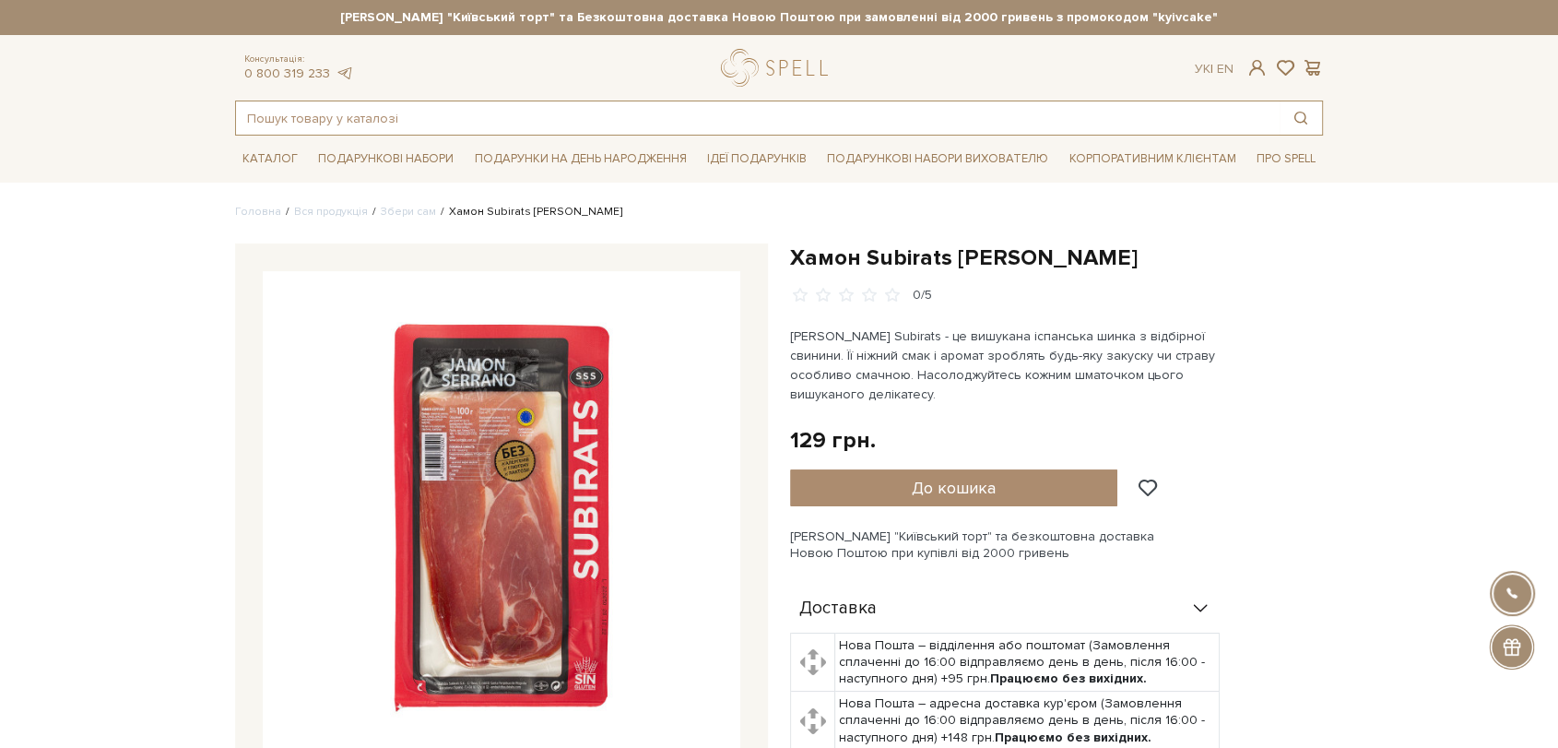
click at [385, 111] on input "text" at bounding box center [758, 117] width 1044 height 33
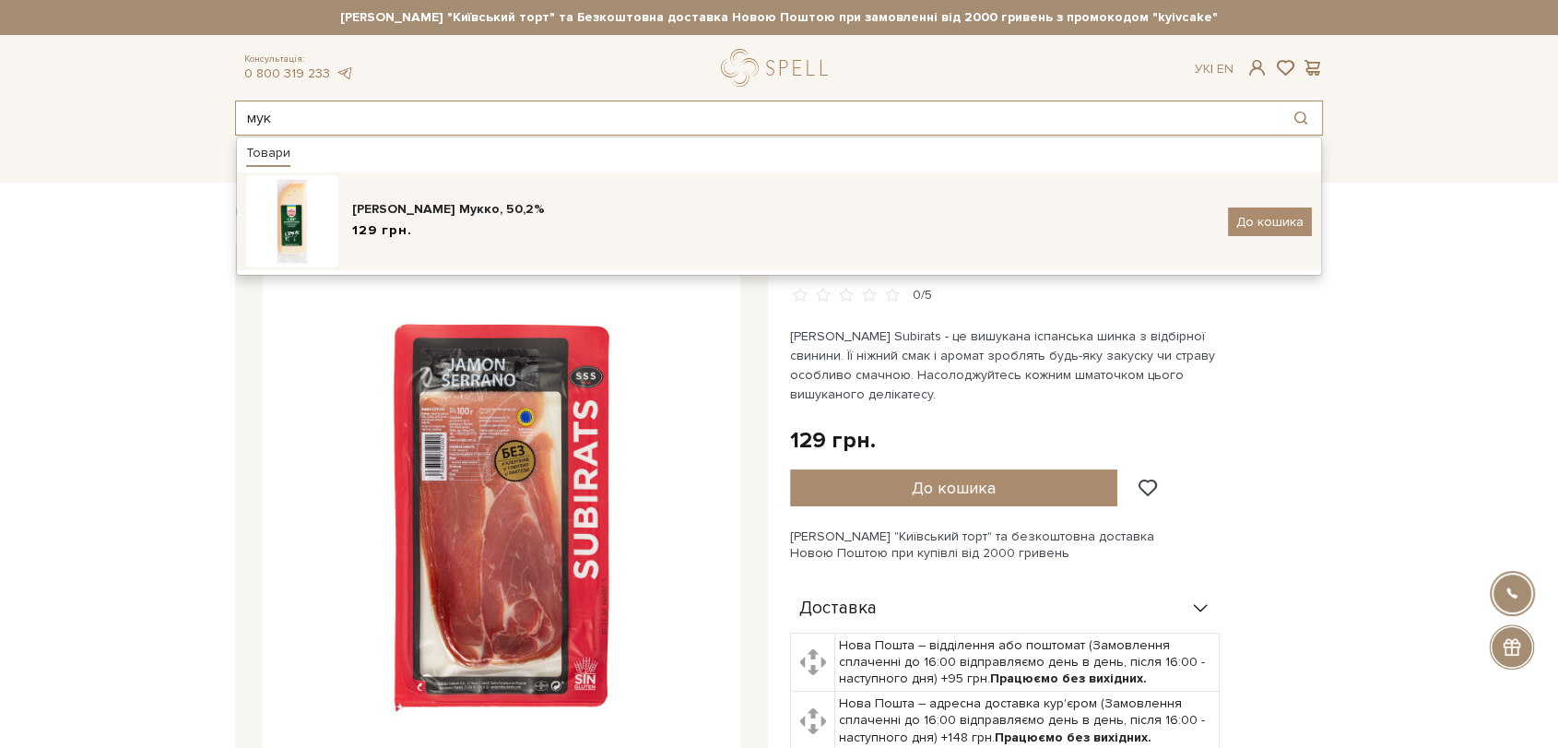
type input "мук"
click at [455, 194] on div "Сир фермерський Мукко, 50,2% 129 грн. До кошика" at bounding box center [779, 221] width 1066 height 92
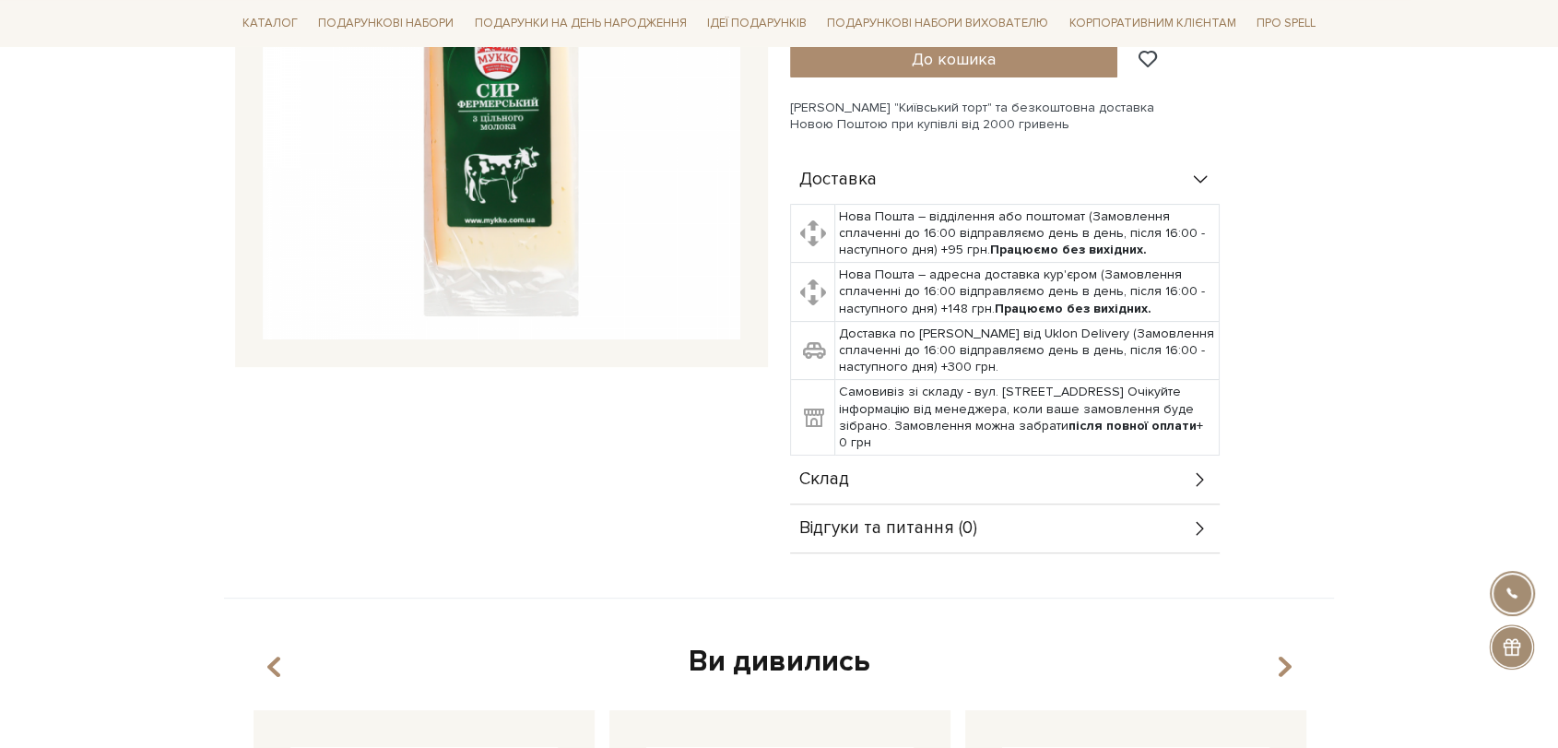
click at [923, 472] on div "Склад" at bounding box center [1005, 479] width 430 height 48
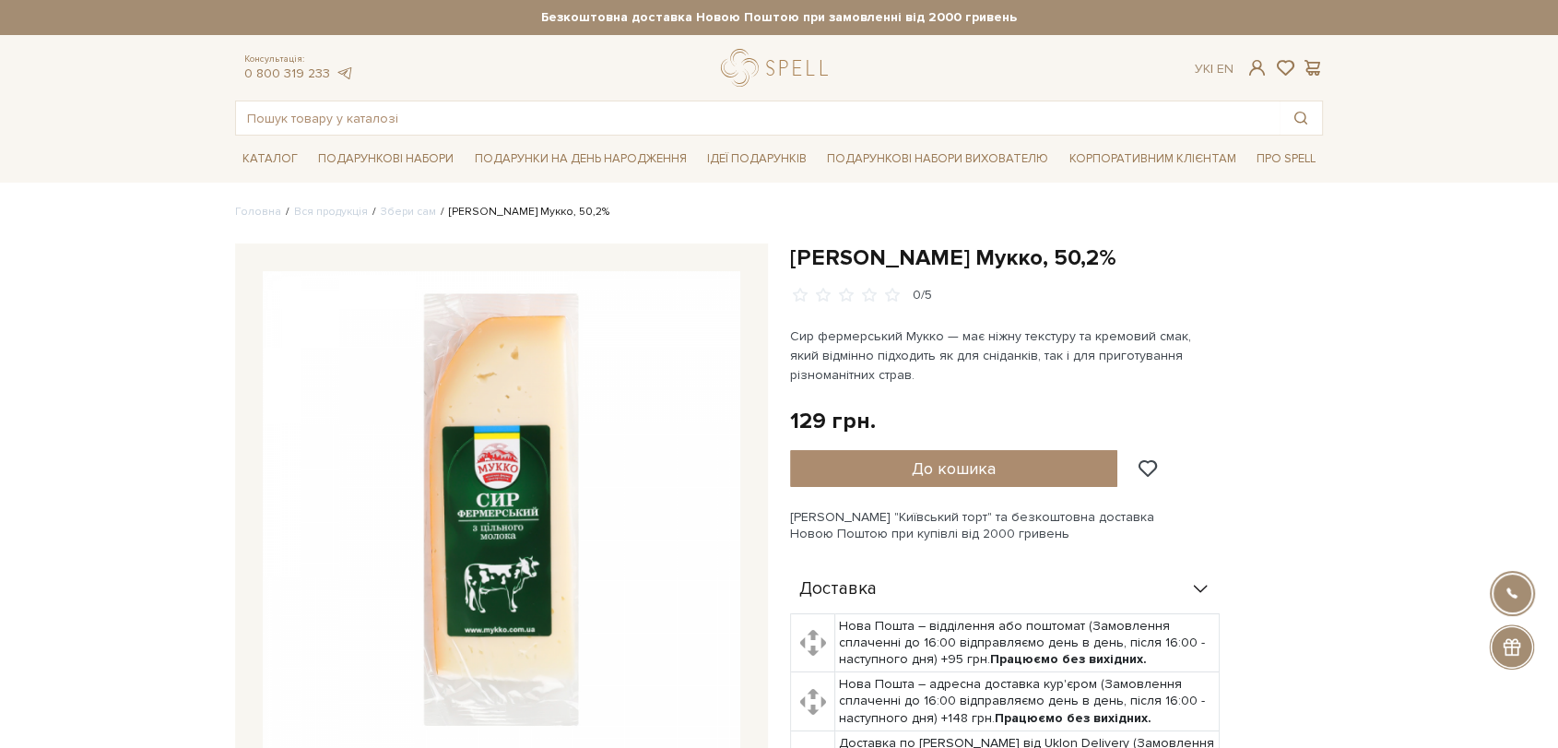
drag, startPoint x: 799, startPoint y: 256, endPoint x: 1197, endPoint y: 230, distance: 398.2
copy h1 "[PERSON_NAME] Мукко, 50,2%"
click at [526, 120] on input "text" at bounding box center [758, 117] width 1044 height 33
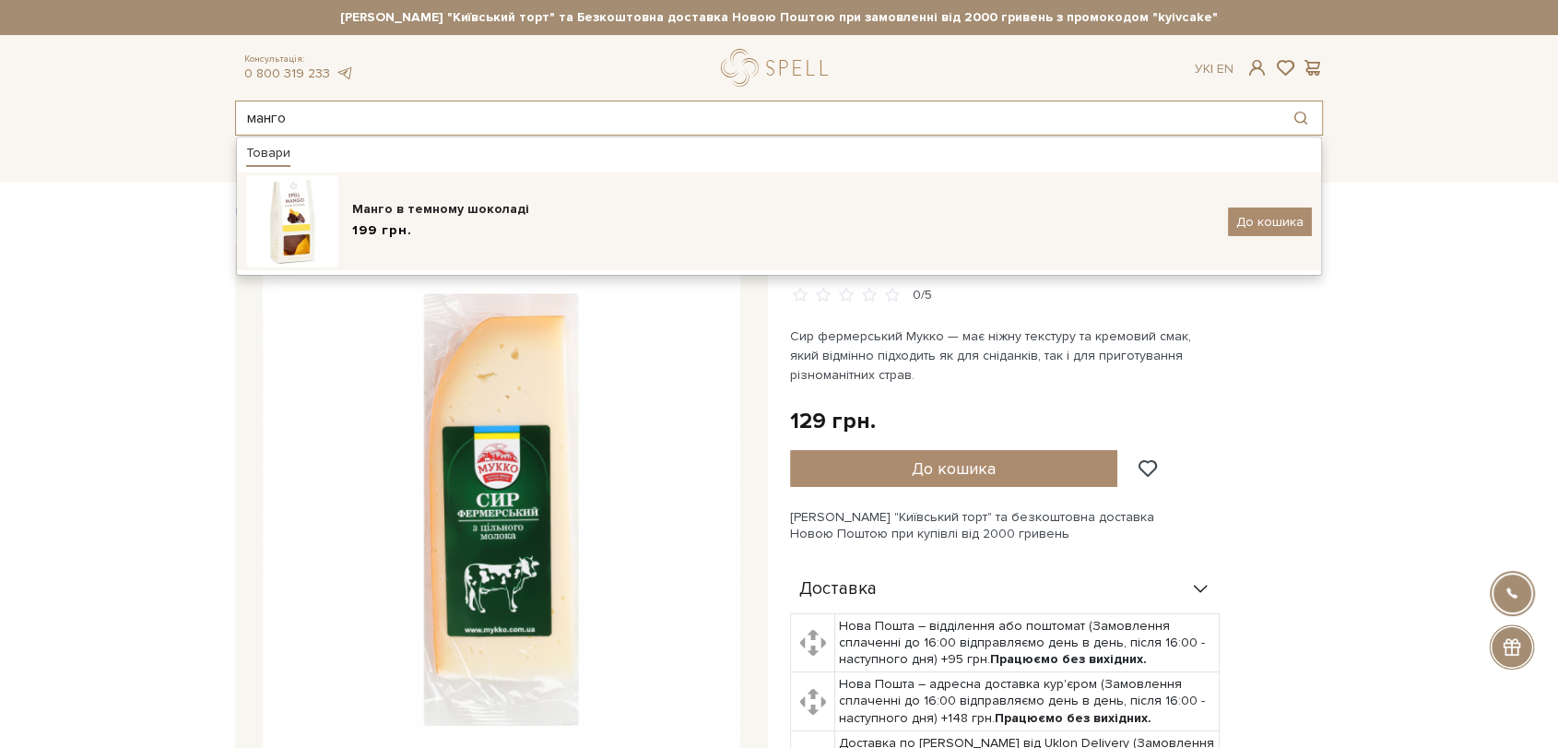
type input "манго"
click at [462, 202] on div "Манго в темному шоколаді" at bounding box center [783, 209] width 862 height 18
